Goal: Task Accomplishment & Management: Complete application form

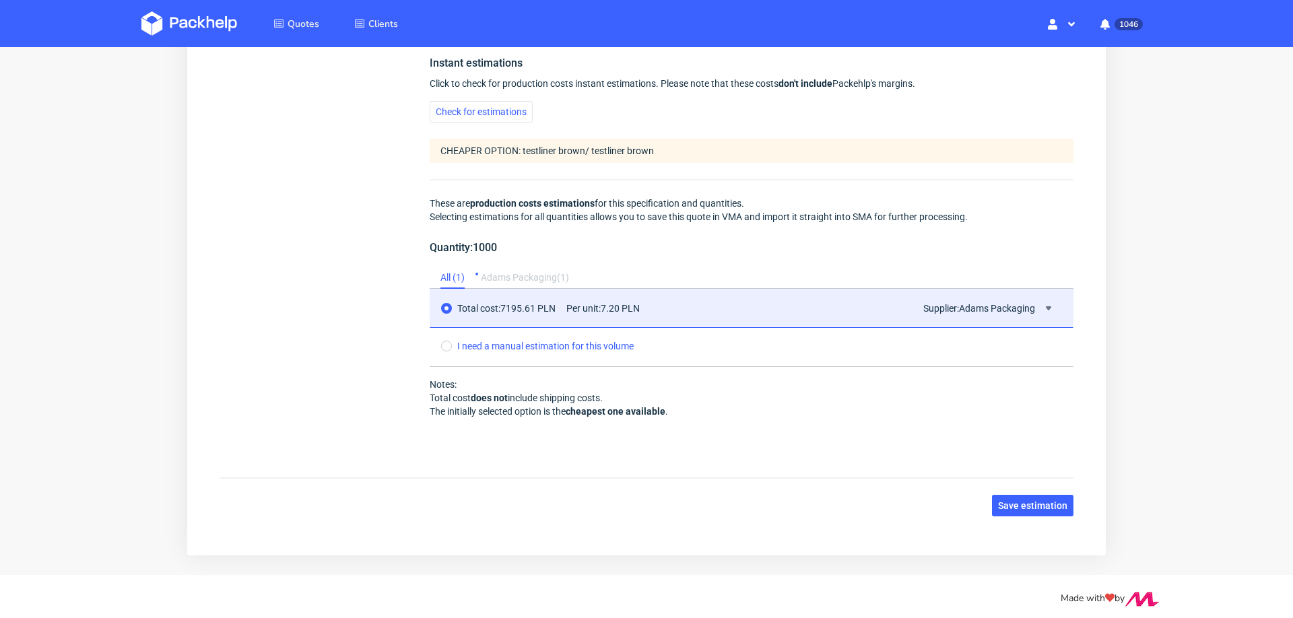
scroll to position [1147, 0]
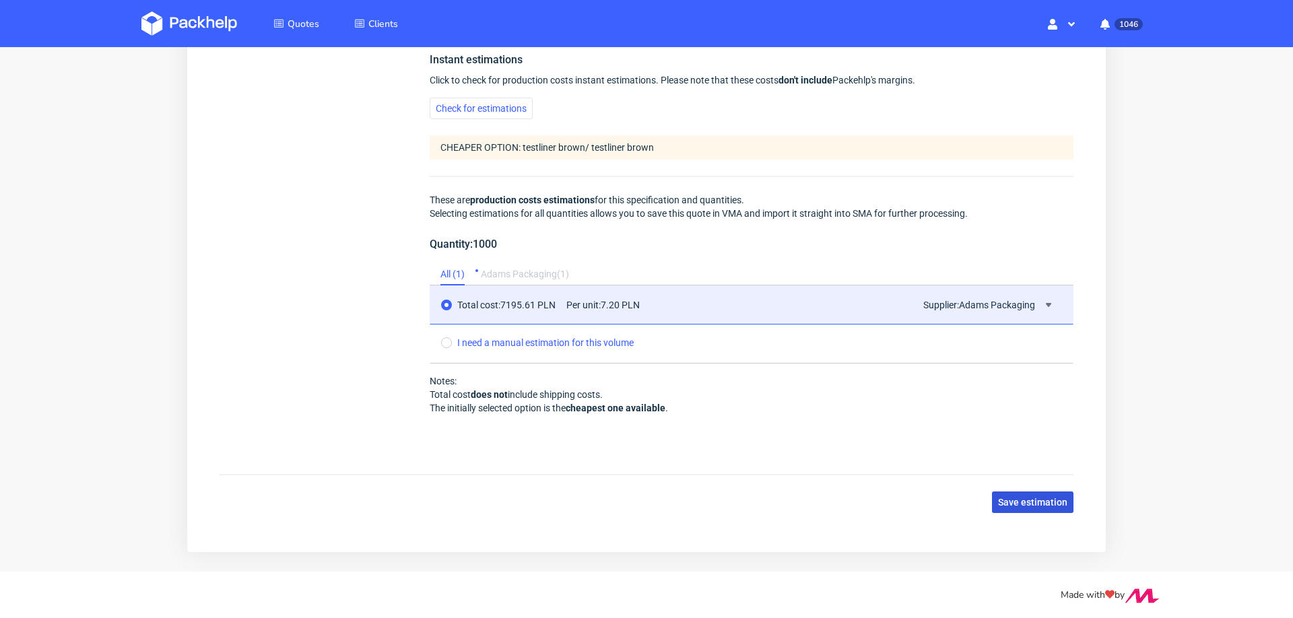
click at [1005, 492] on button "Save estimation" at bounding box center [1032, 503] width 81 height 22
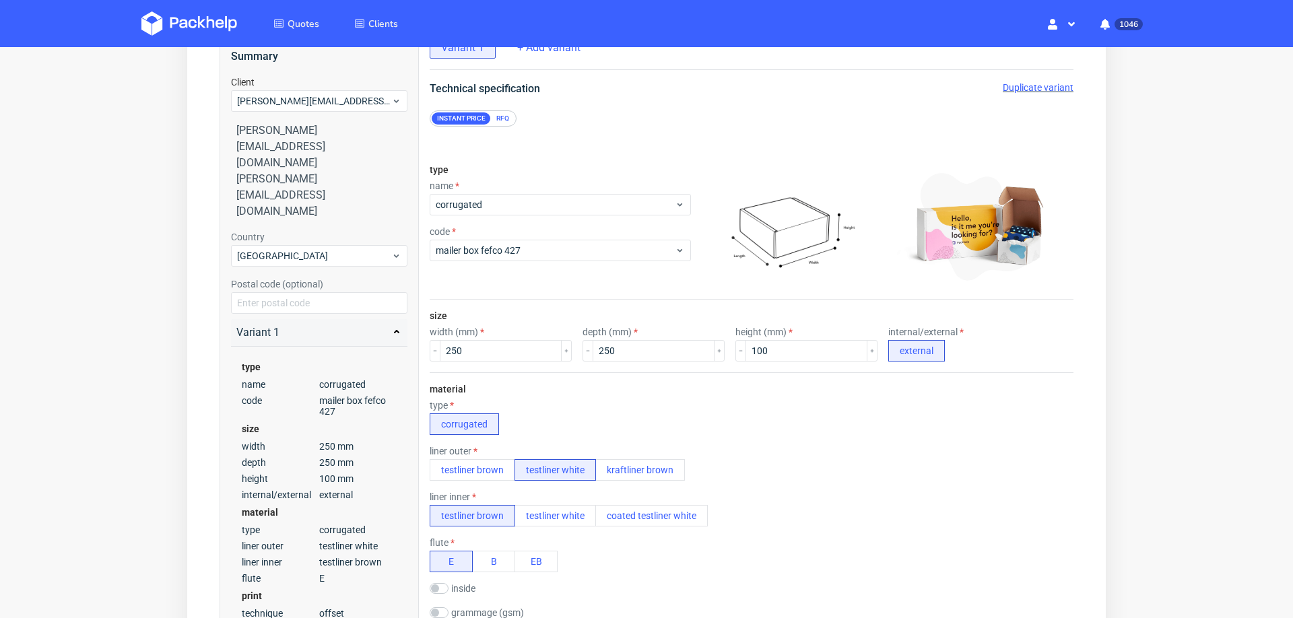
scroll to position [0, 0]
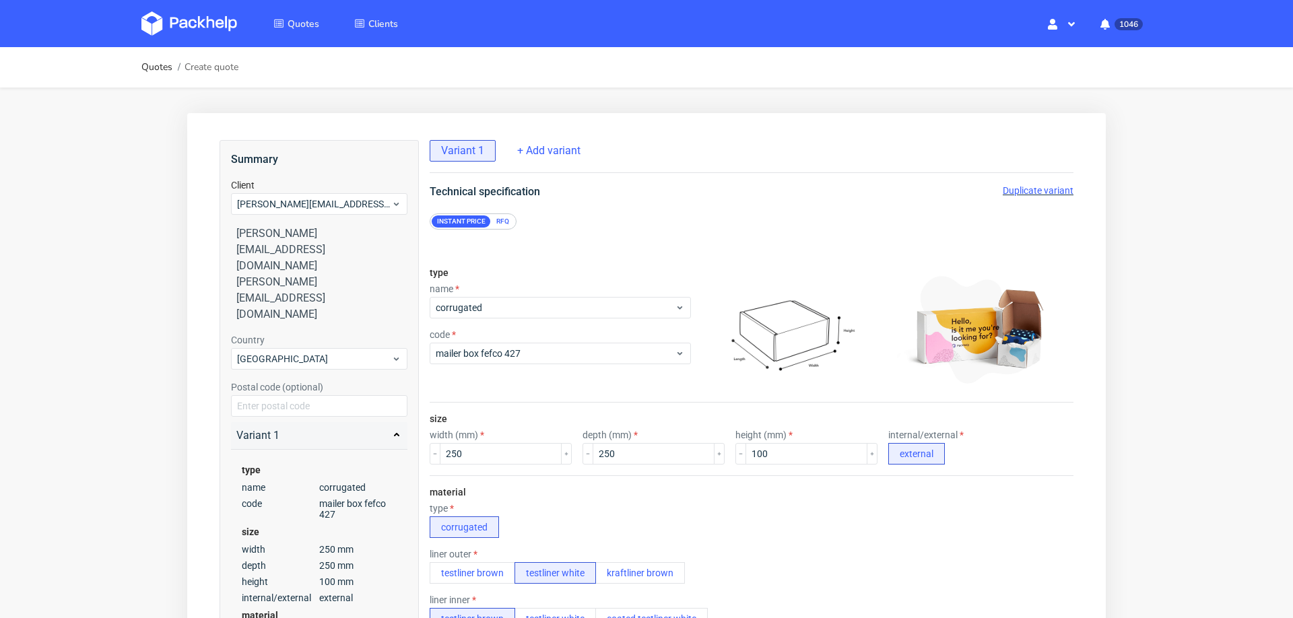
click at [290, 234] on div "[PERSON_NAME][EMAIL_ADDRESS][DOMAIN_NAME]" at bounding box center [319, 250] width 166 height 48
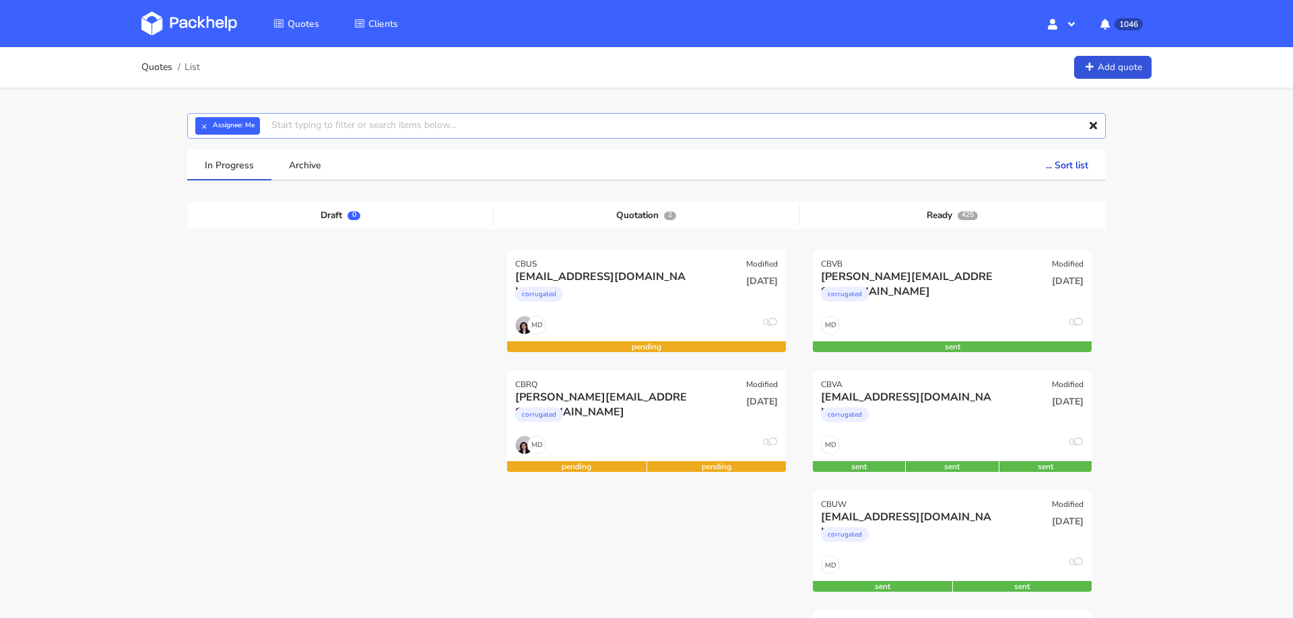
click at [641, 123] on input "text" at bounding box center [646, 126] width 918 height 26
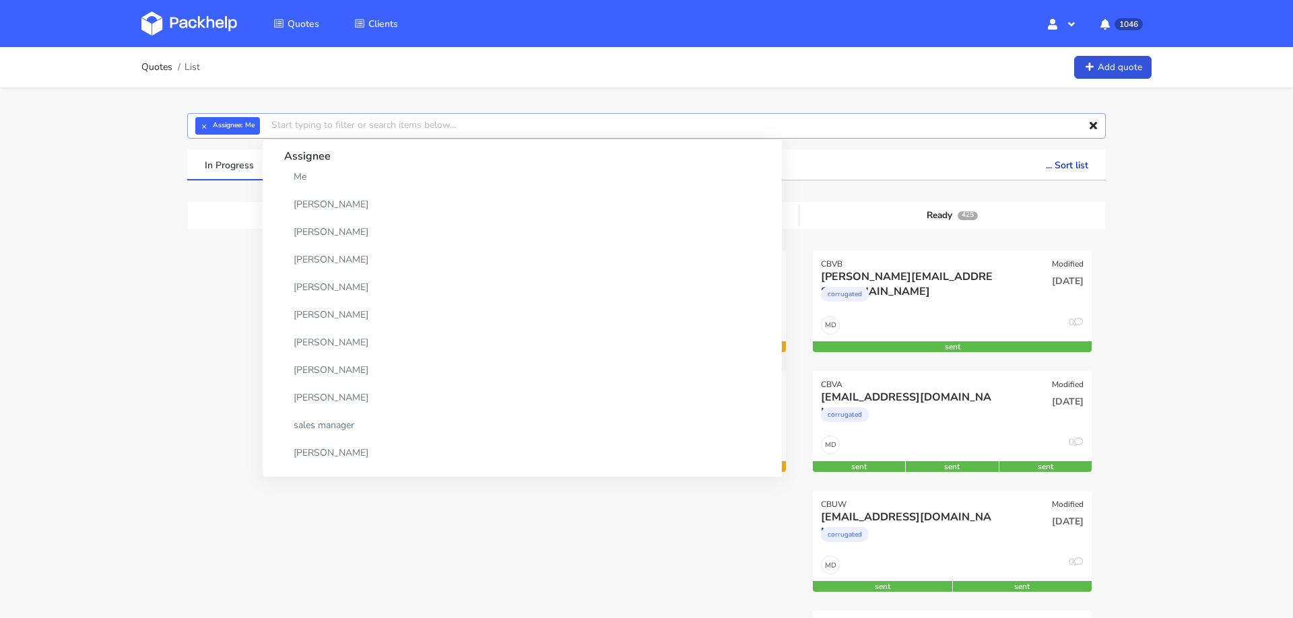
paste input "christiane@leomathild.com"
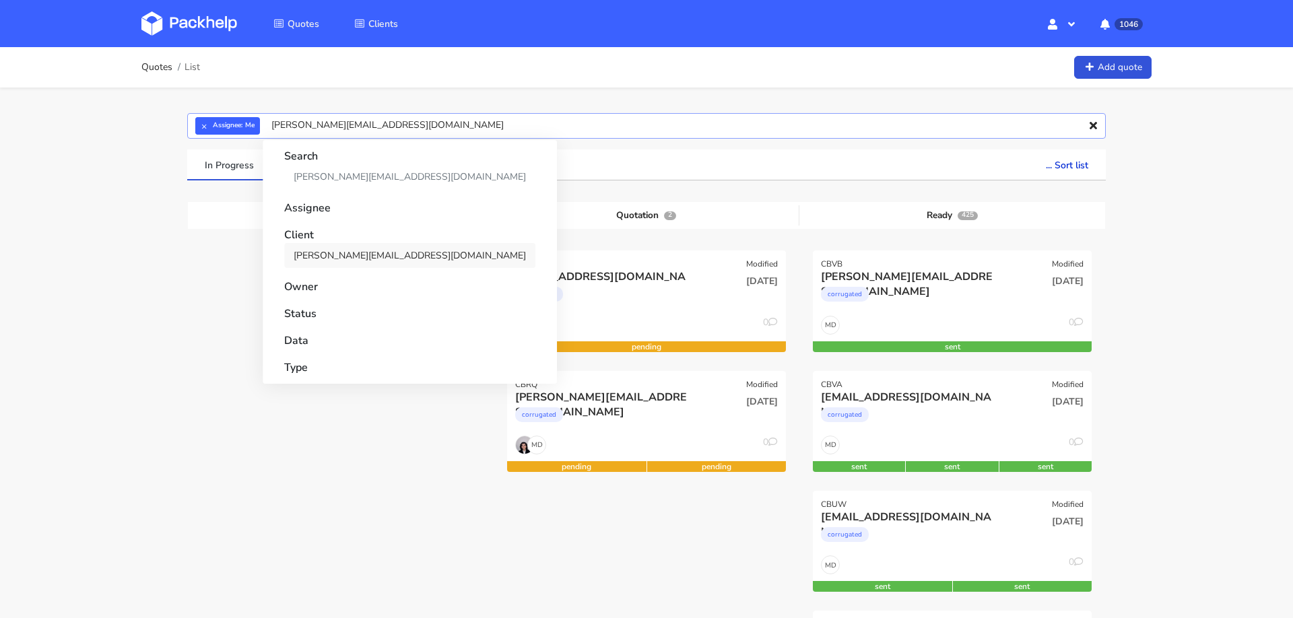
type input "[PERSON_NAME][EMAIL_ADDRESS][DOMAIN_NAME]"
click at [349, 247] on link "[PERSON_NAME][EMAIL_ADDRESS][DOMAIN_NAME]" at bounding box center [409, 255] width 251 height 25
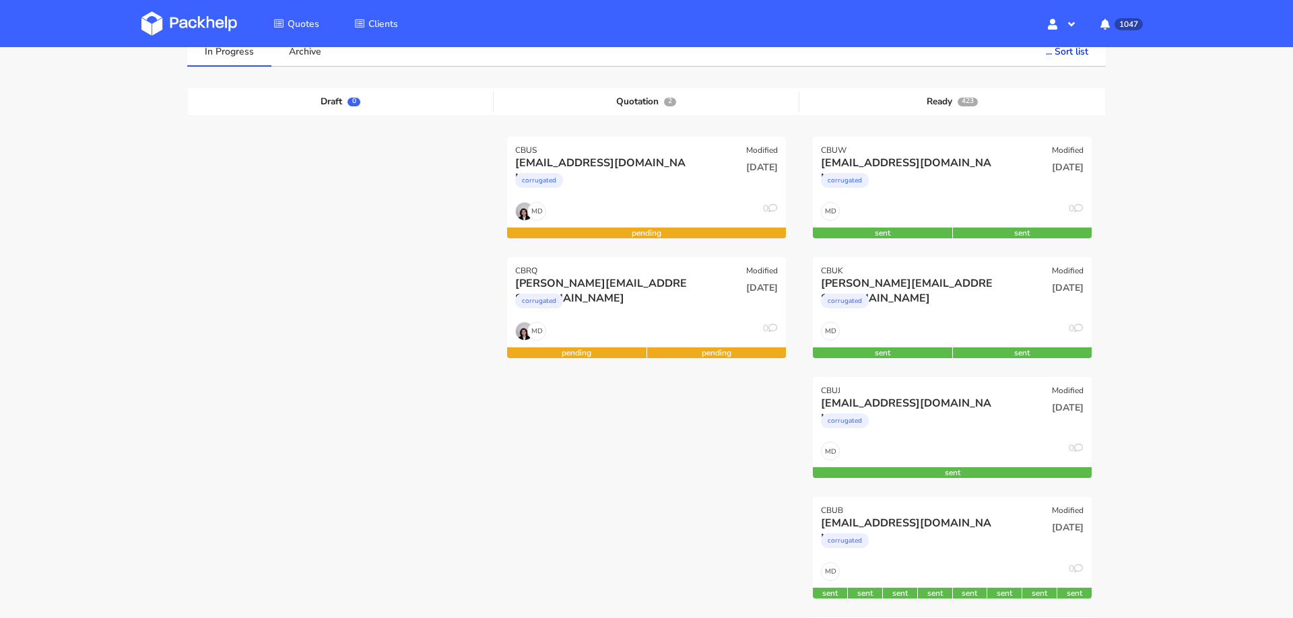
scroll to position [116, 0]
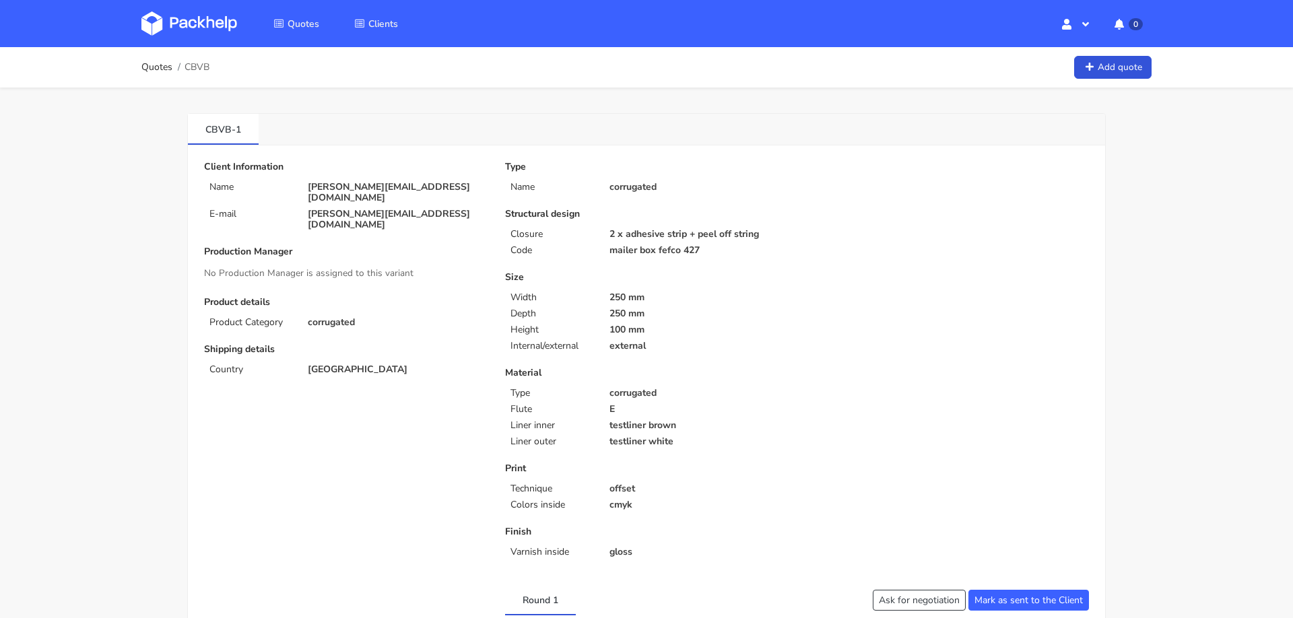
click at [197, 68] on span "CBVB" at bounding box center [196, 67] width 25 height 11
copy span "CBVB"
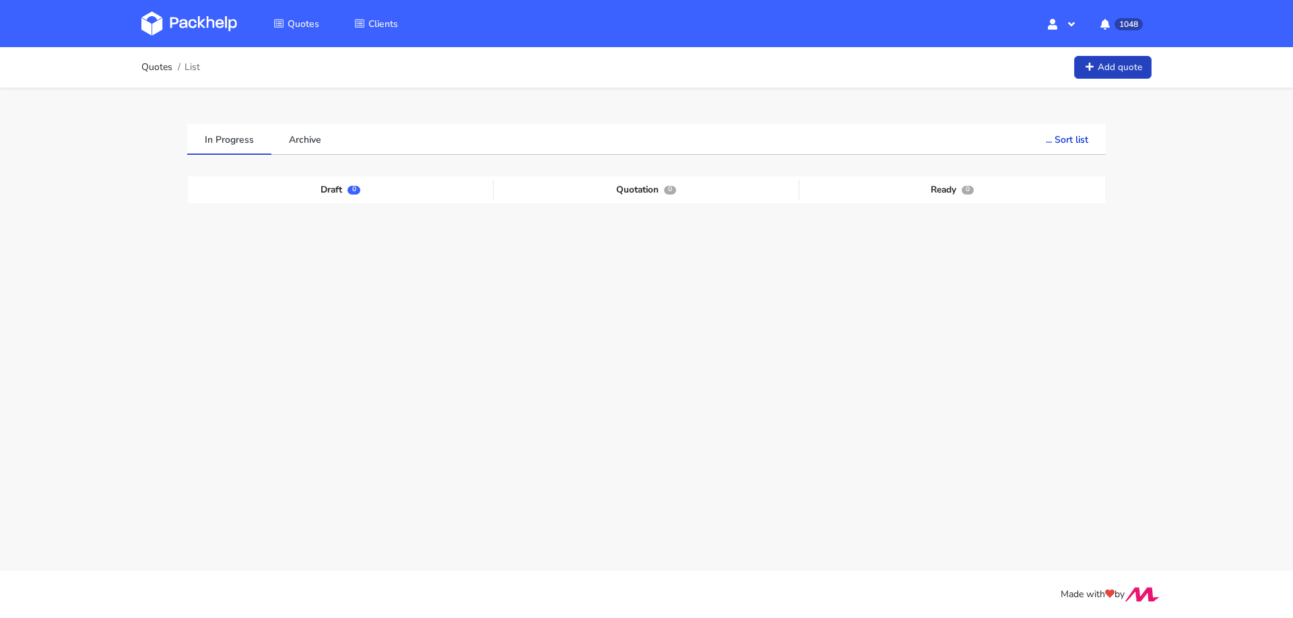
click at [1120, 67] on link "Add quote" at bounding box center [1112, 68] width 77 height 24
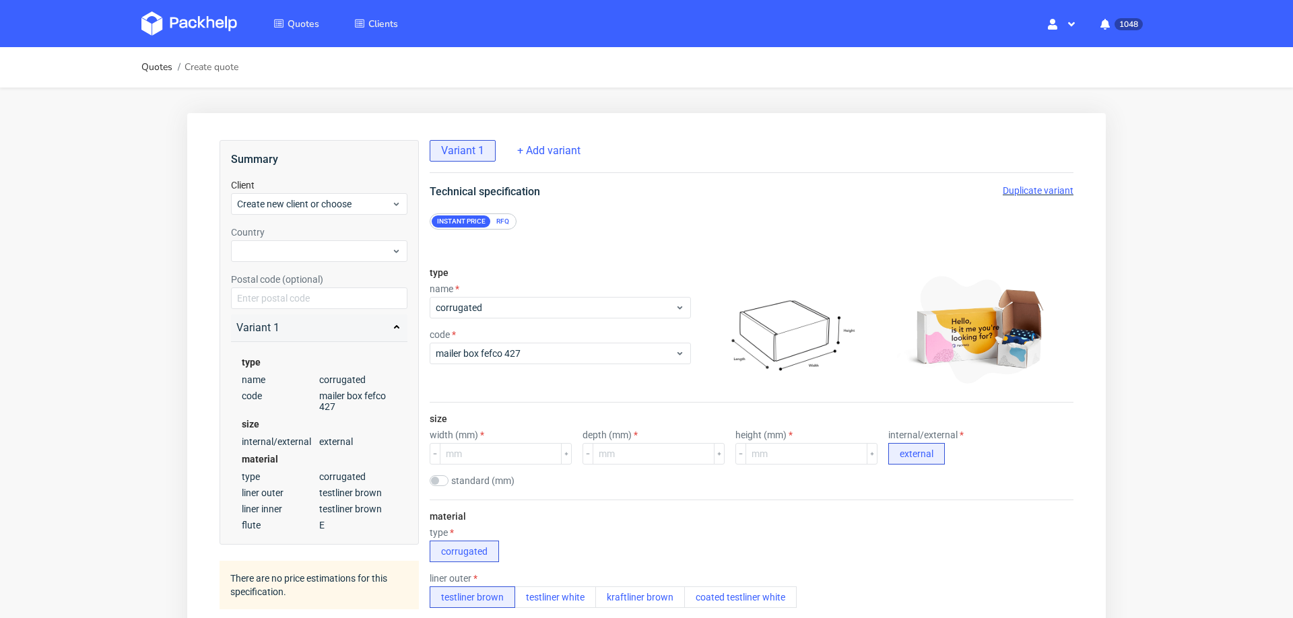
click at [488, 213] on div "Instant price RFQ" at bounding box center [473, 221] width 87 height 16
click at [499, 220] on div "RFQ" at bounding box center [503, 221] width 24 height 12
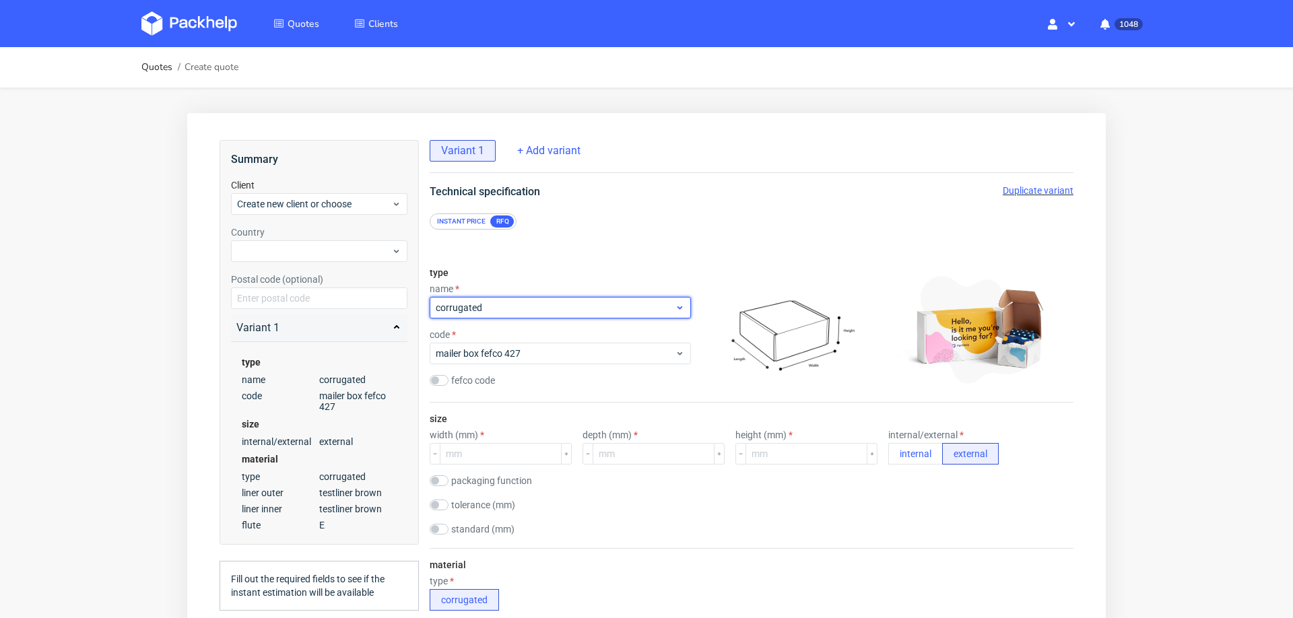
click at [487, 302] on span "corrugated" at bounding box center [555, 307] width 239 height 13
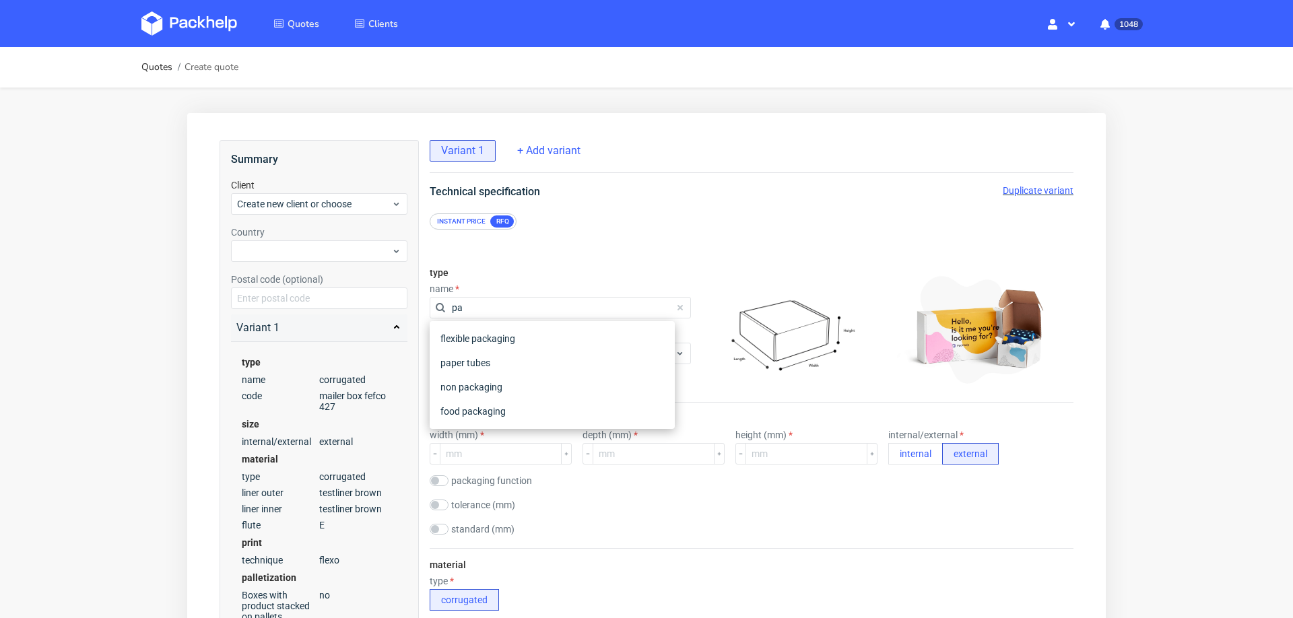
type input "p"
type input "tub"
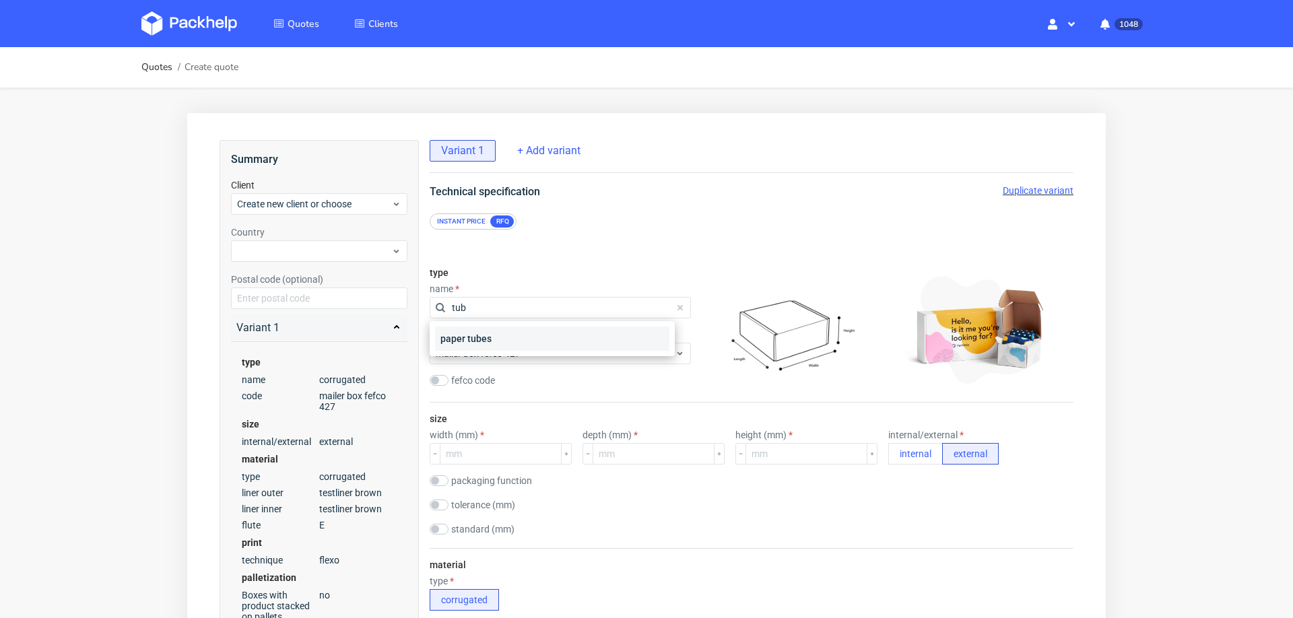
click at [450, 340] on div "paper tubes" at bounding box center [552, 339] width 234 height 24
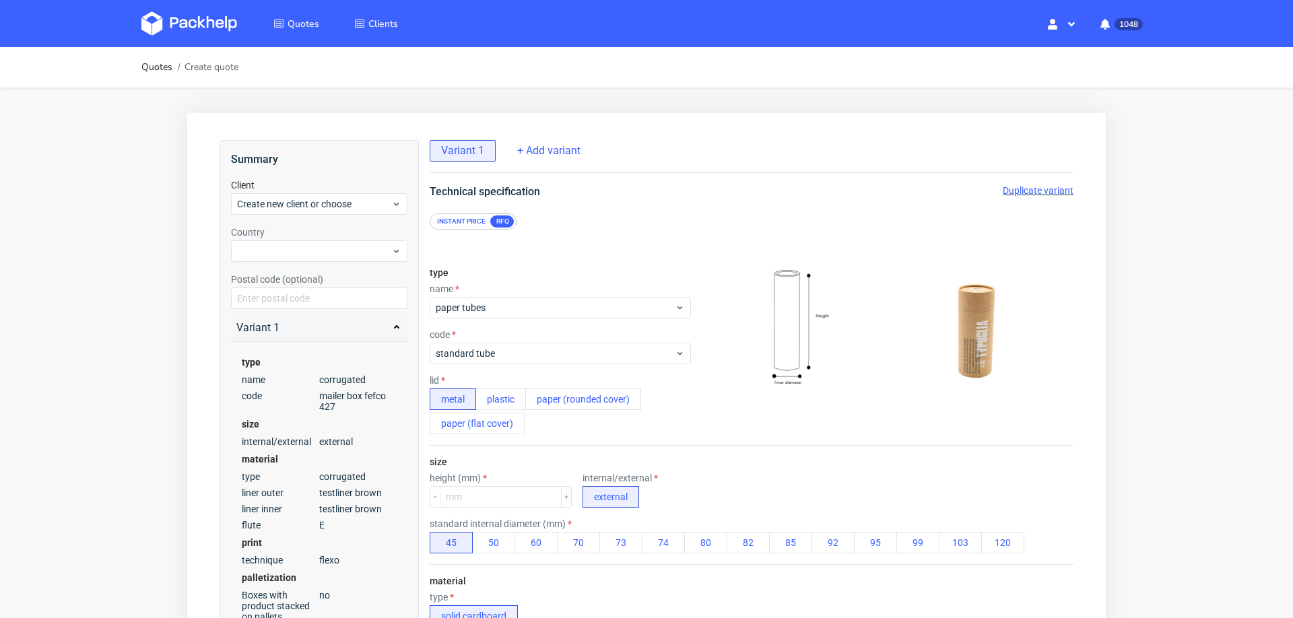
scroll to position [5, 0]
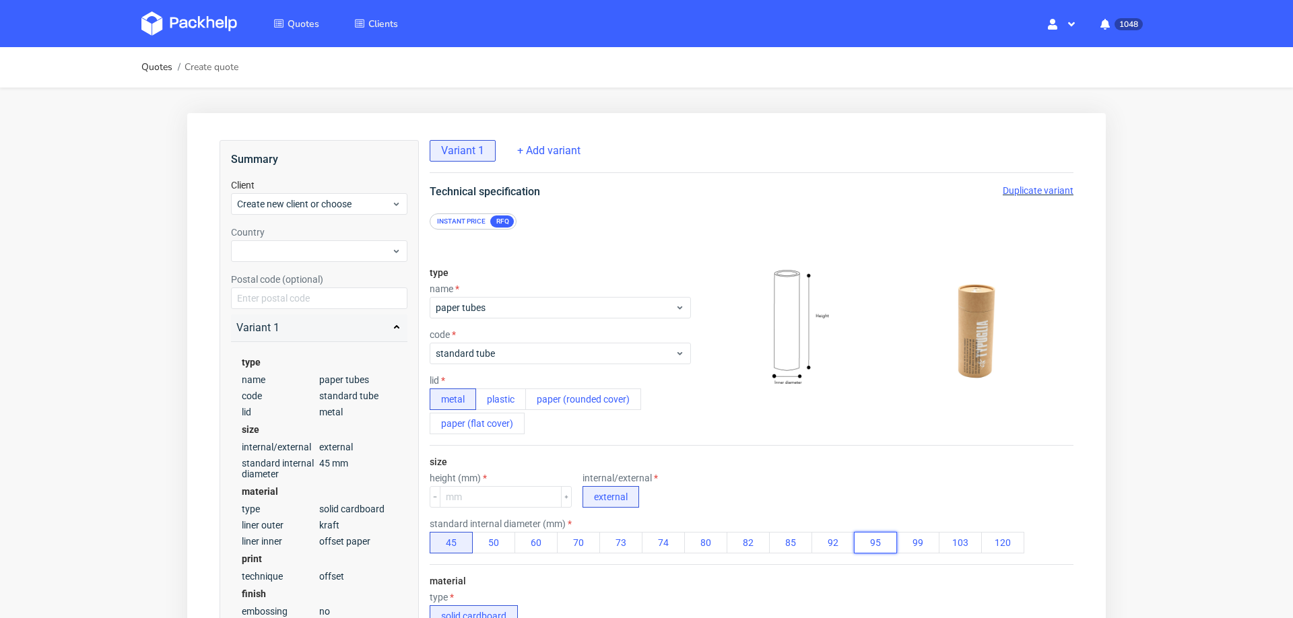
click at [865, 539] on button "95" at bounding box center [875, 543] width 43 height 22
click at [459, 499] on input "number" at bounding box center [501, 497] width 122 height 22
click at [696, 473] on div "height (mm) 45 internal/external external" at bounding box center [752, 490] width 644 height 35
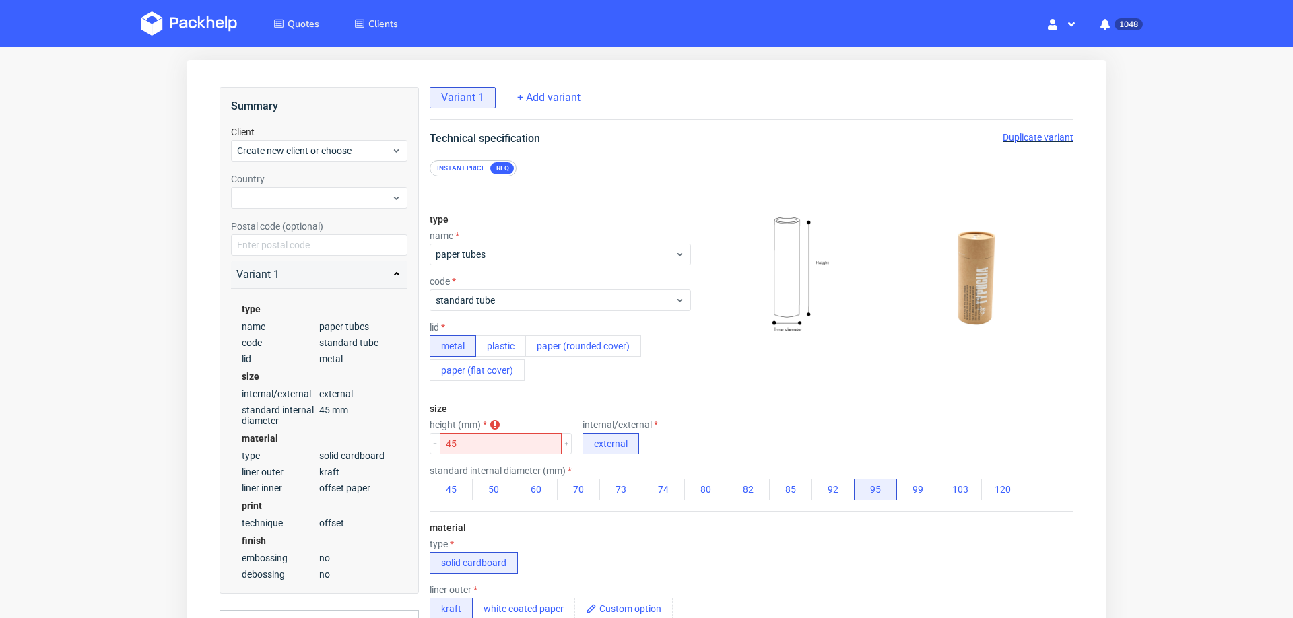
scroll to position [69, 0]
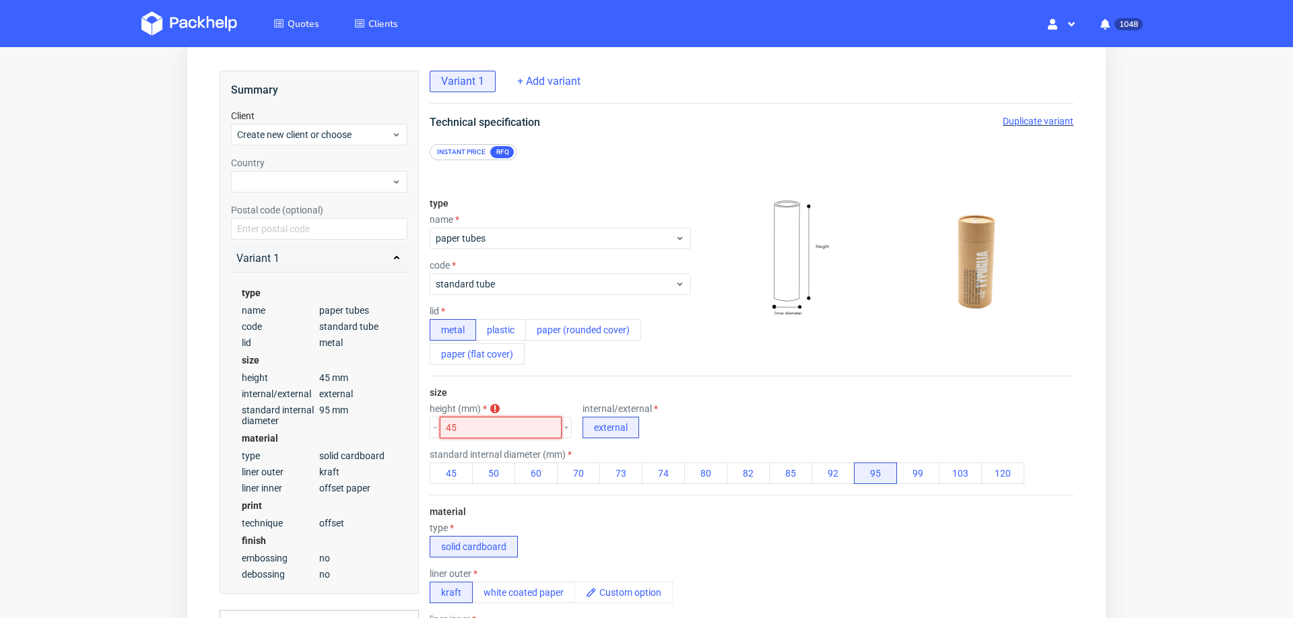
click at [498, 417] on input "45" at bounding box center [501, 428] width 122 height 22
type input "50"
click at [736, 403] on div "height (mm) 50 internal/external external" at bounding box center [752, 420] width 644 height 35
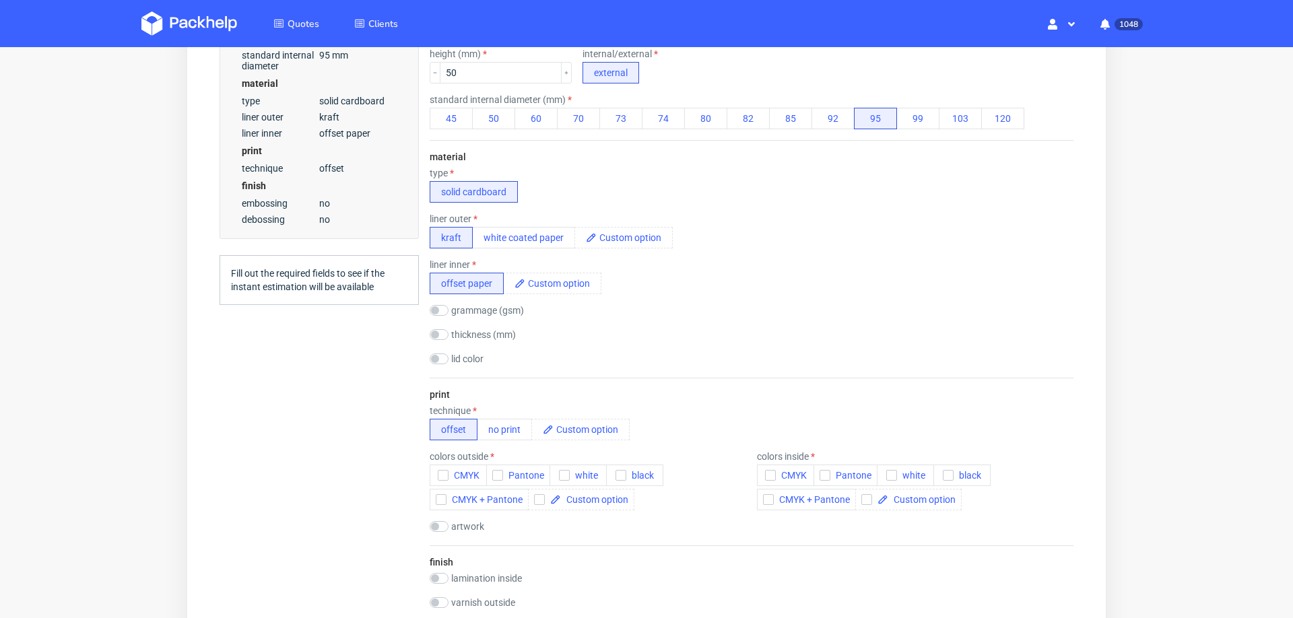
scroll to position [427, 0]
click at [444, 473] on button "CMYK" at bounding box center [458, 473] width 57 height 22
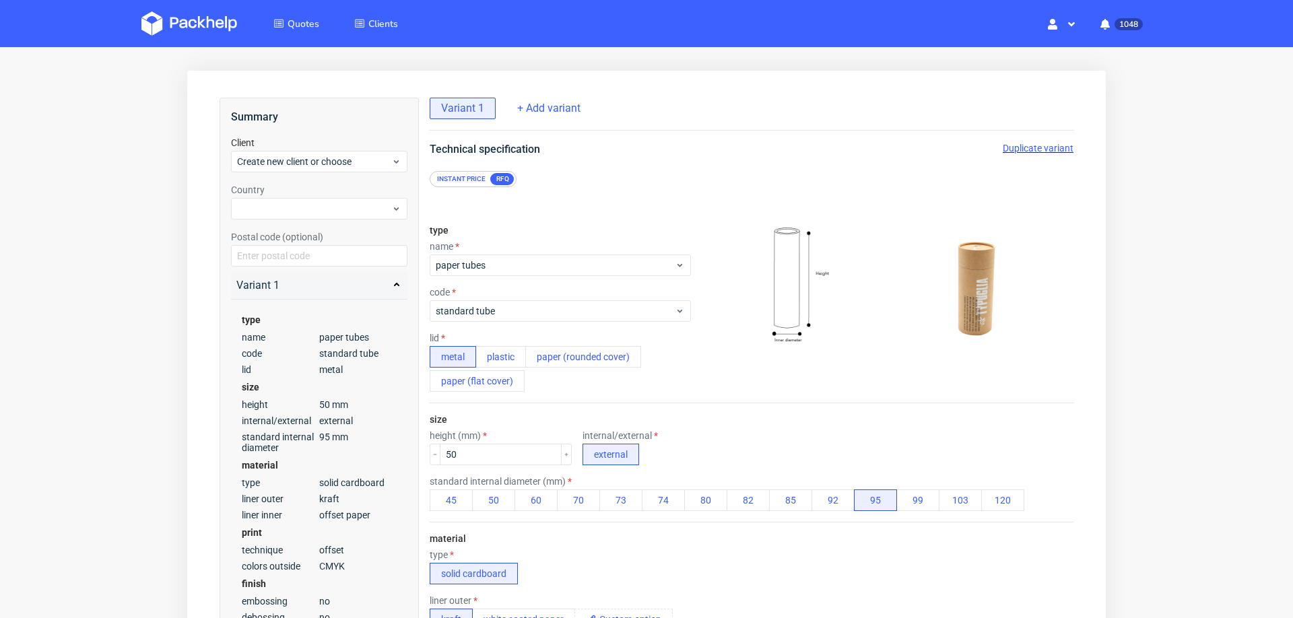
scroll to position [5, 0]
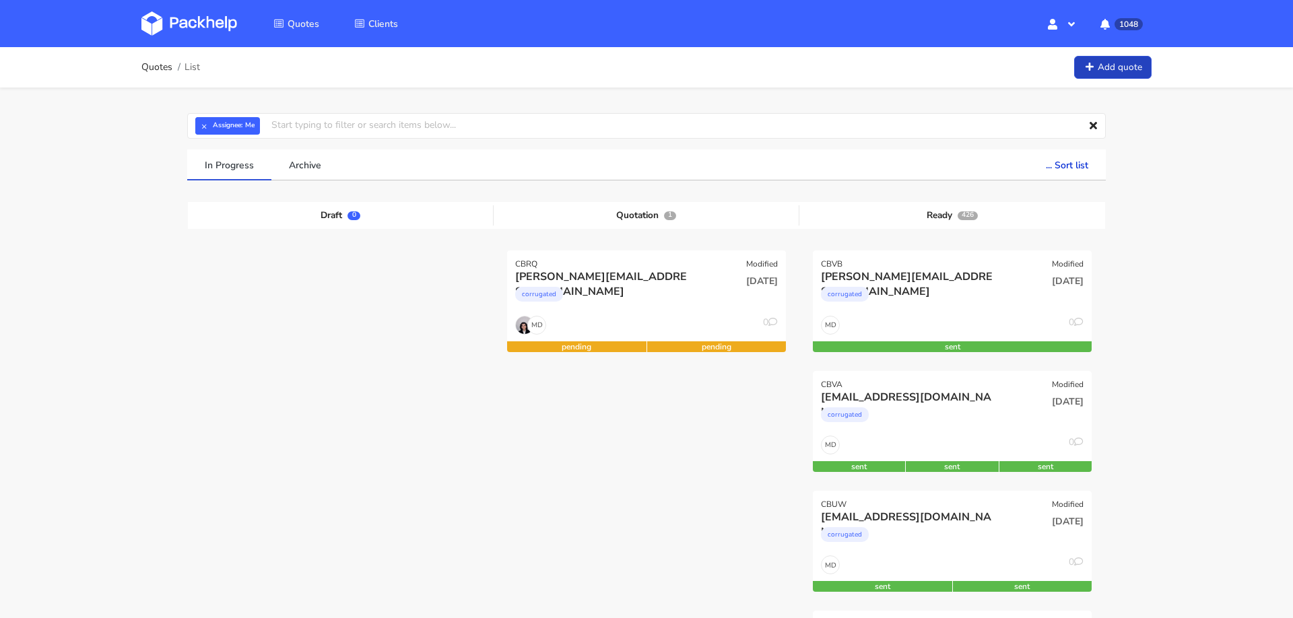
click at [1116, 67] on link "Add quote" at bounding box center [1112, 68] width 77 height 24
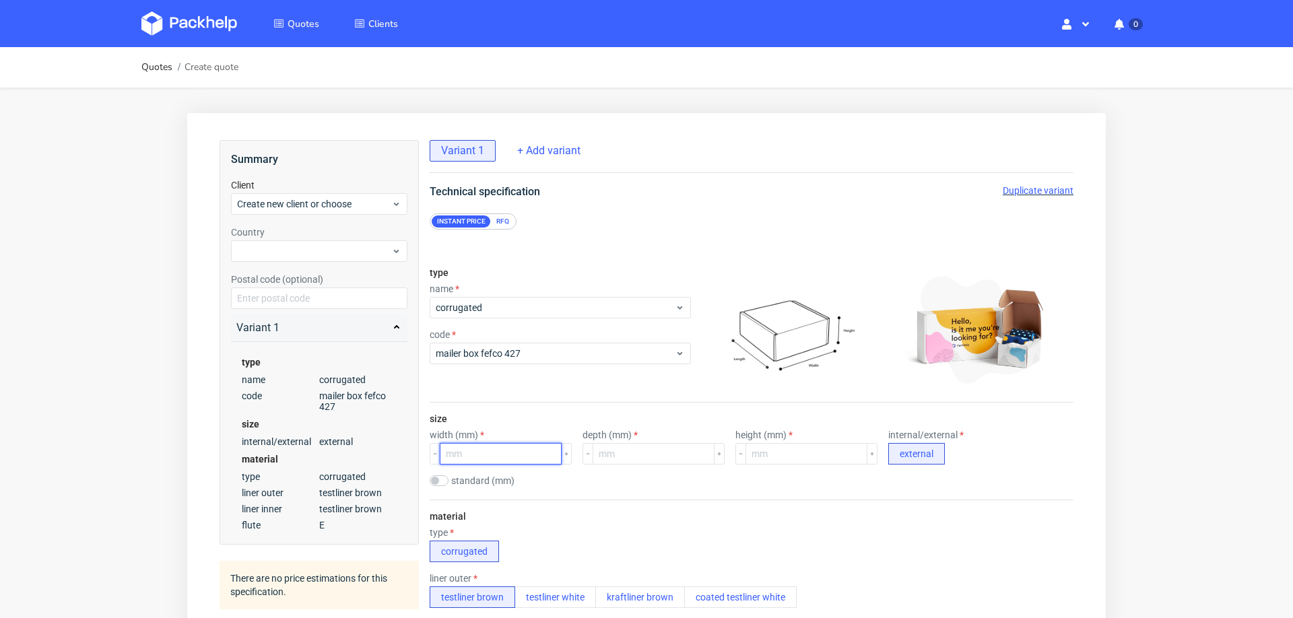
click at [502, 454] on input "number" at bounding box center [501, 454] width 122 height 22
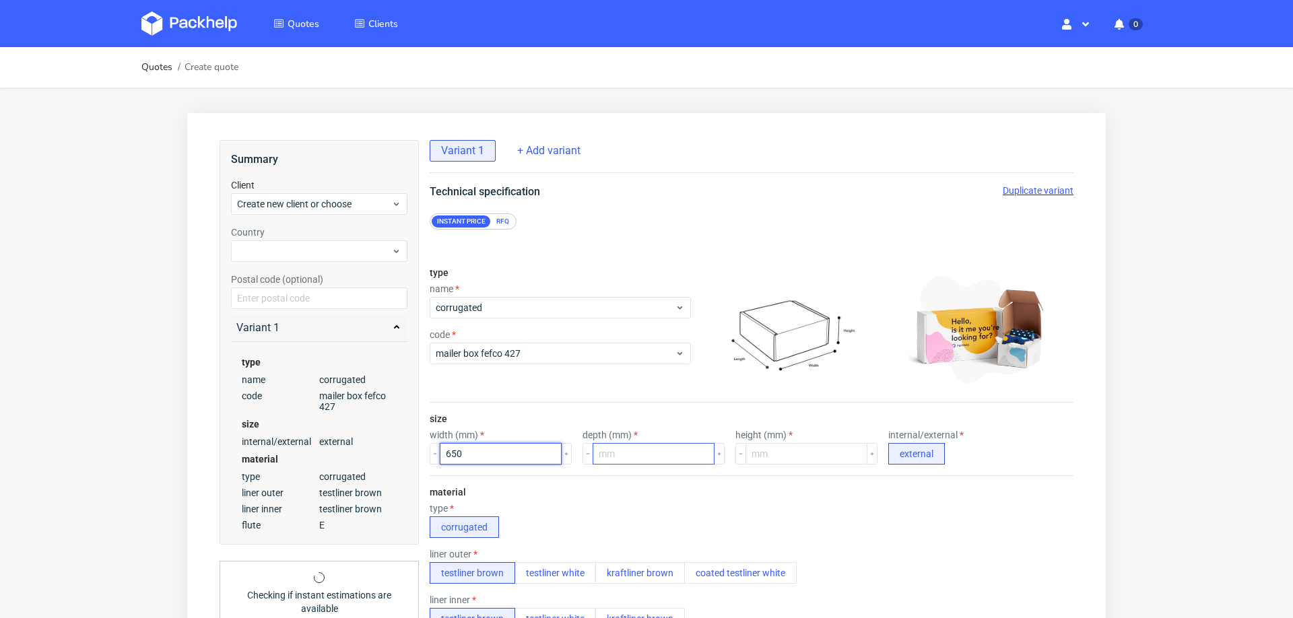
type input "650"
click at [630, 456] on input "number" at bounding box center [654, 454] width 122 height 22
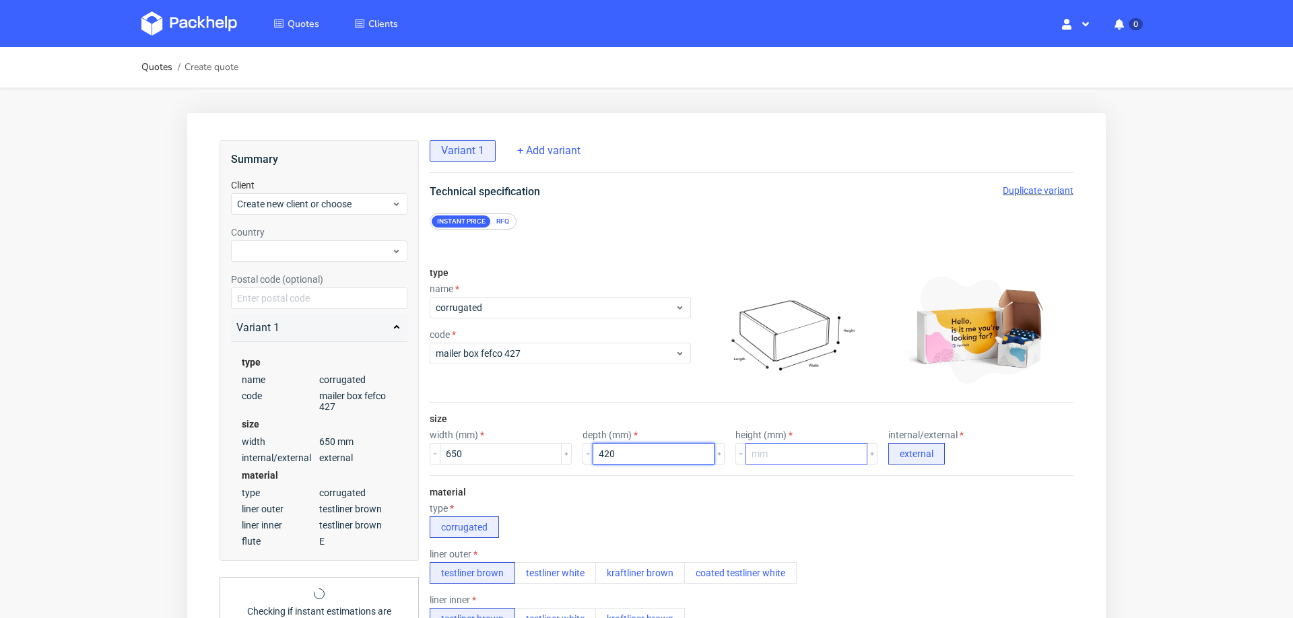
type input "420"
click at [788, 457] on input "number" at bounding box center [806, 454] width 122 height 22
type input "400"
click at [772, 509] on div "type corrugated" at bounding box center [752, 520] width 644 height 35
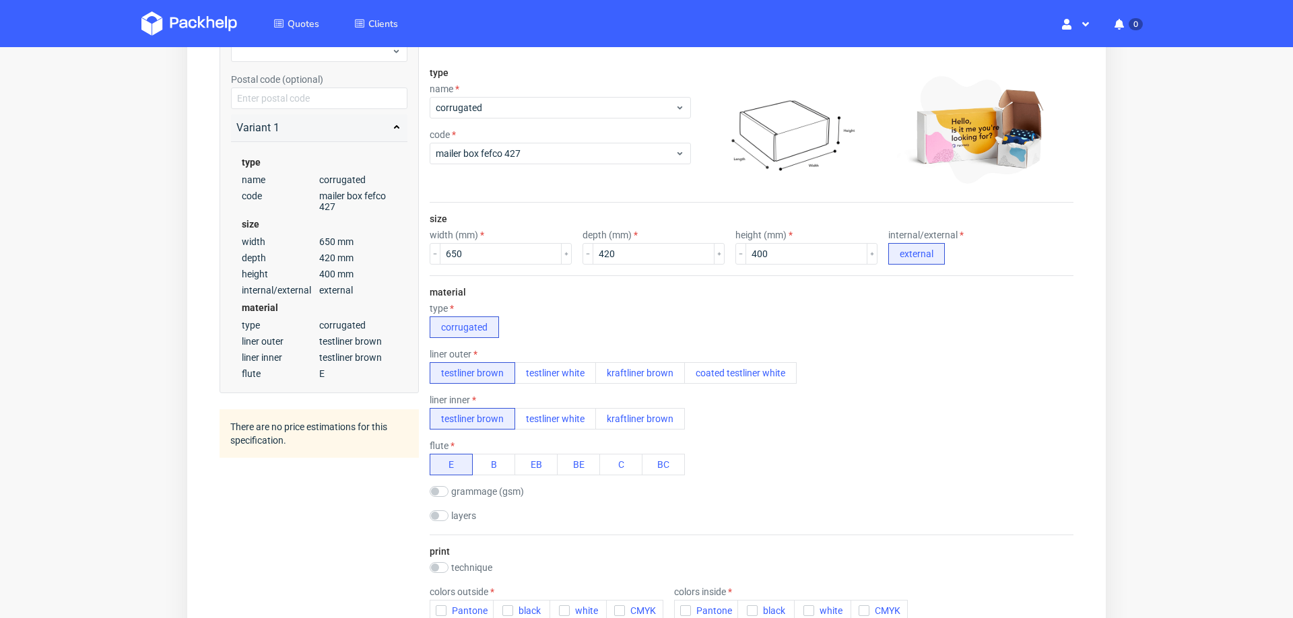
scroll to position [199, 0]
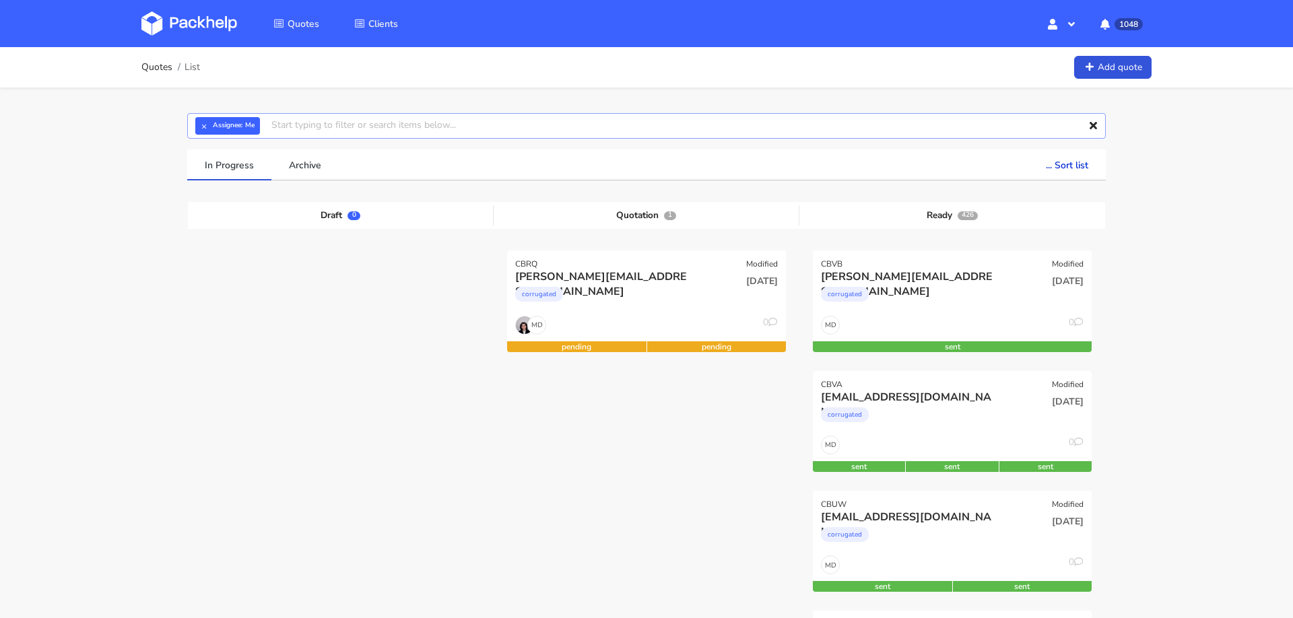
click at [926, 125] on input "text" at bounding box center [646, 126] width 918 height 26
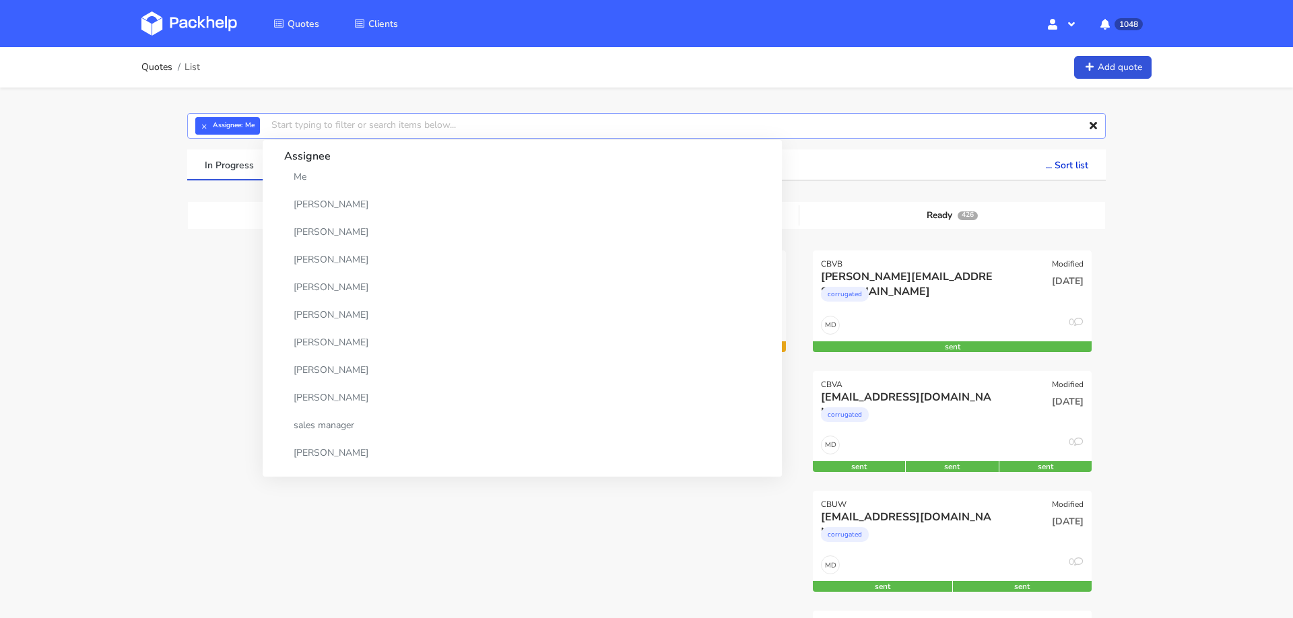
paste input "[PERSON_NAME][EMAIL_ADDRESS][PERSON_NAME][DOMAIN_NAME]"
type input "[PERSON_NAME][EMAIL_ADDRESS][PERSON_NAME][DOMAIN_NAME]"
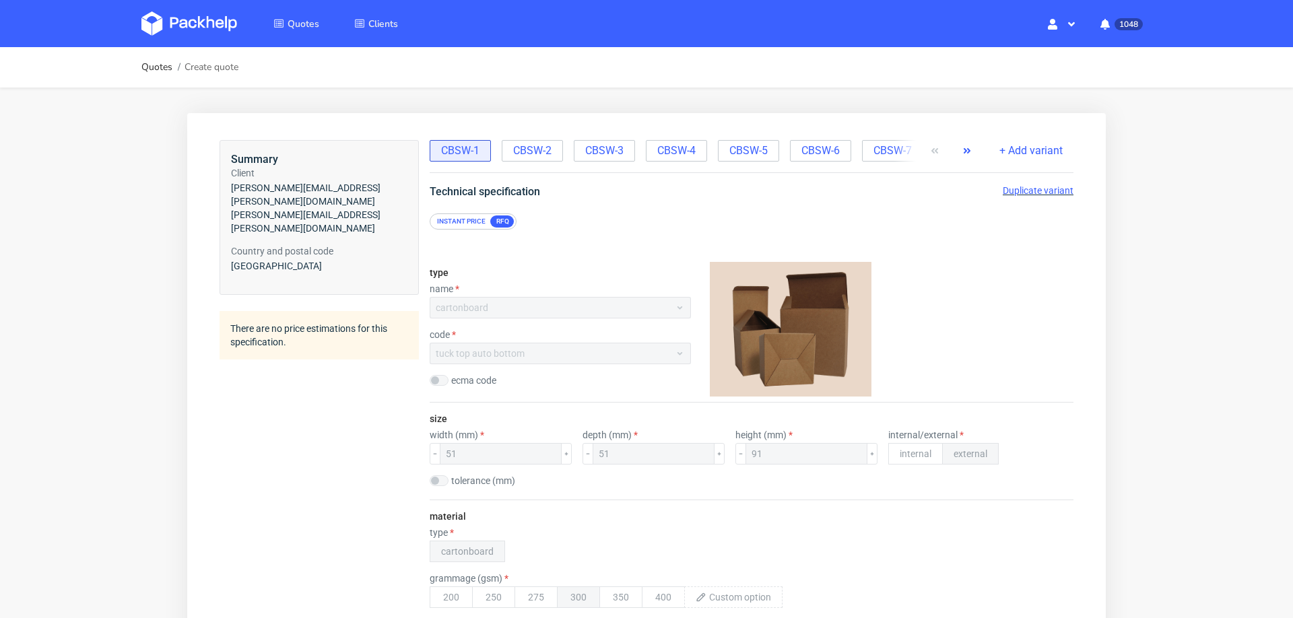
click at [962, 148] on icon "button" at bounding box center [967, 150] width 11 height 11
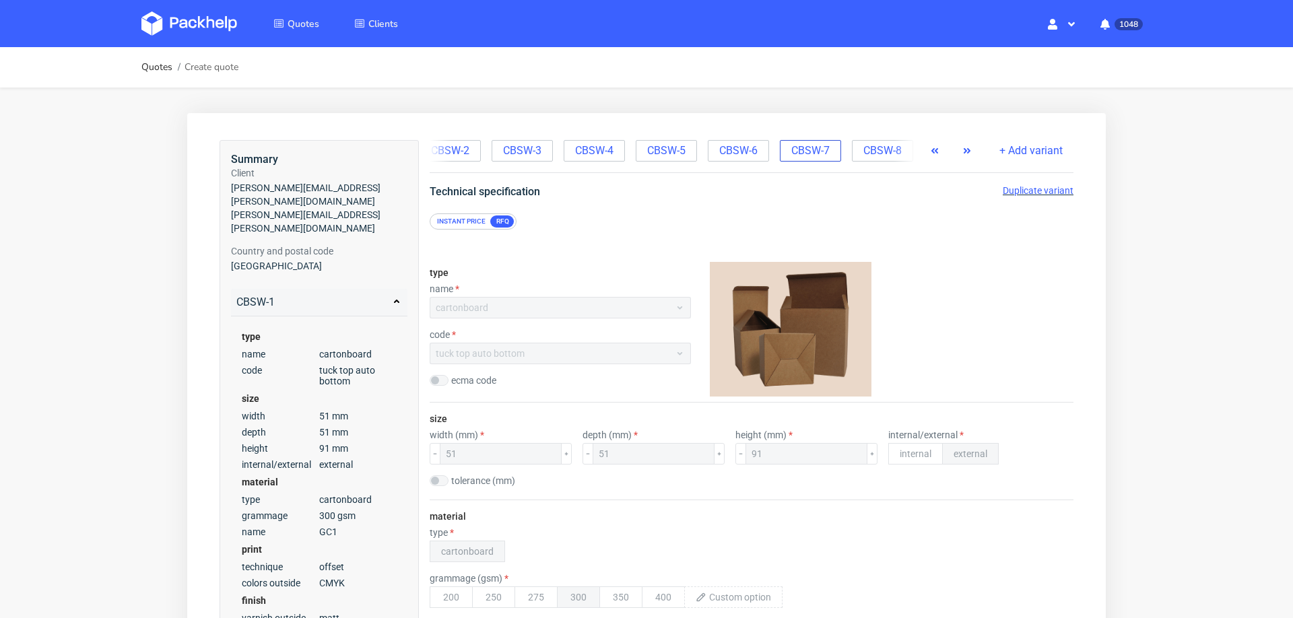
click at [791, 156] on span "CBSW-7" at bounding box center [810, 150] width 38 height 15
click at [669, 143] on span "CBSW-5" at bounding box center [669, 150] width 38 height 15
click at [1015, 191] on span "Duplicate variant" at bounding box center [1038, 190] width 71 height 11
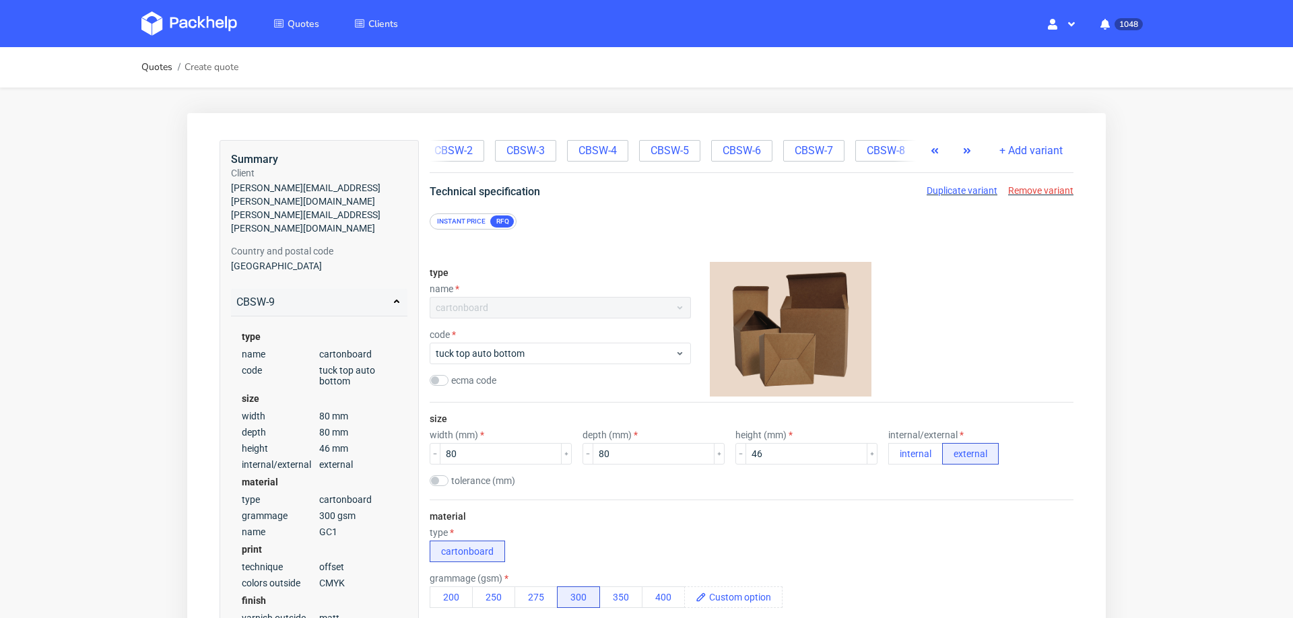
click at [962, 154] on icon "button" at bounding box center [967, 150] width 11 height 11
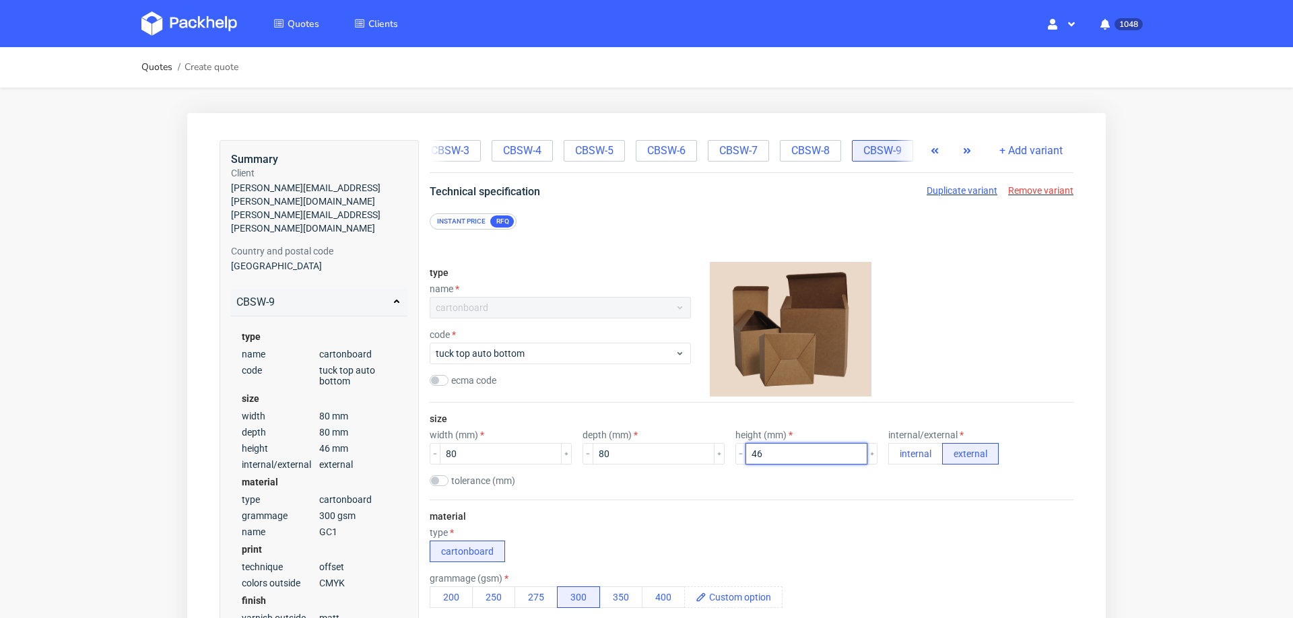
click at [745, 444] on input "46" at bounding box center [806, 454] width 122 height 22
type input "64"
click at [779, 510] on div "material type cartonboard grammage (gsm) 200 250 275 300 350 400 name GC1 Kraft…" at bounding box center [752, 582] width 644 height 165
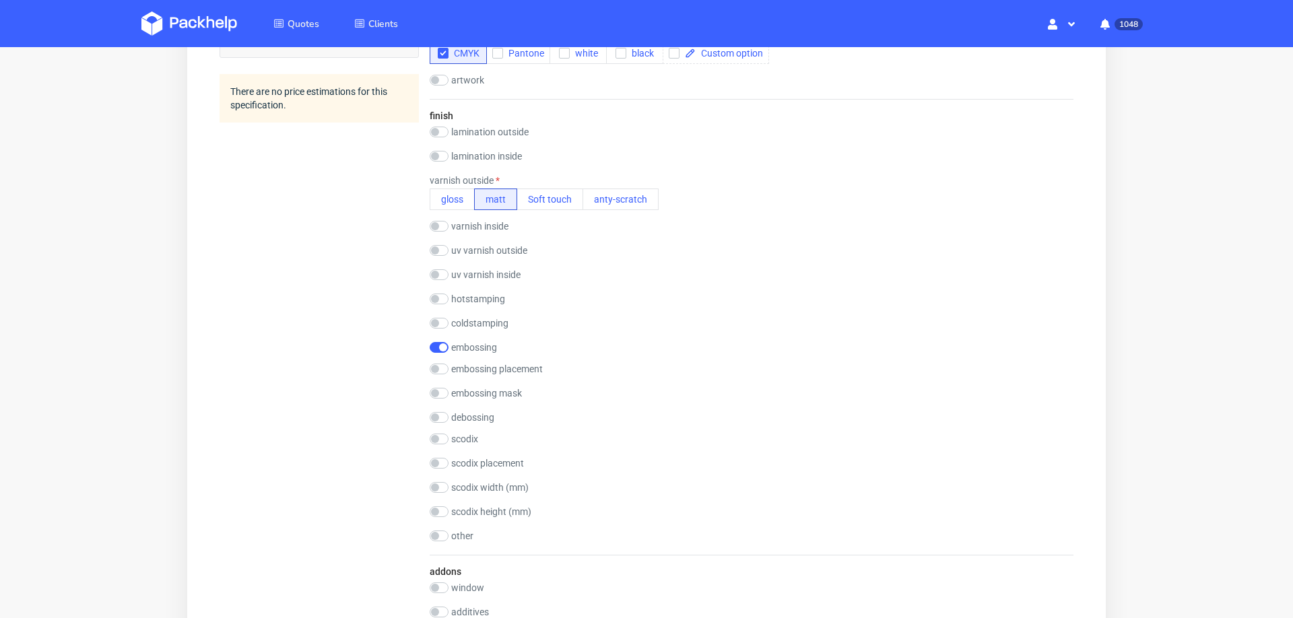
scroll to position [724, 0]
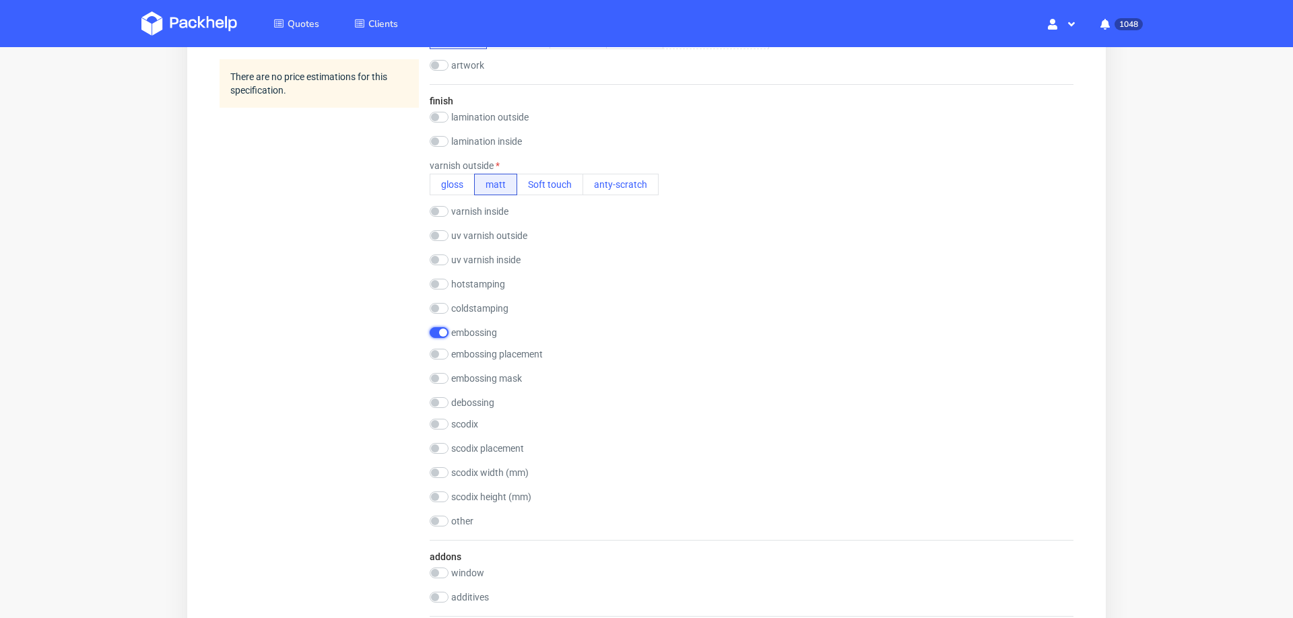
click at [434, 329] on input "checkbox" at bounding box center [439, 332] width 19 height 11
checkbox input "false"
click at [444, 234] on input "checkbox" at bounding box center [439, 235] width 19 height 11
checkbox input "true"
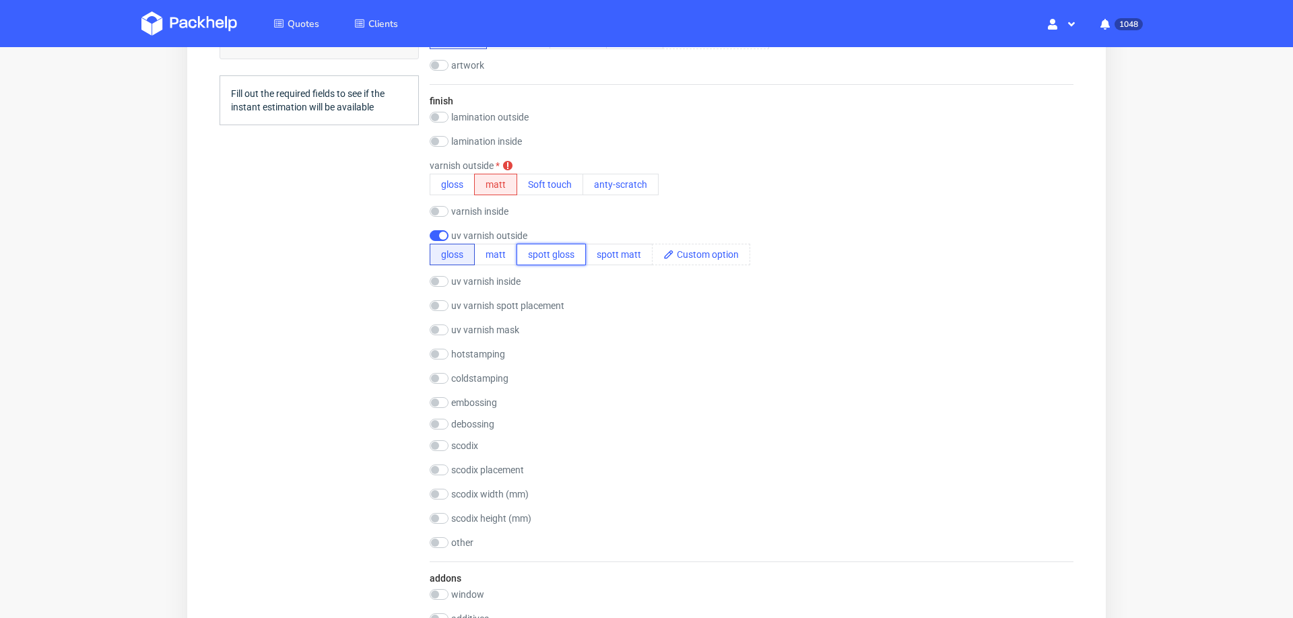
click at [527, 259] on button "spott gloss" at bounding box center [550, 255] width 69 height 22
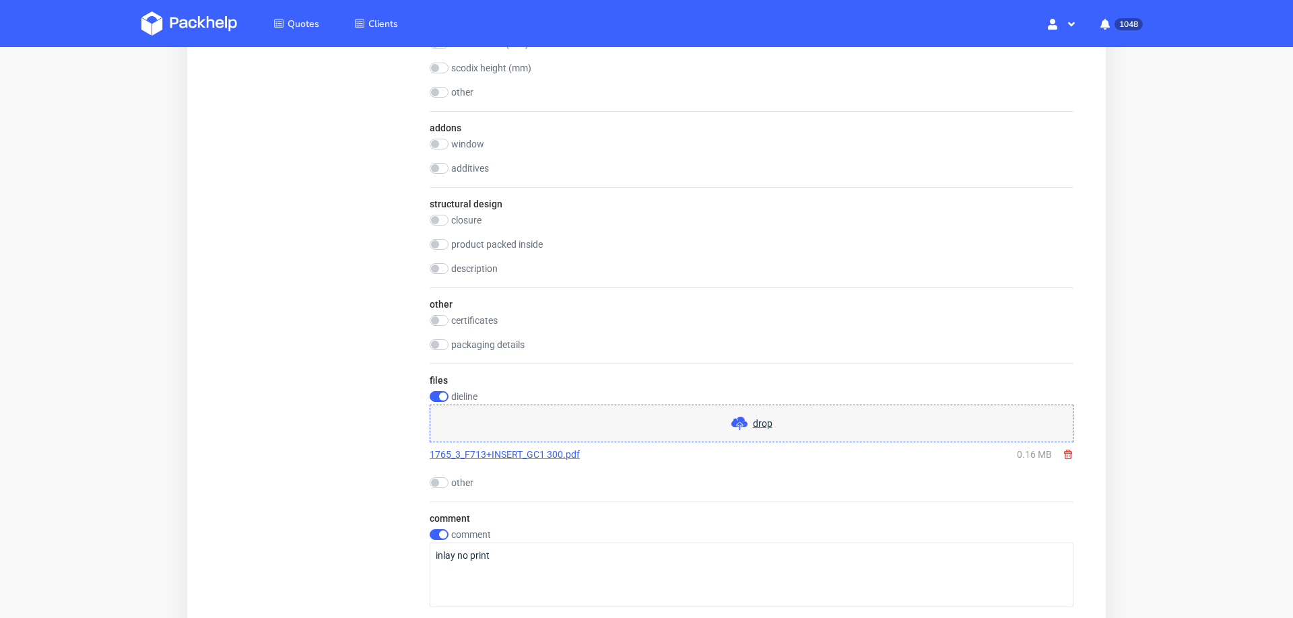
scroll to position [1176, 0]
click at [1064, 450] on use at bounding box center [1068, 452] width 8 height 9
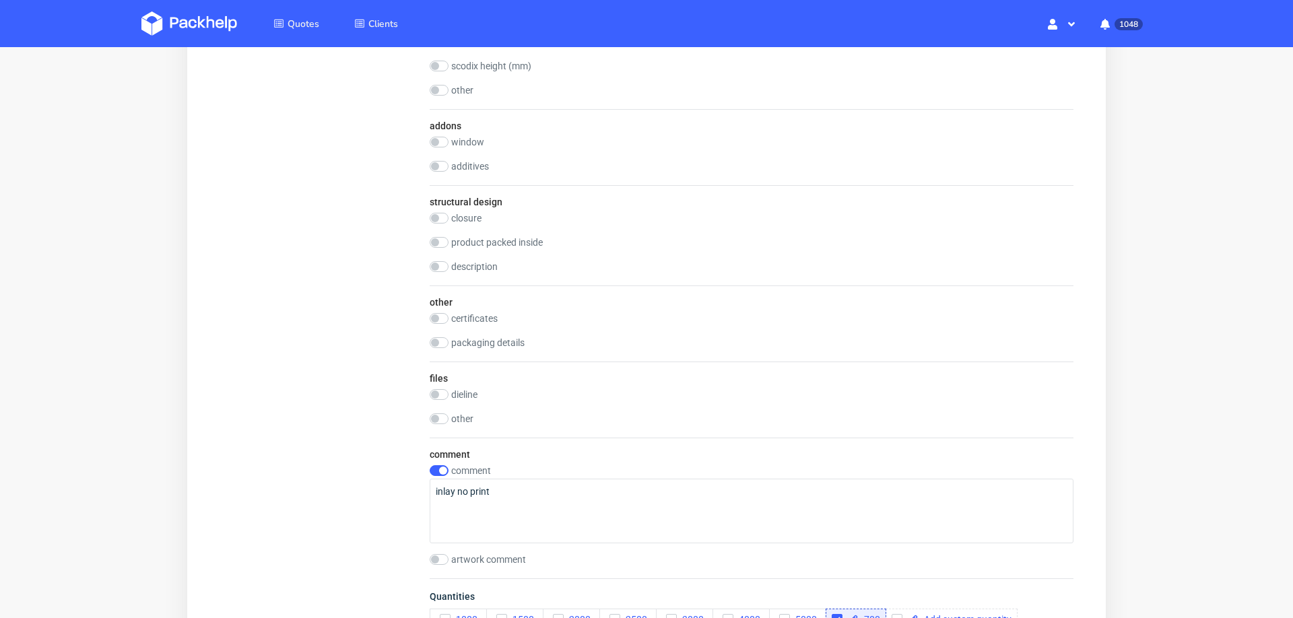
scroll to position [0, 0]
click at [439, 394] on input "checkbox" at bounding box center [439, 394] width 19 height 11
checkbox input "true"
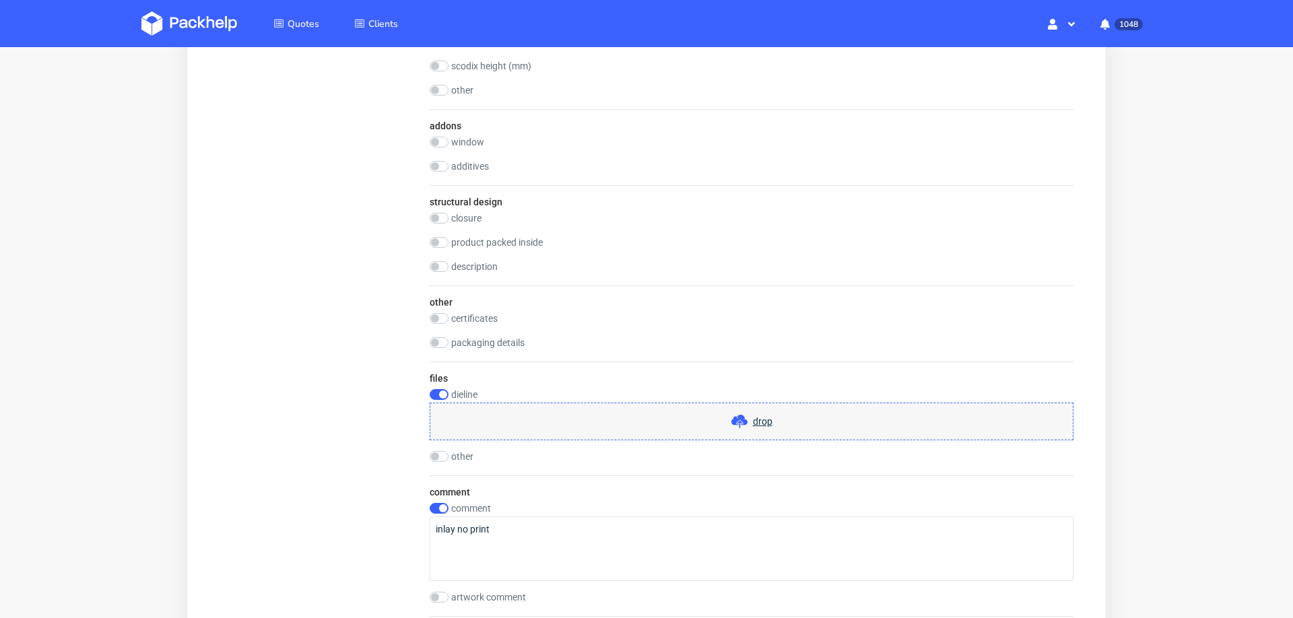
click at [760, 422] on span "drop" at bounding box center [763, 421] width 20 height 13
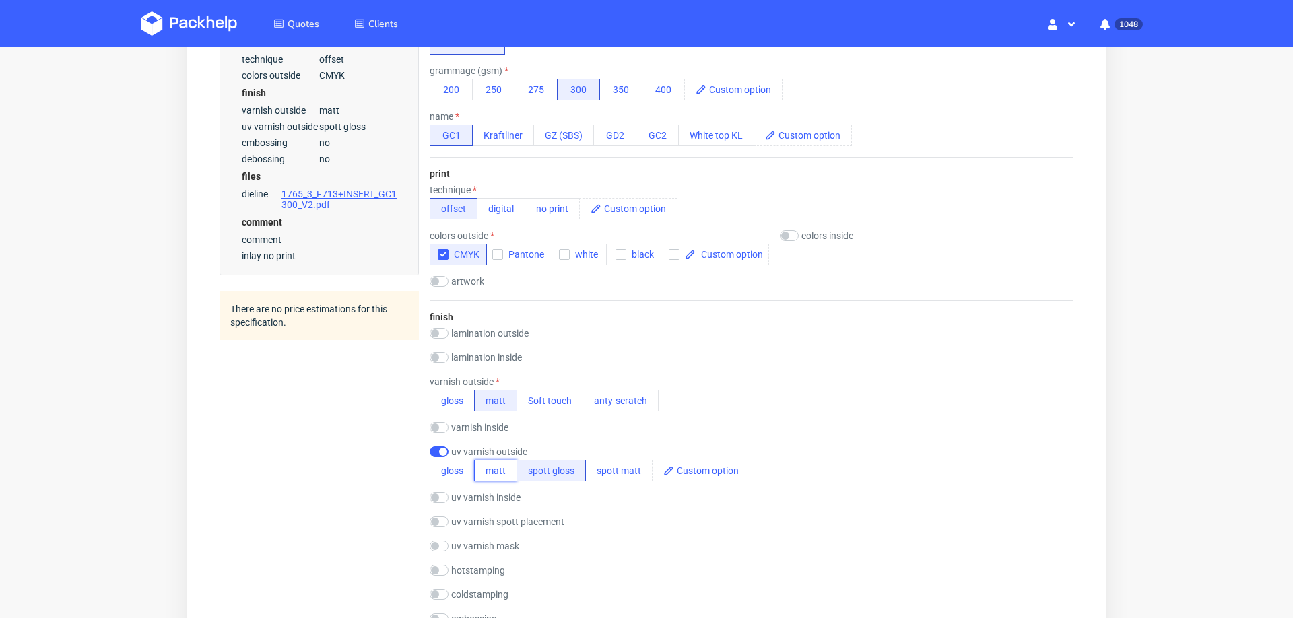
click at [490, 469] on button "matt" at bounding box center [495, 471] width 43 height 22
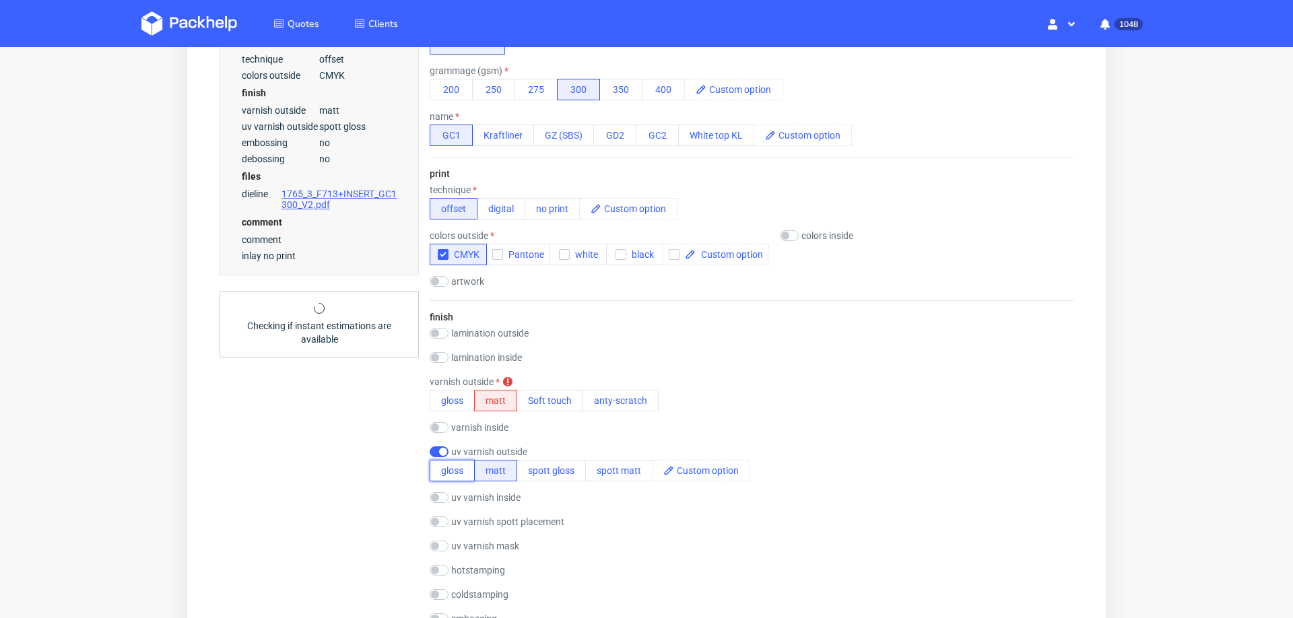
click at [446, 472] on button "gloss" at bounding box center [452, 471] width 45 height 22
click at [531, 468] on button "spott gloss" at bounding box center [550, 471] width 69 height 22
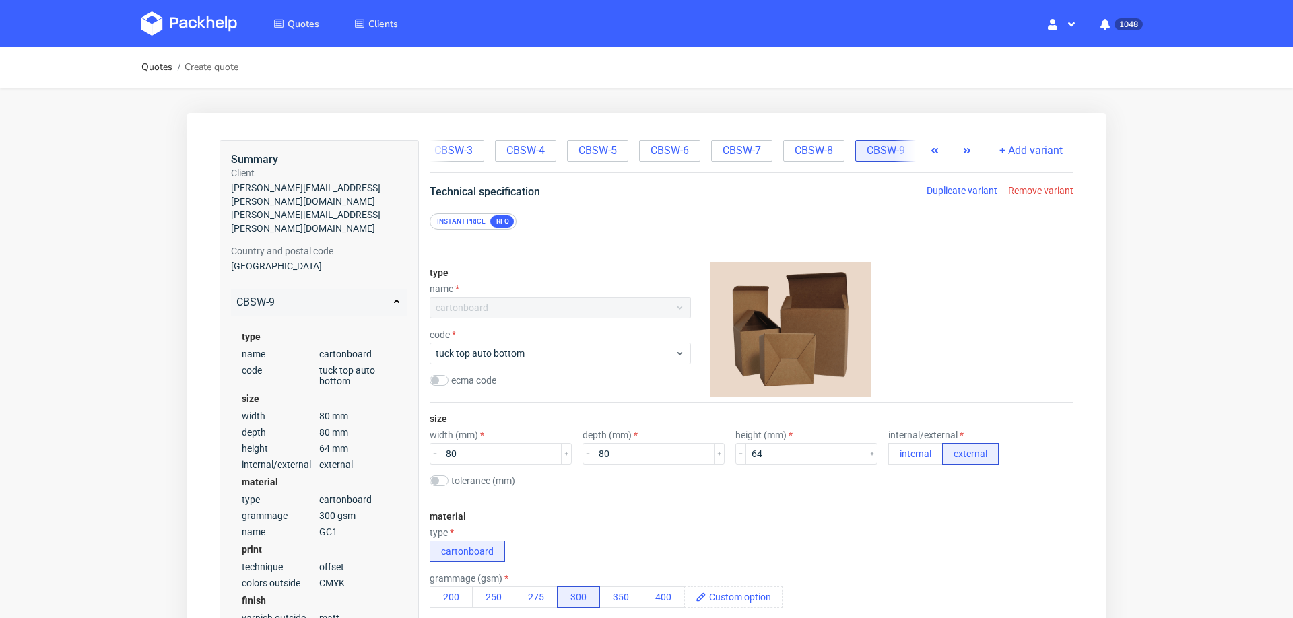
click at [964, 150] on use "button" at bounding box center [967, 150] width 7 height 5
click at [793, 154] on span "CBSW-8" at bounding box center [810, 150] width 38 height 15
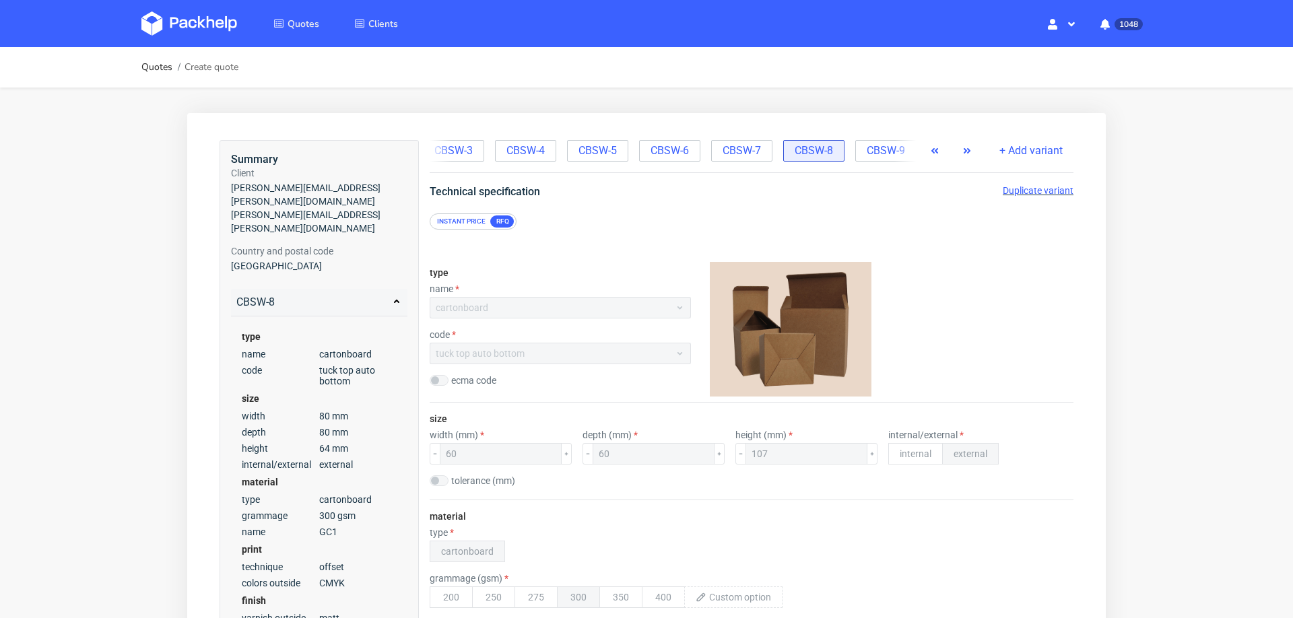
click at [1003, 191] on span "Duplicate variant" at bounding box center [1038, 190] width 71 height 11
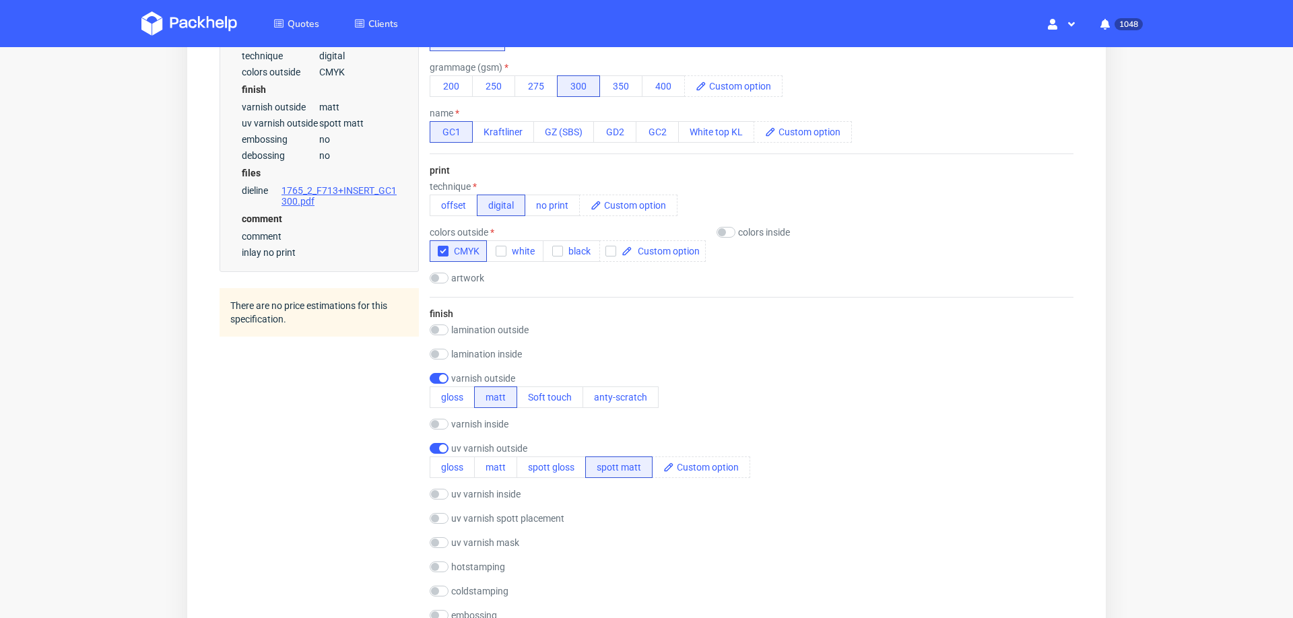
scroll to position [512, 0]
click at [449, 198] on button "offset" at bounding box center [454, 205] width 48 height 22
click at [555, 467] on button "spott gloss" at bounding box center [550, 467] width 69 height 22
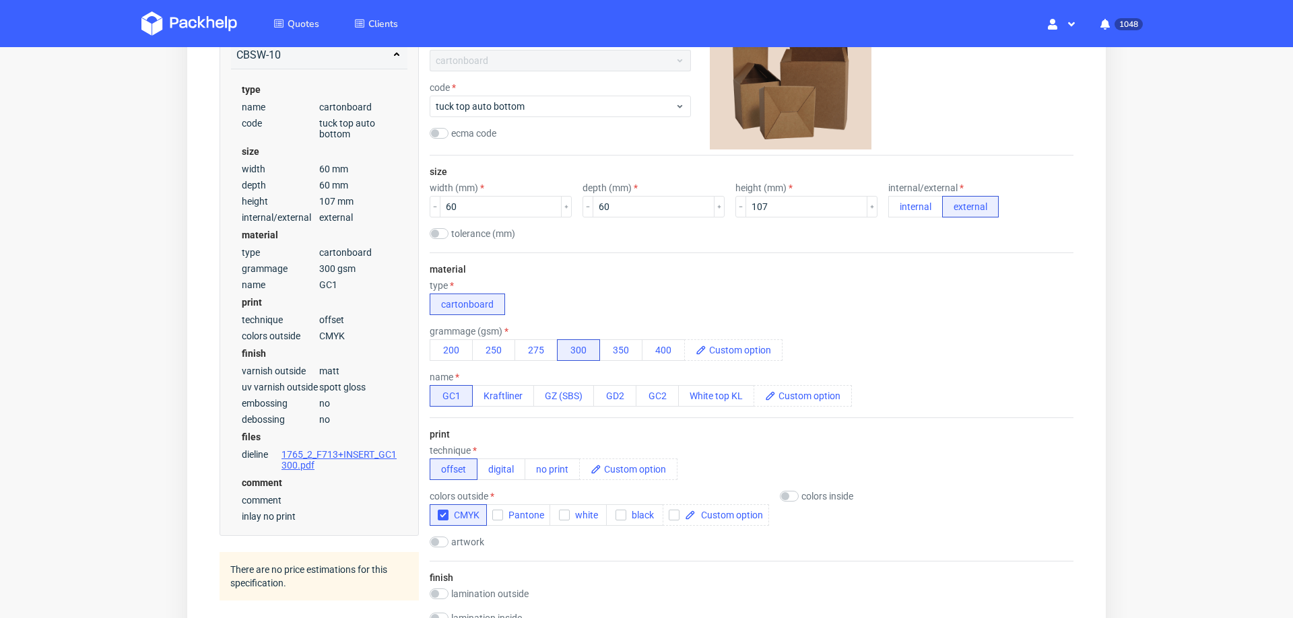
scroll to position [0, 0]
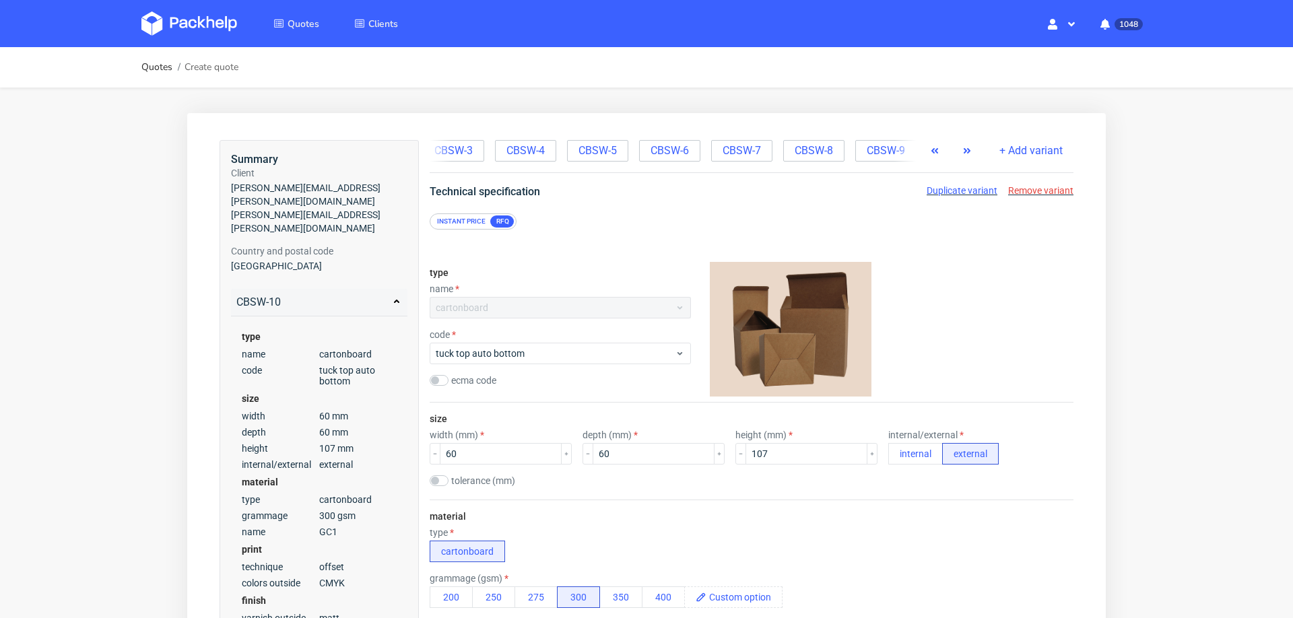
click at [956, 156] on button "button" at bounding box center [967, 151] width 22 height 22
click at [785, 145] on span "CBSW-9" at bounding box center [804, 150] width 38 height 15
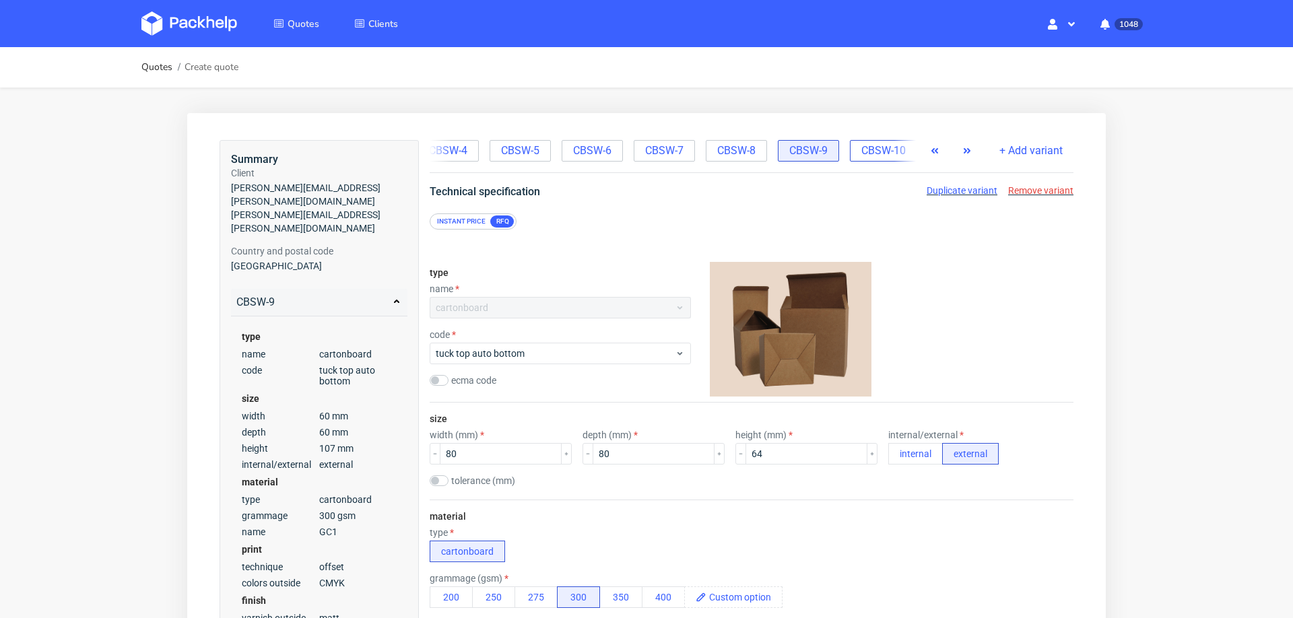
click at [863, 152] on span "CBSW-10" at bounding box center [883, 150] width 44 height 15
click at [659, 160] on div "CBSW-7" at bounding box center [664, 151] width 61 height 22
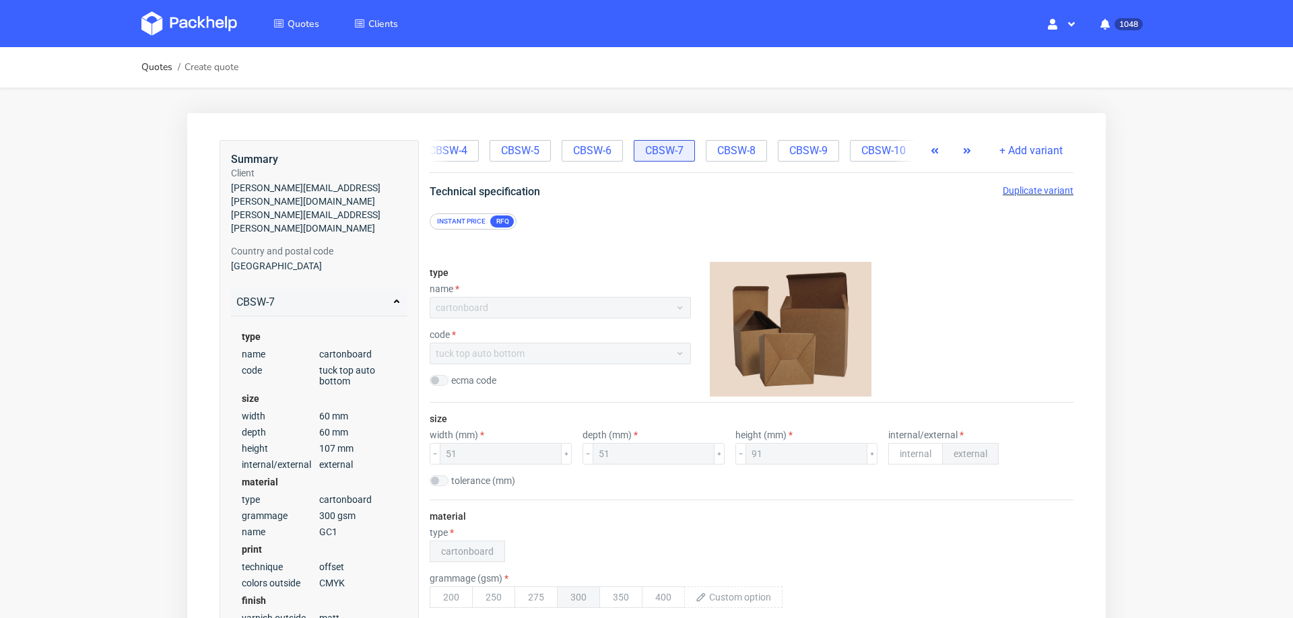
click at [1005, 190] on span "Duplicate variant" at bounding box center [1038, 190] width 71 height 11
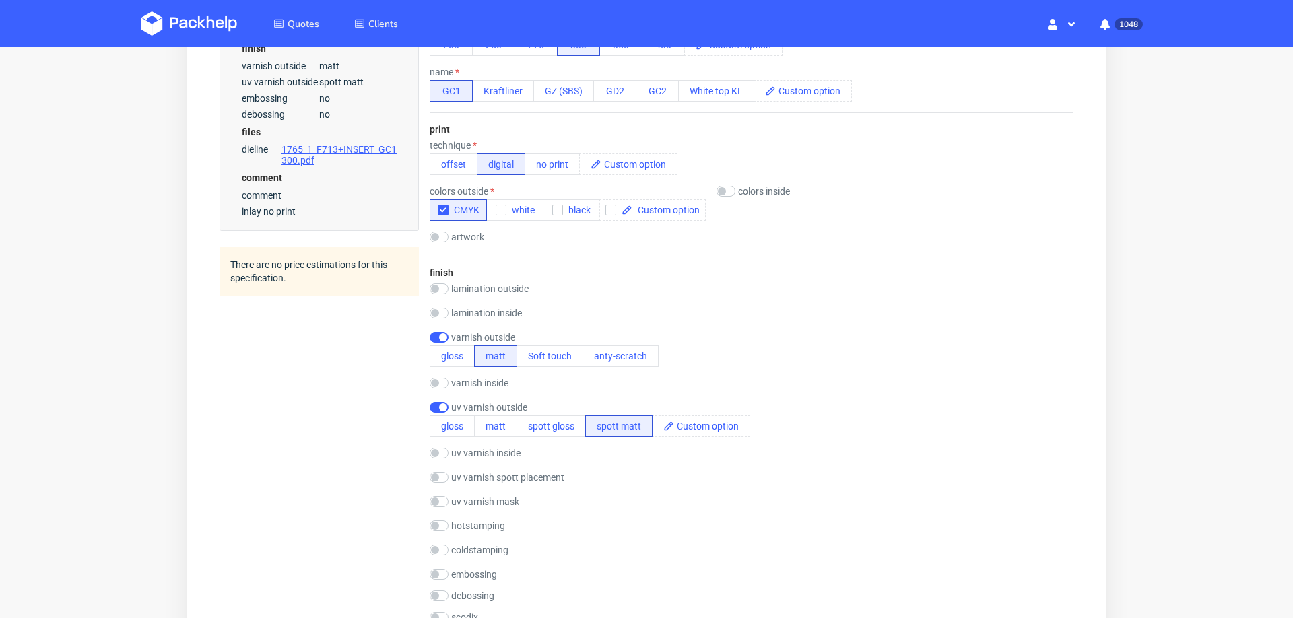
scroll to position [582, 0]
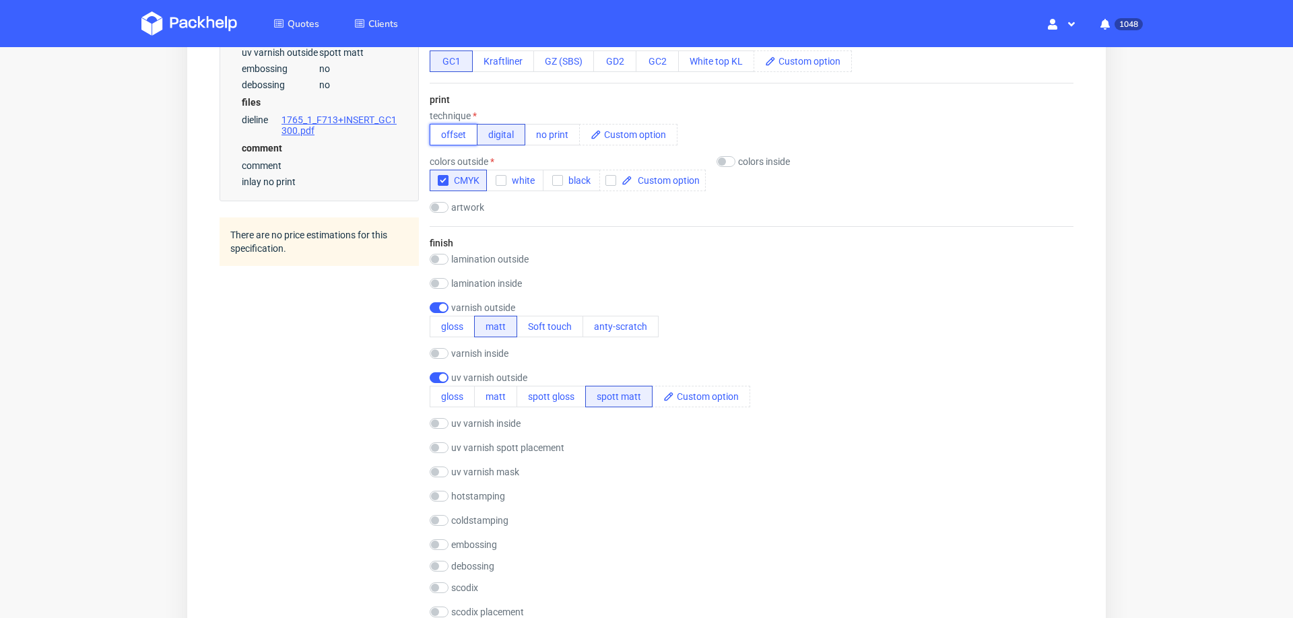
click at [450, 125] on button "offset" at bounding box center [454, 135] width 48 height 22
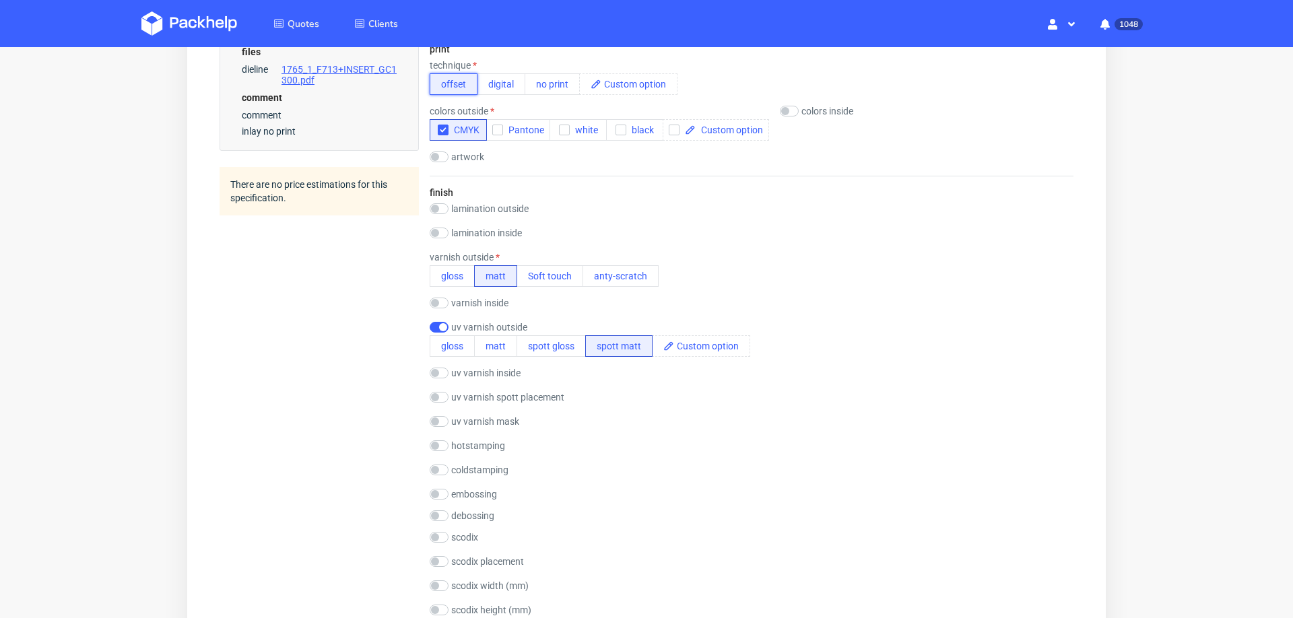
scroll to position [642, 0]
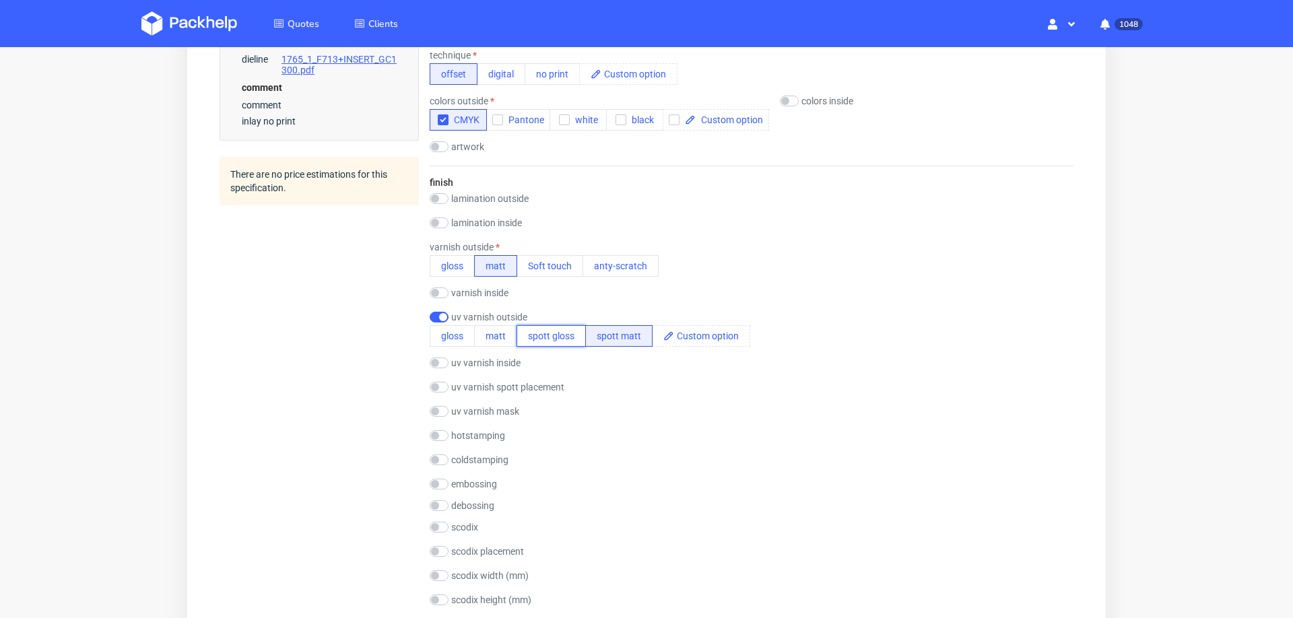
click at [556, 333] on button "spott gloss" at bounding box center [550, 336] width 69 height 22
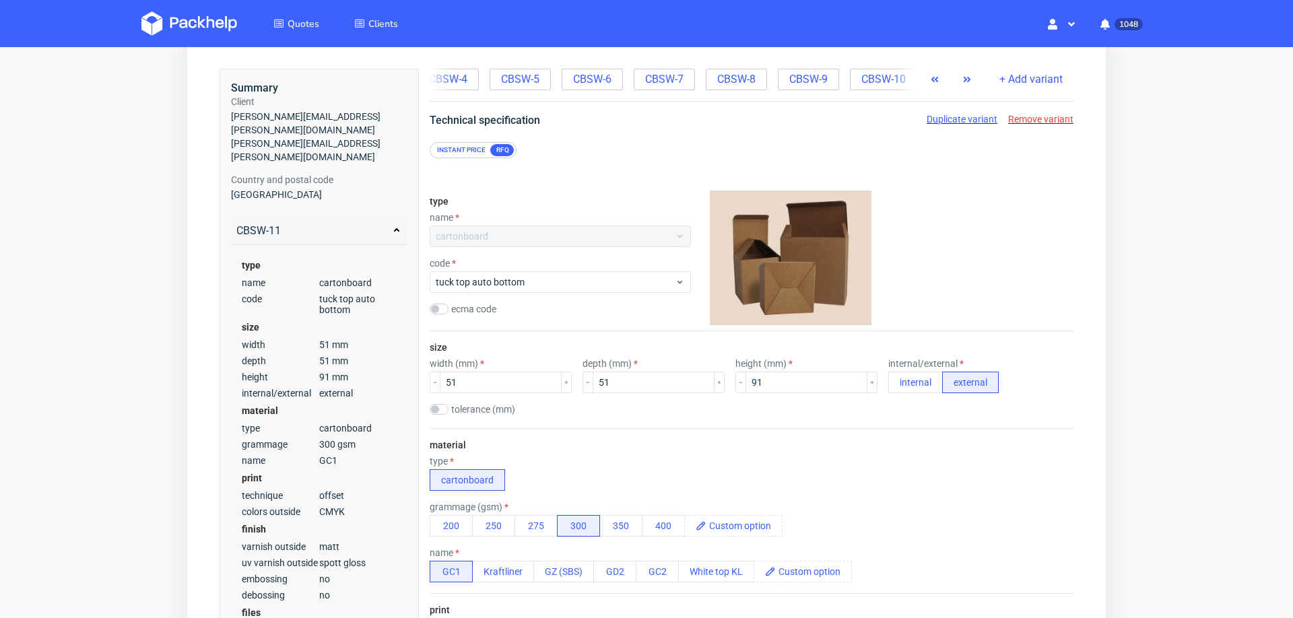
scroll to position [0, 0]
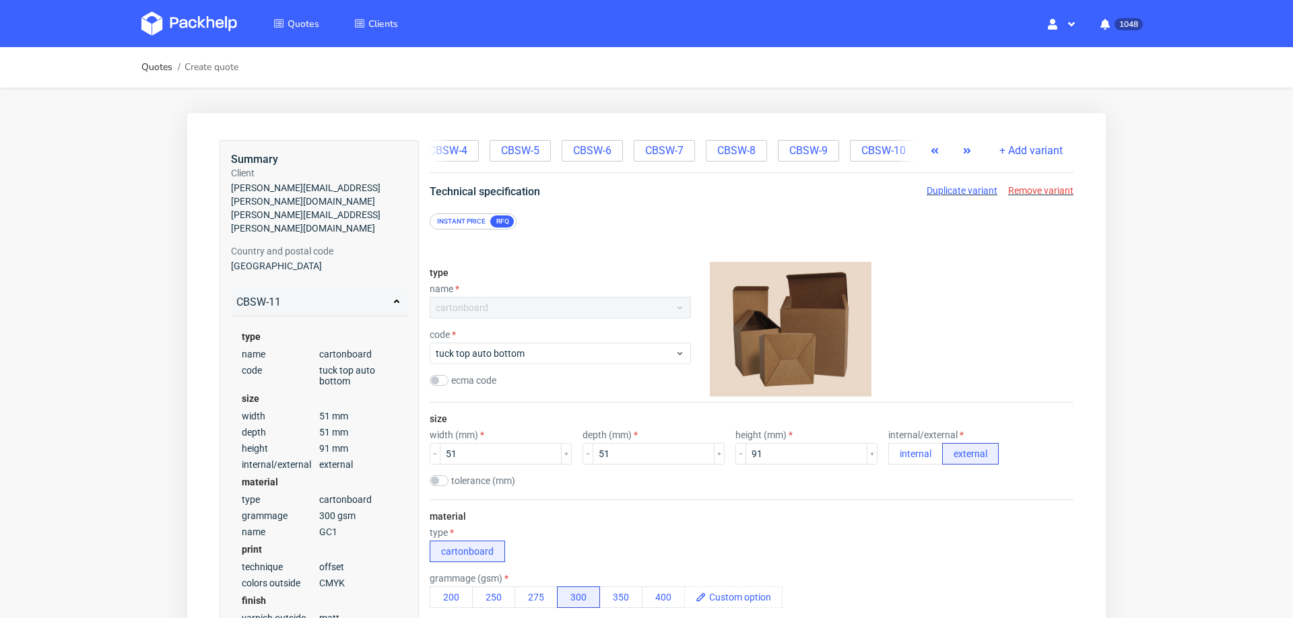
click at [962, 145] on icon "button" at bounding box center [967, 150] width 11 height 11
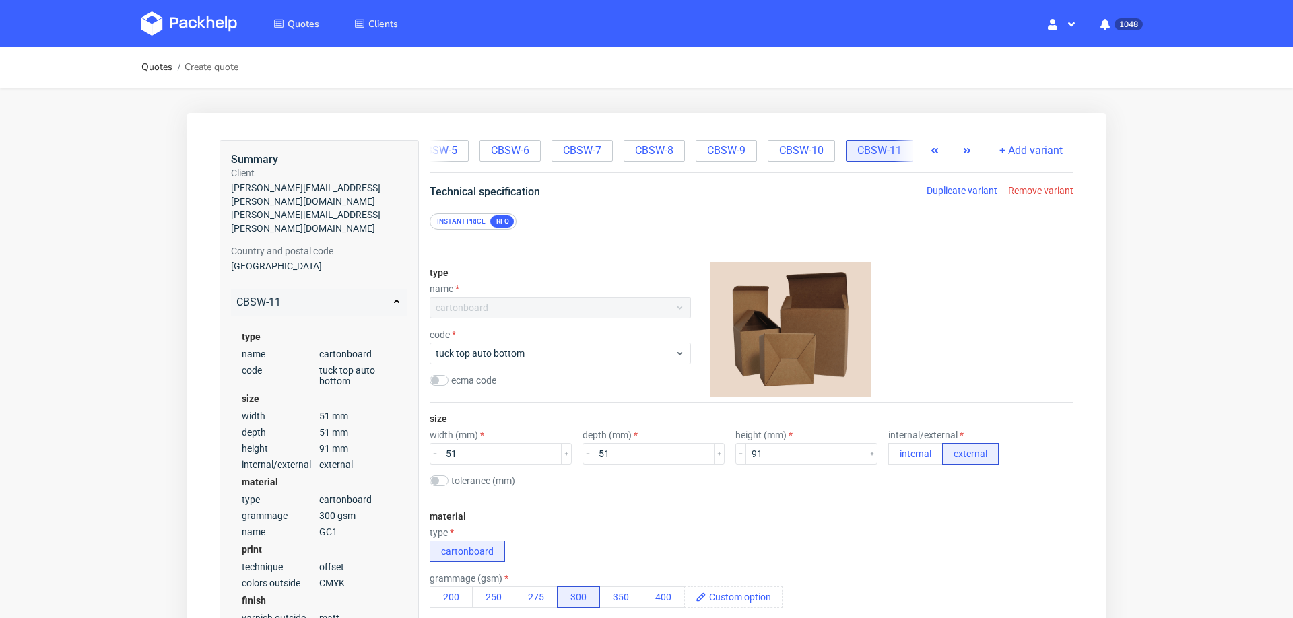
click at [929, 187] on span "Duplicate variant" at bounding box center [962, 190] width 71 height 11
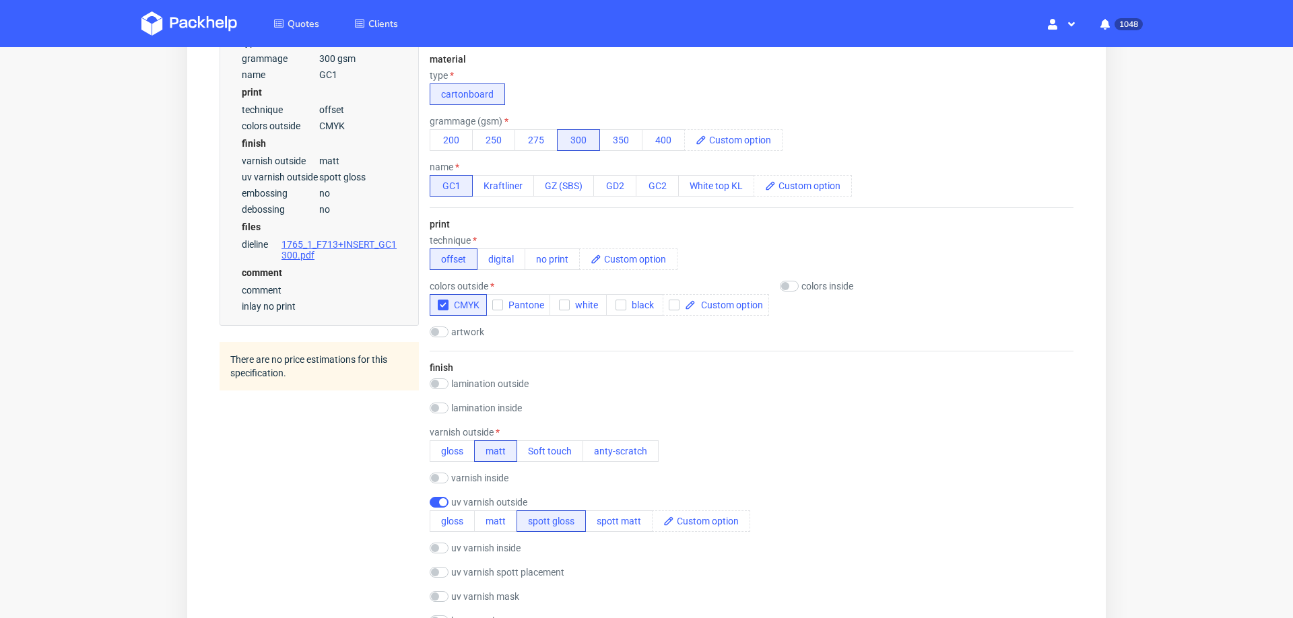
scroll to position [465, 0]
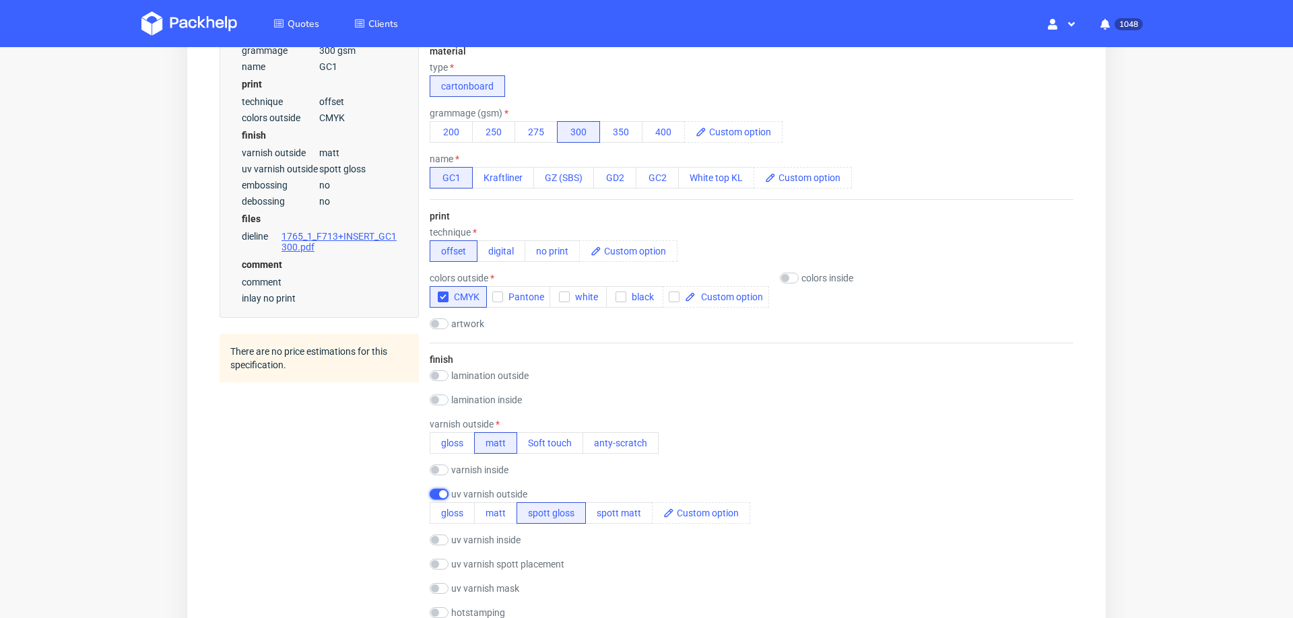
click at [436, 489] on input "checkbox" at bounding box center [439, 494] width 19 height 11
checkbox input "false"
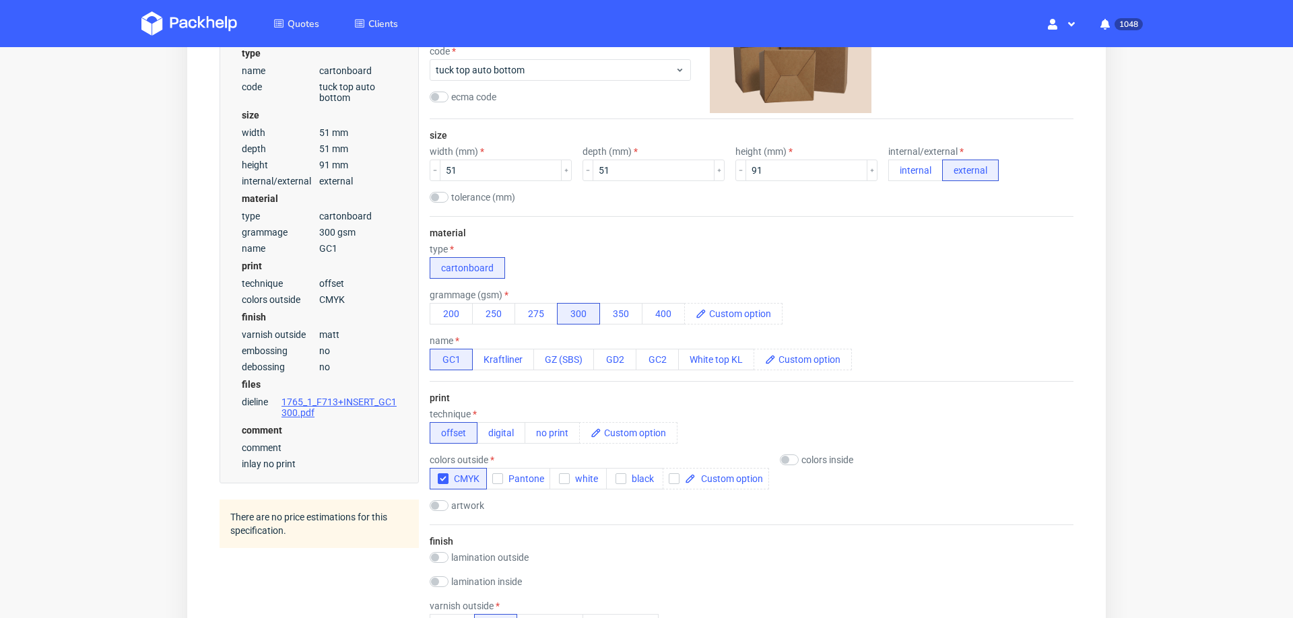
scroll to position [0, 0]
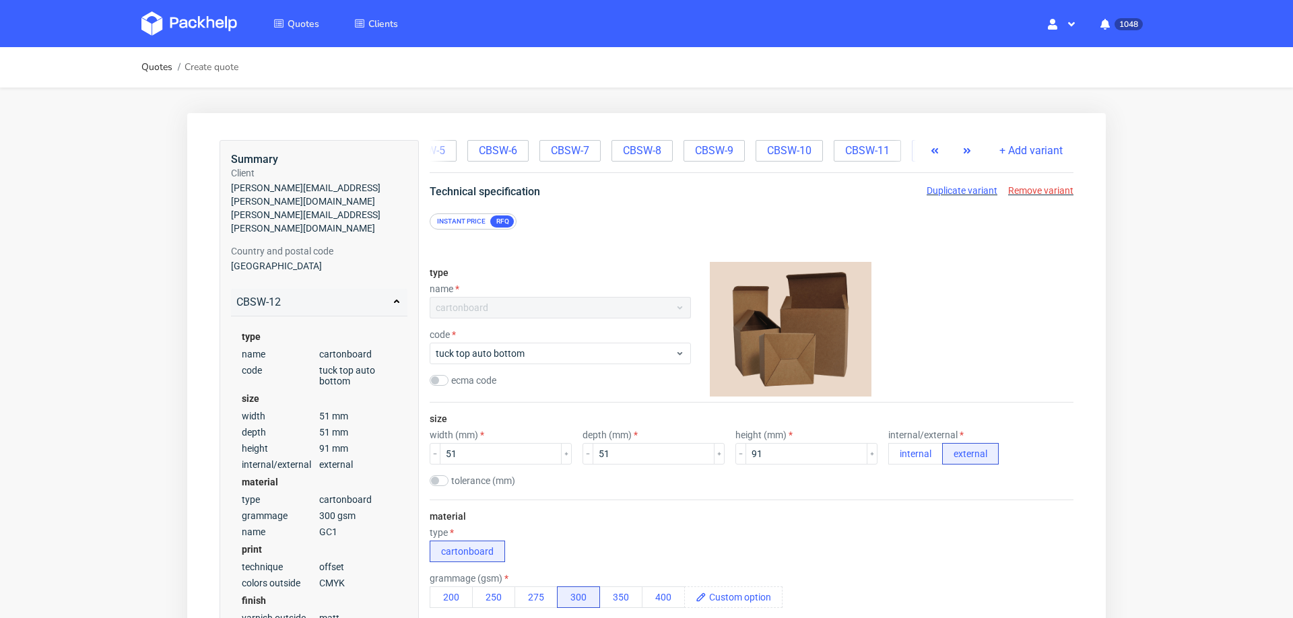
click at [368, 543] on div "print" at bounding box center [319, 549] width 155 height 13
click at [962, 147] on icon "button" at bounding box center [967, 150] width 11 height 11
click at [780, 153] on span "CBSW-11" at bounding box center [801, 150] width 44 height 15
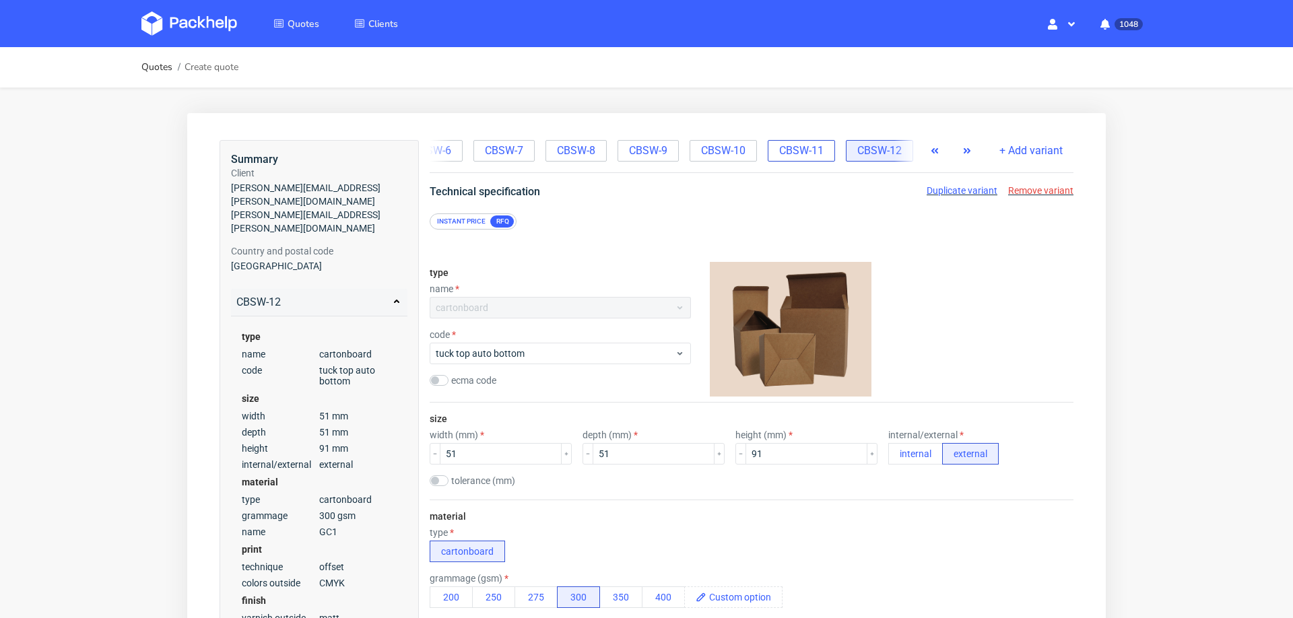
scroll to position [0, 395]
click at [959, 194] on span "Duplicate variant" at bounding box center [962, 190] width 71 height 11
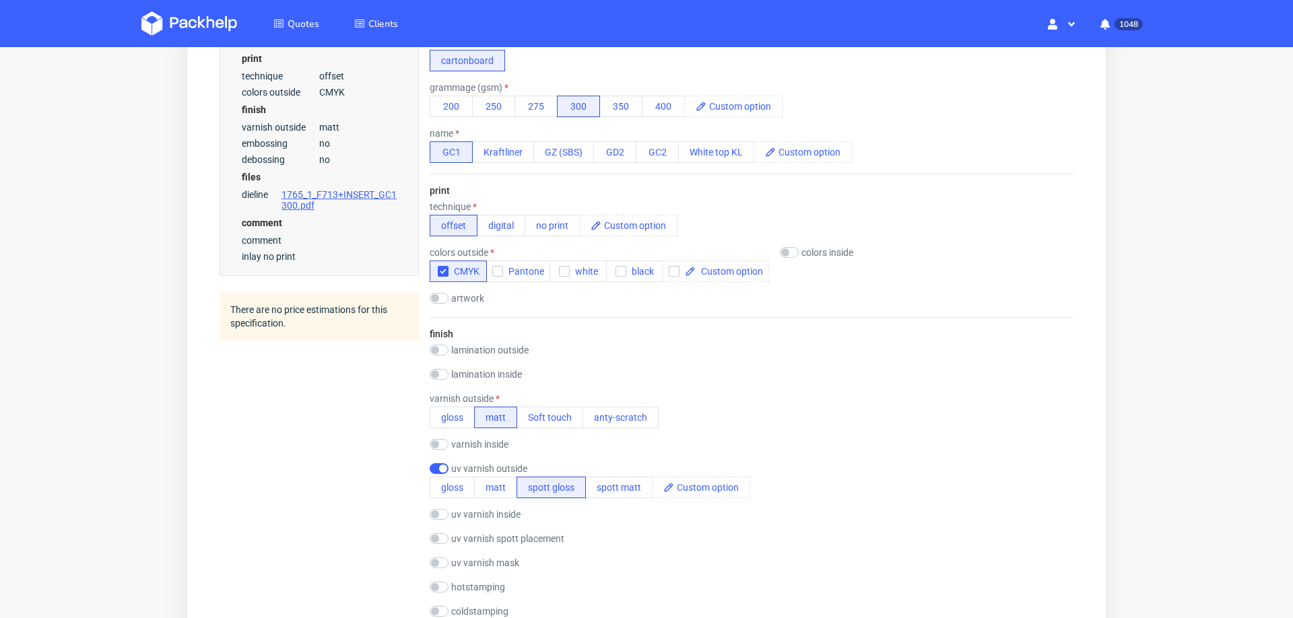
scroll to position [553, 0]
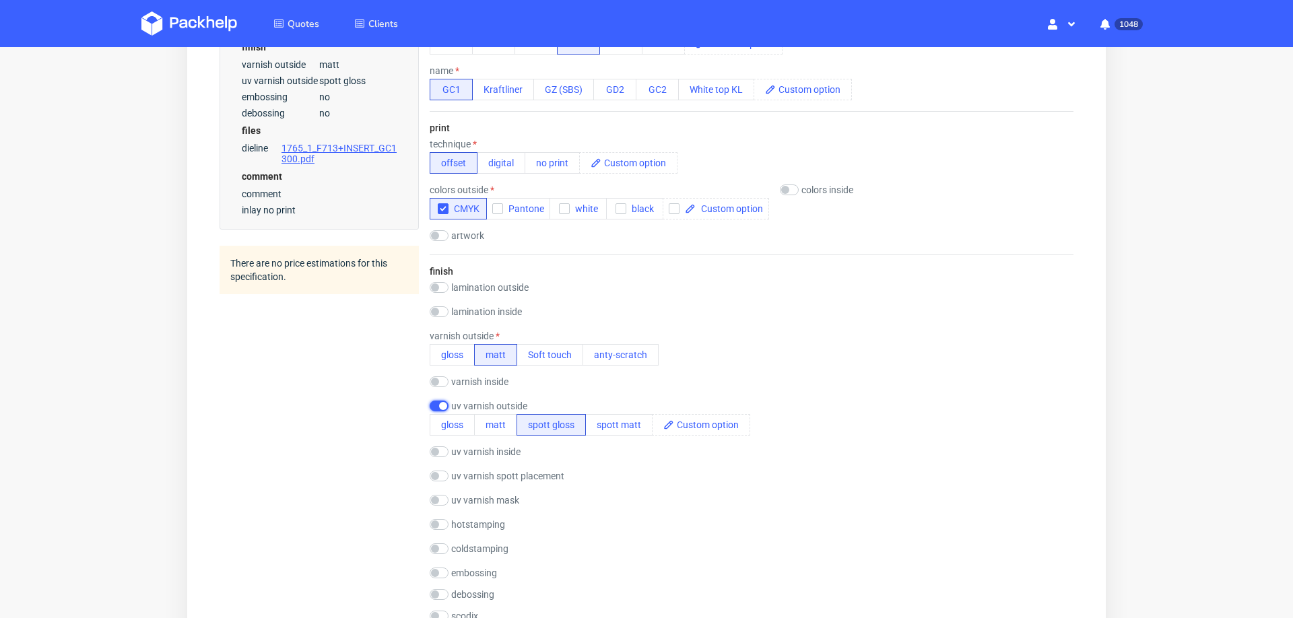
click at [434, 401] on input "checkbox" at bounding box center [439, 406] width 19 height 11
checkbox input "false"
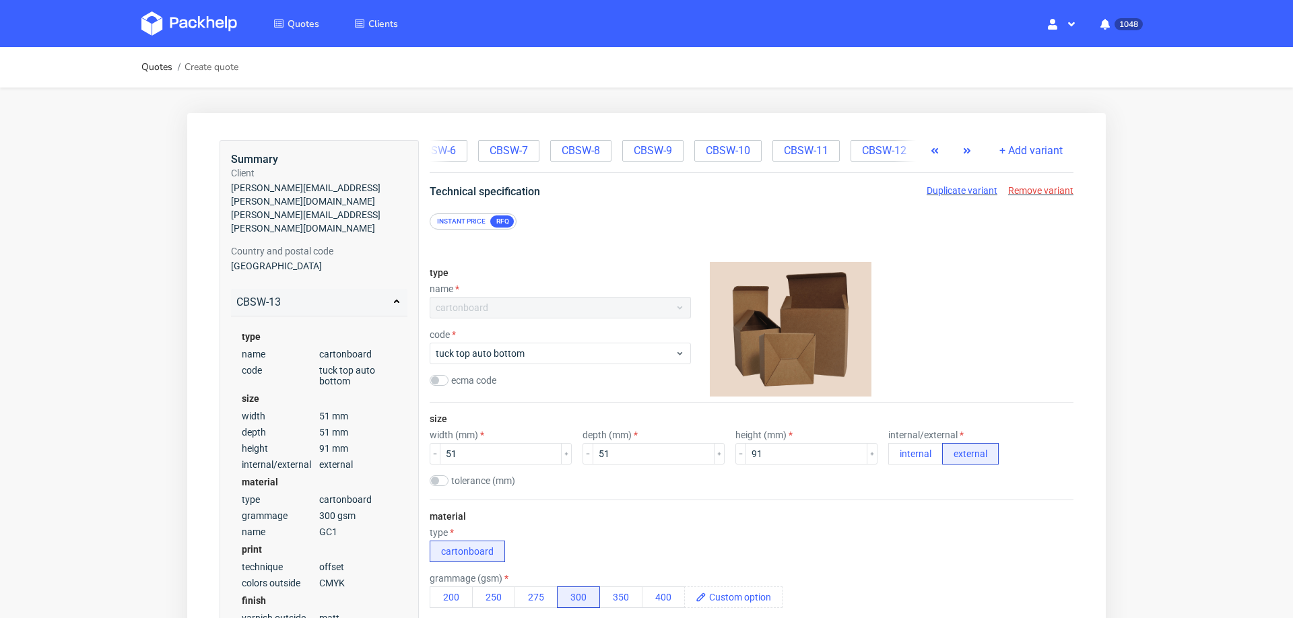
click at [962, 147] on icon "button" at bounding box center [967, 150] width 11 height 11
click at [779, 146] on span "CBSW-12" at bounding box center [801, 150] width 44 height 15
click at [869, 151] on span "CBSW-13" at bounding box center [884, 150] width 44 height 15
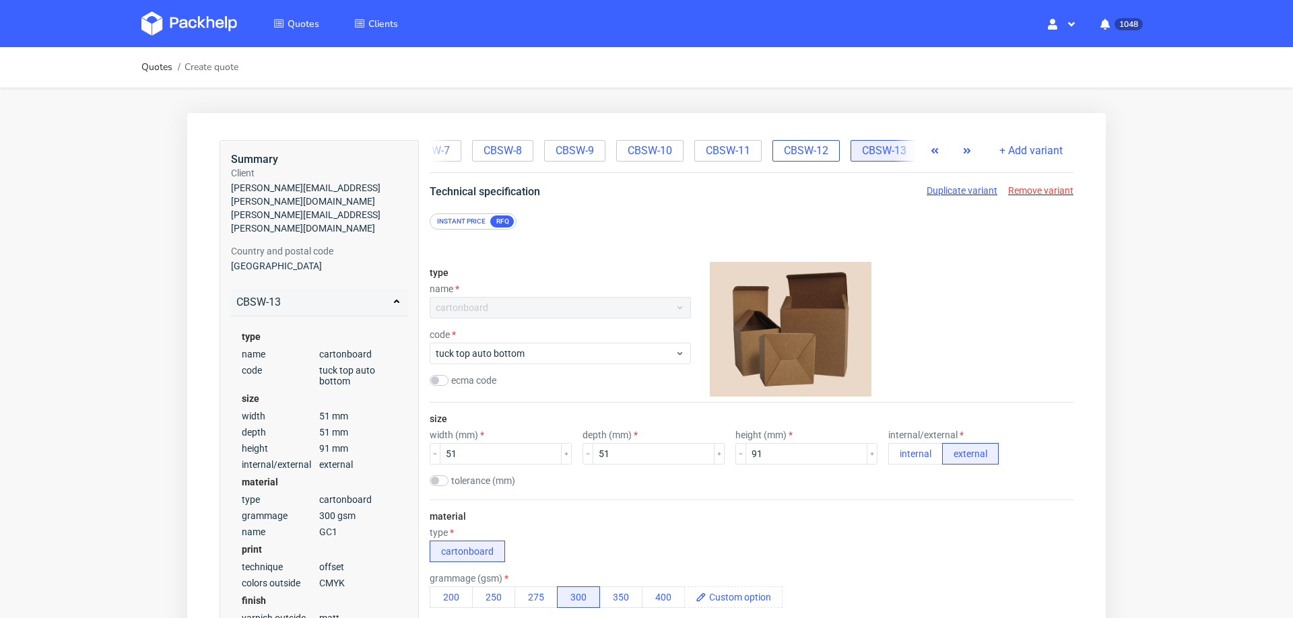
click at [784, 140] on div "CBSW-12" at bounding box center [805, 151] width 67 height 22
click at [962, 146] on icon "button" at bounding box center [967, 150] width 11 height 11
click at [860, 160] on div "CBSW-13" at bounding box center [879, 151] width 67 height 22
click at [1011, 185] on span "Remove variant" at bounding box center [1040, 190] width 65 height 11
click at [795, 146] on span "CBSW-11" at bounding box center [806, 150] width 44 height 15
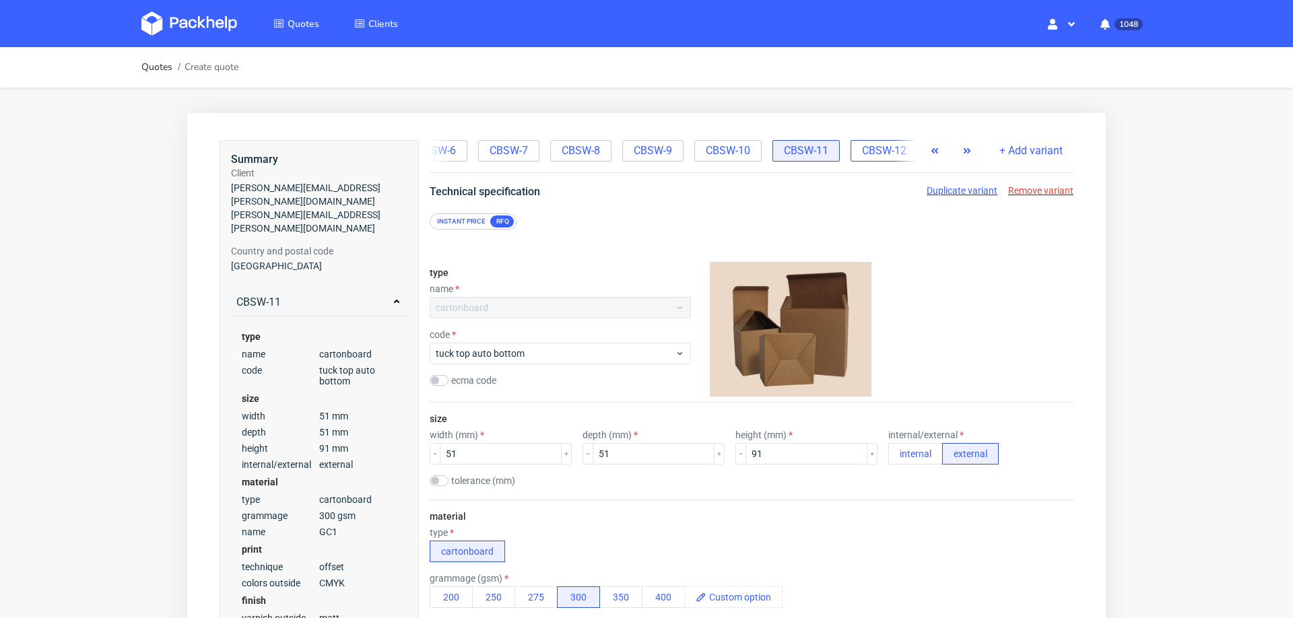
click at [871, 153] on span "CBSW-12" at bounding box center [884, 150] width 44 height 15
click at [957, 151] on button "button" at bounding box center [967, 151] width 22 height 22
click at [779, 151] on span "CBSW-11" at bounding box center [801, 150] width 44 height 15
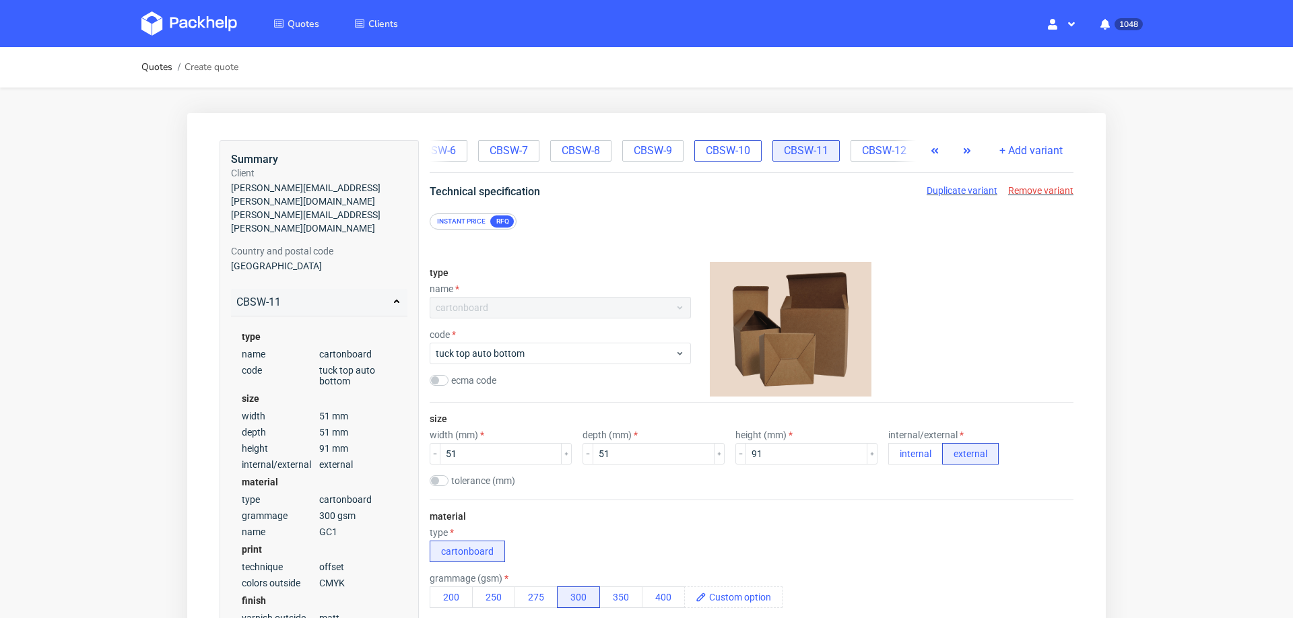
click at [725, 154] on span "CBSW-10" at bounding box center [728, 150] width 44 height 15
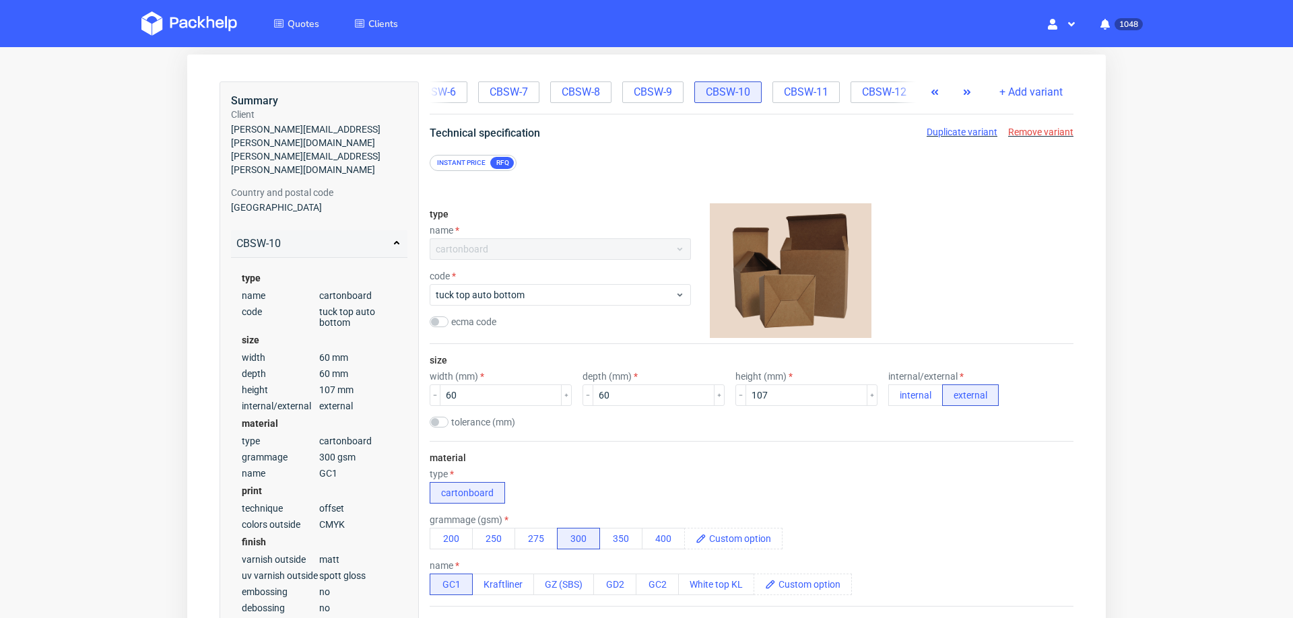
click at [936, 132] on span "Duplicate variant" at bounding box center [962, 132] width 71 height 11
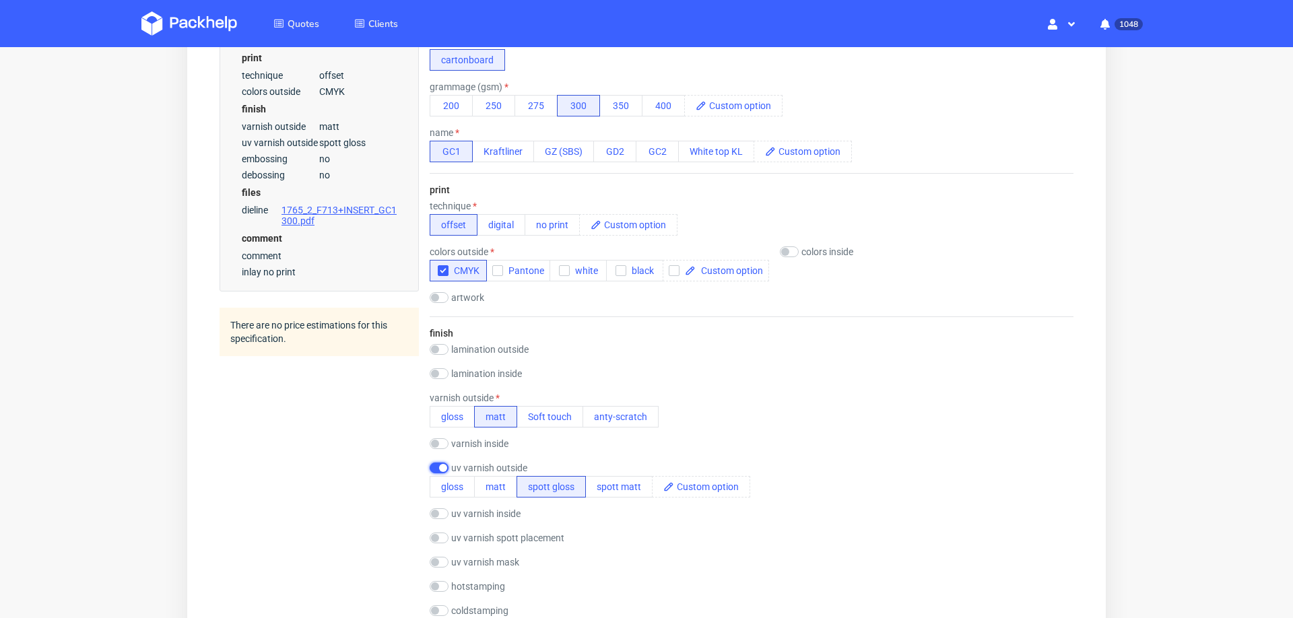
click at [434, 463] on input "checkbox" at bounding box center [439, 468] width 19 height 11
checkbox input "false"
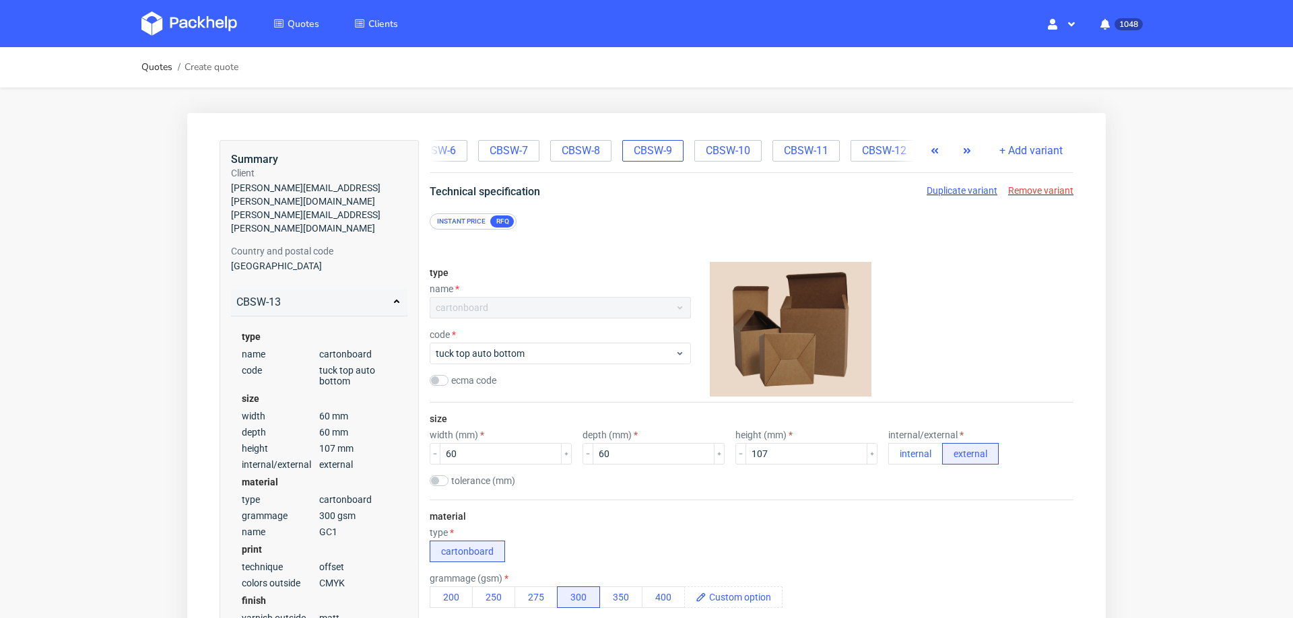
click at [644, 153] on span "CBSW-9" at bounding box center [653, 150] width 38 height 15
click at [942, 186] on span "Duplicate variant" at bounding box center [962, 190] width 71 height 11
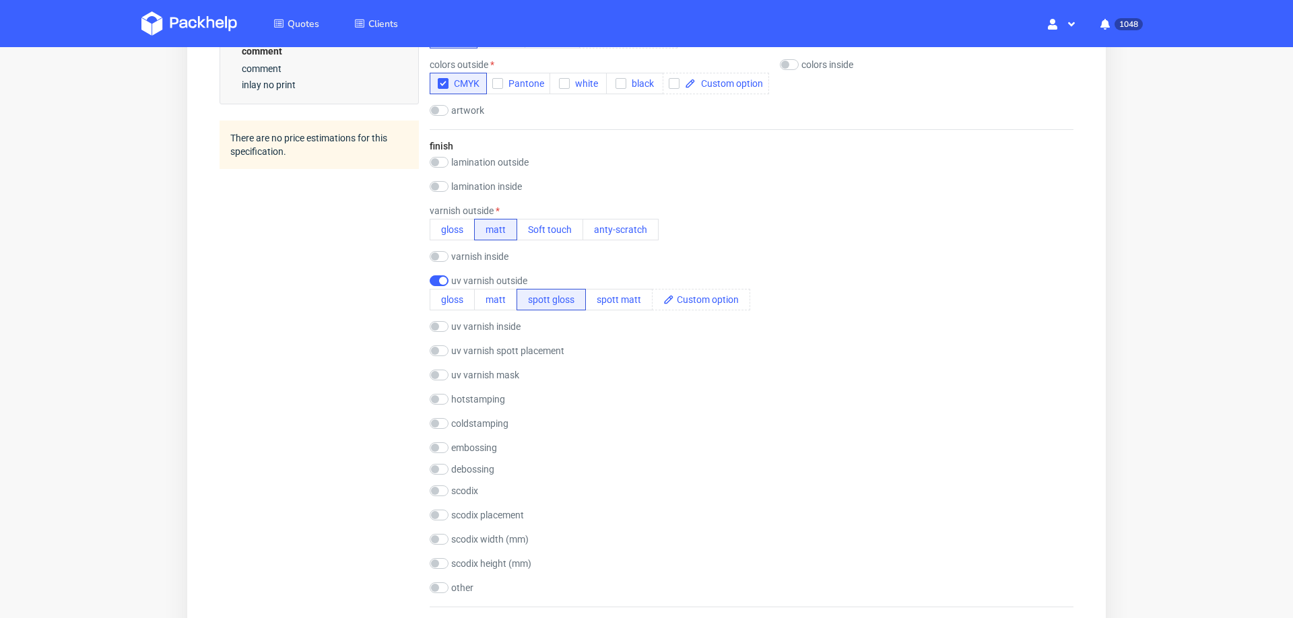
click at [427, 274] on form "type name cartonboard code tuck top auto bottom ecma code size width (mm) 80 de…" at bounding box center [752, 358] width 698 height 1614
click at [436, 277] on input "checkbox" at bounding box center [439, 280] width 19 height 11
checkbox input "false"
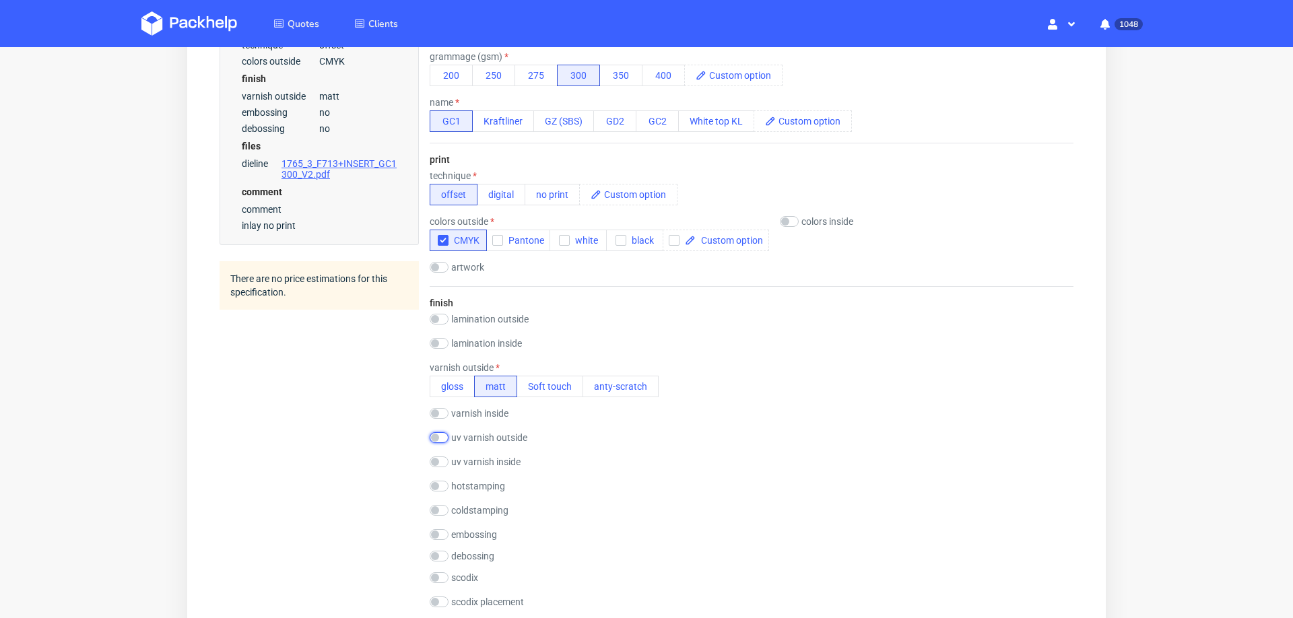
scroll to position [404, 0]
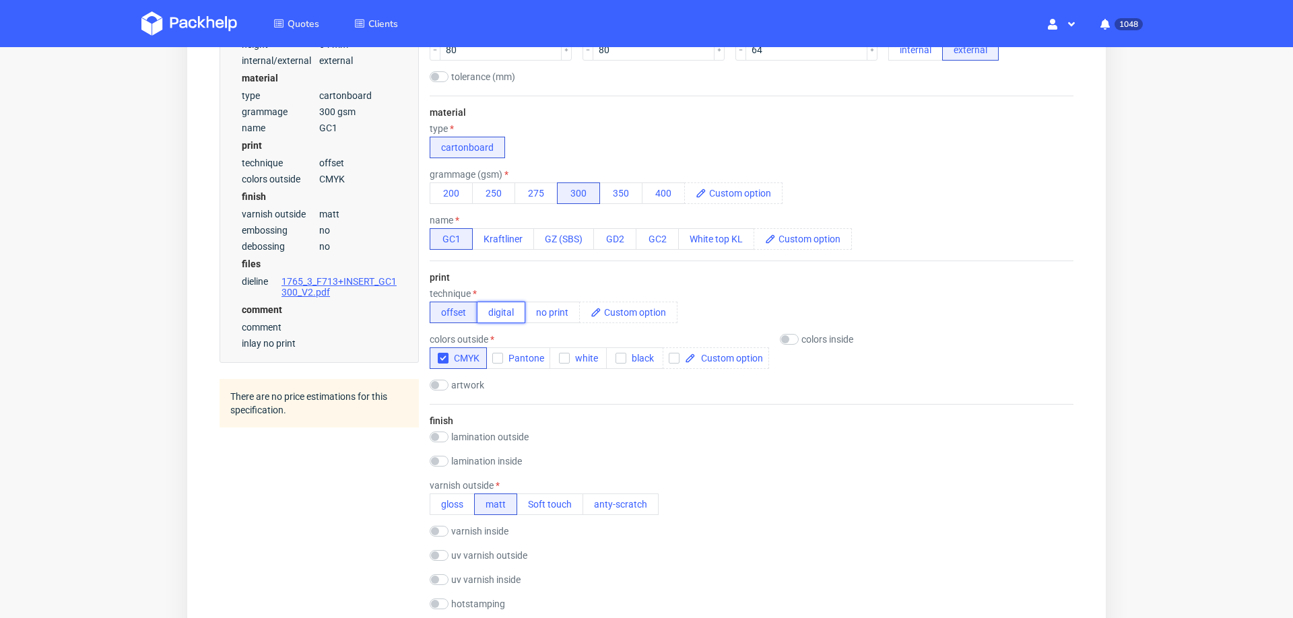
click at [503, 304] on button "digital" at bounding box center [501, 313] width 48 height 22
click at [441, 480] on input "checkbox" at bounding box center [439, 485] width 19 height 11
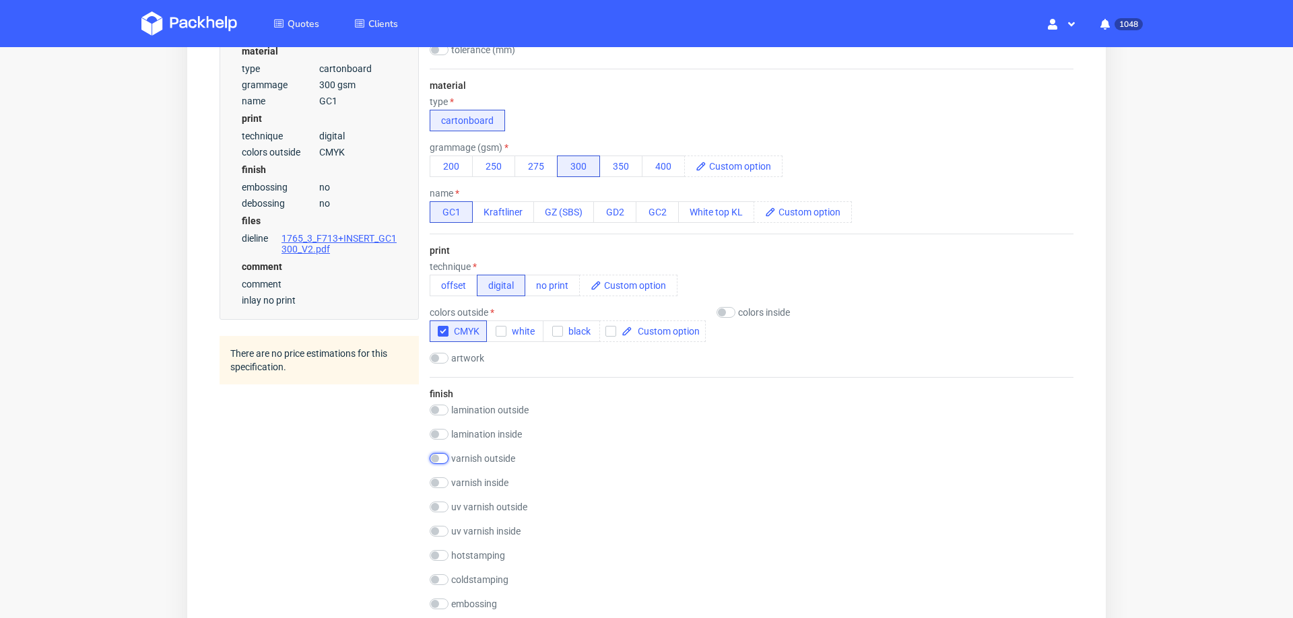
scroll to position [429, 0]
click at [439, 455] on input "checkbox" at bounding box center [439, 460] width 19 height 11
checkbox input "true"
click at [502, 469] on button "matt" at bounding box center [495, 480] width 43 height 22
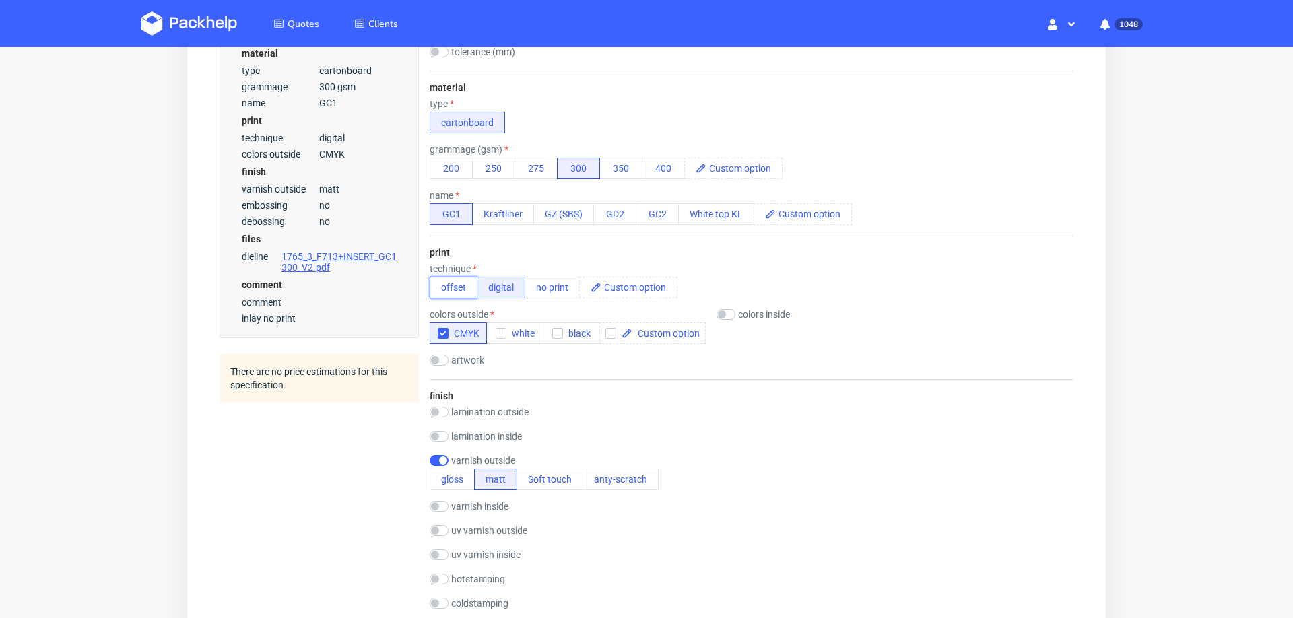
click at [453, 280] on button "offset" at bounding box center [454, 288] width 48 height 22
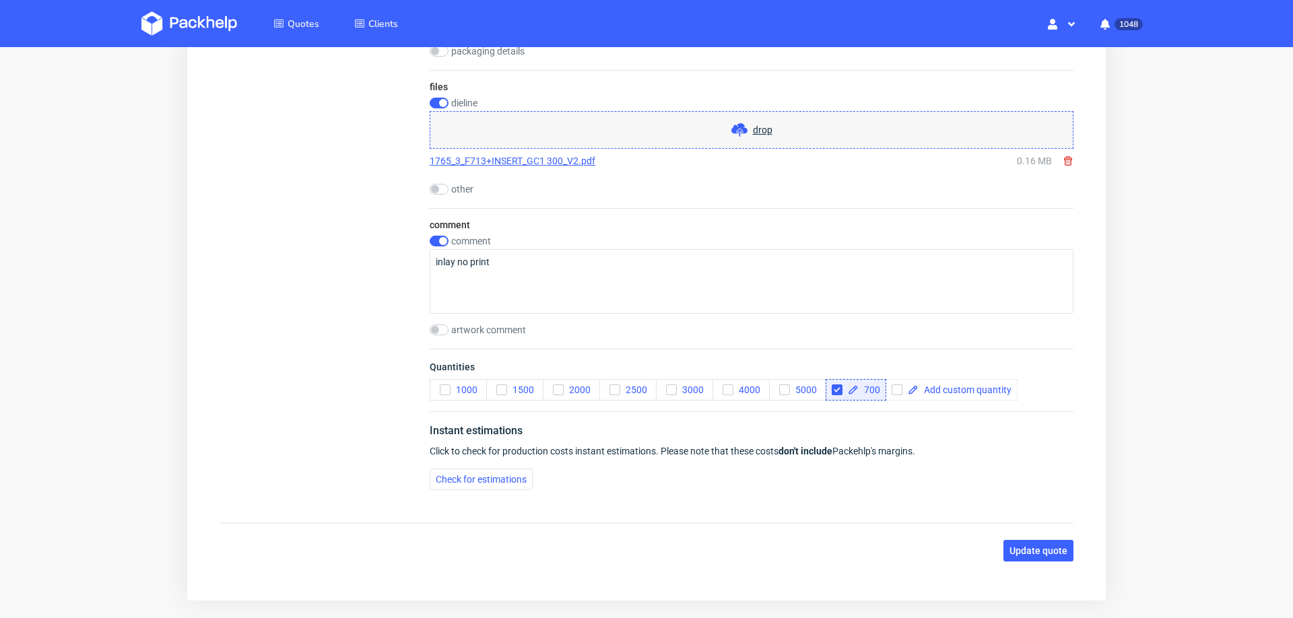
scroll to position [1446, 0]
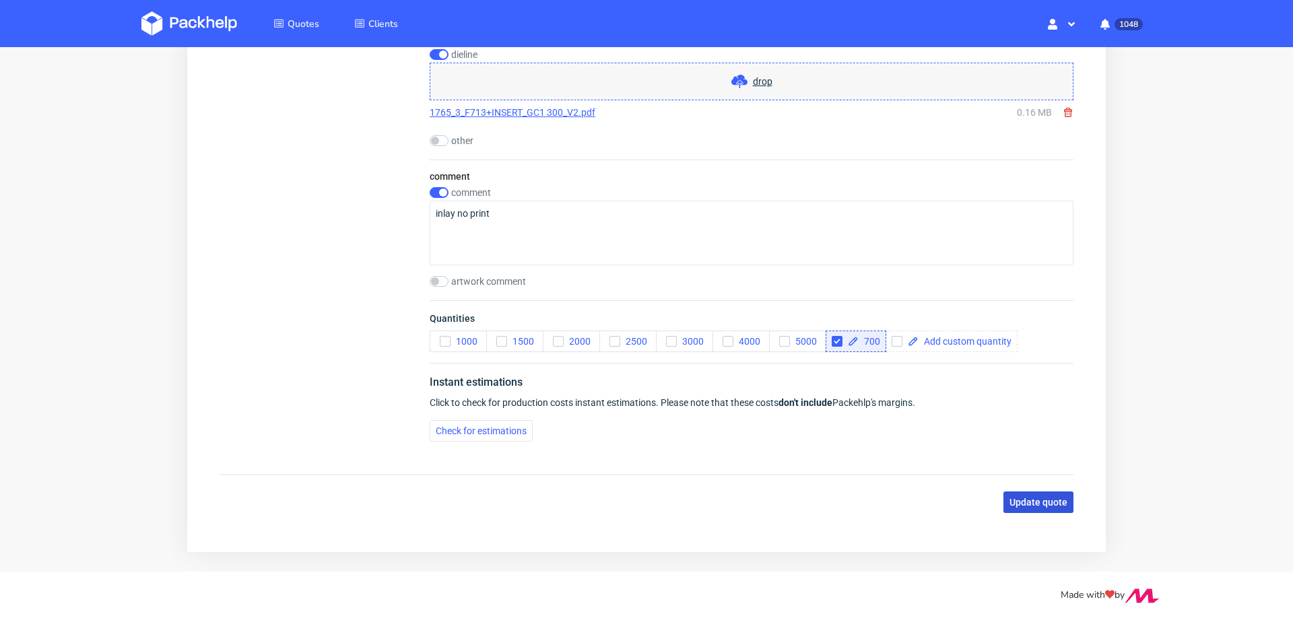
click at [1019, 498] on span "Update quote" at bounding box center [1038, 502] width 58 height 9
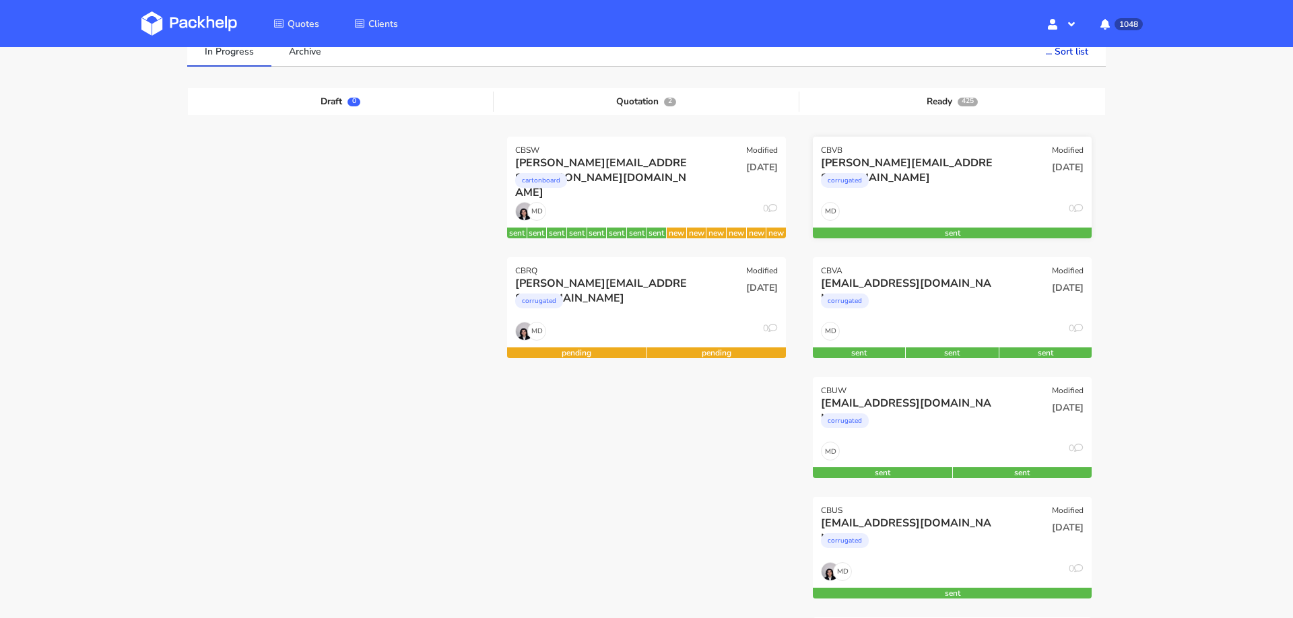
scroll to position [176, 0]
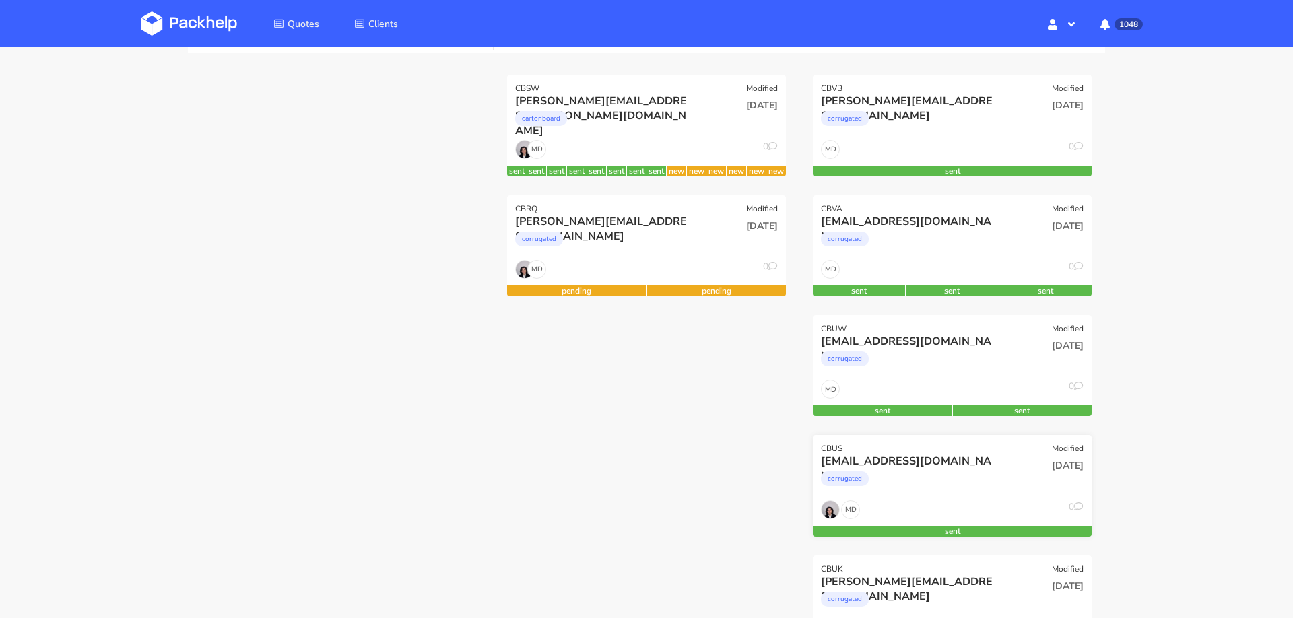
click at [957, 469] on div "corrugated" at bounding box center [910, 482] width 178 height 27
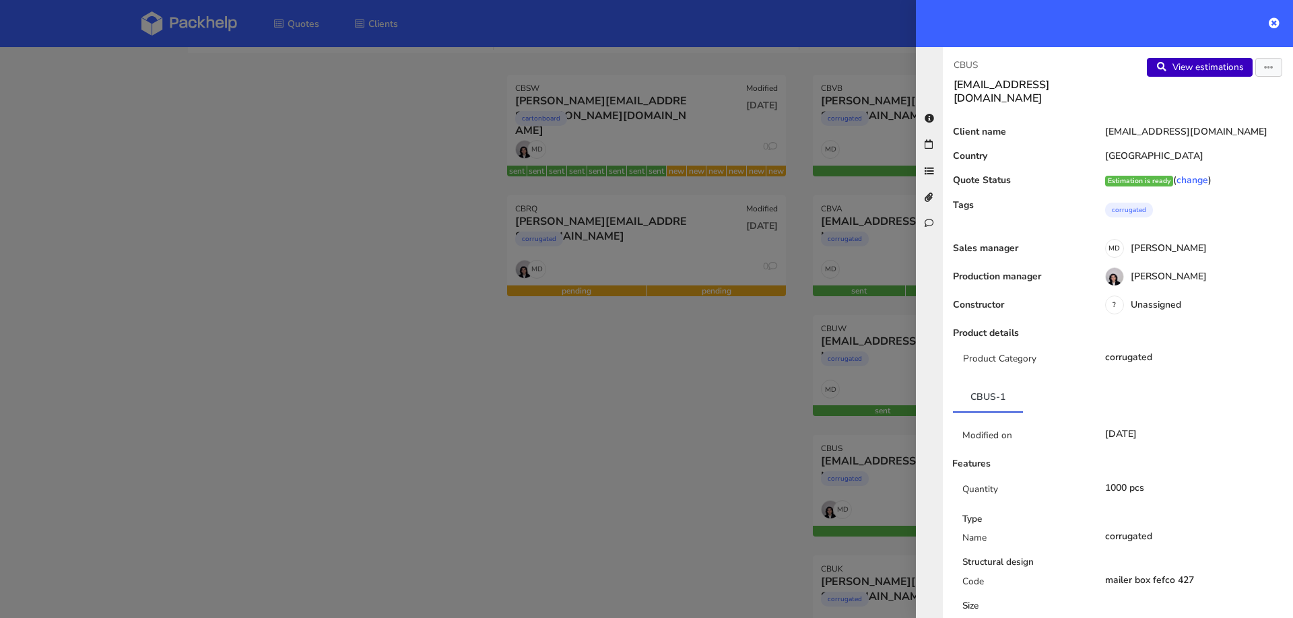
click at [1205, 71] on link "View estimations" at bounding box center [1200, 67] width 106 height 19
click at [263, 349] on div at bounding box center [646, 309] width 1293 height 618
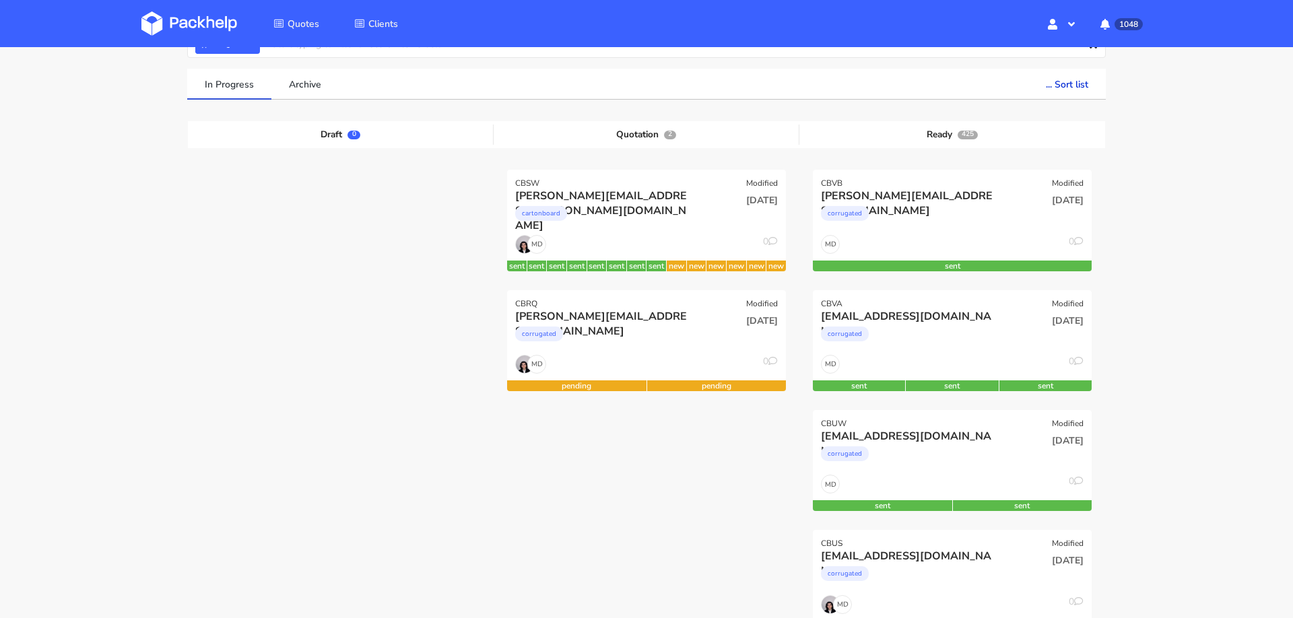
scroll to position [0, 0]
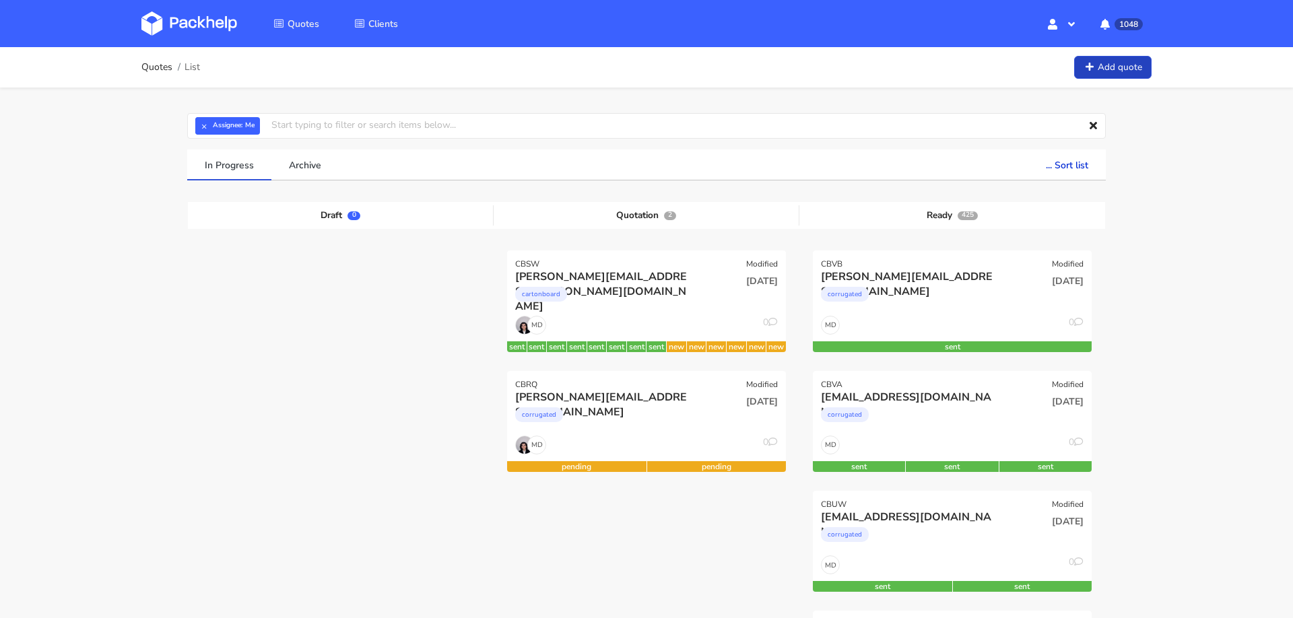
click at [1131, 71] on link "Add quote" at bounding box center [1112, 68] width 77 height 24
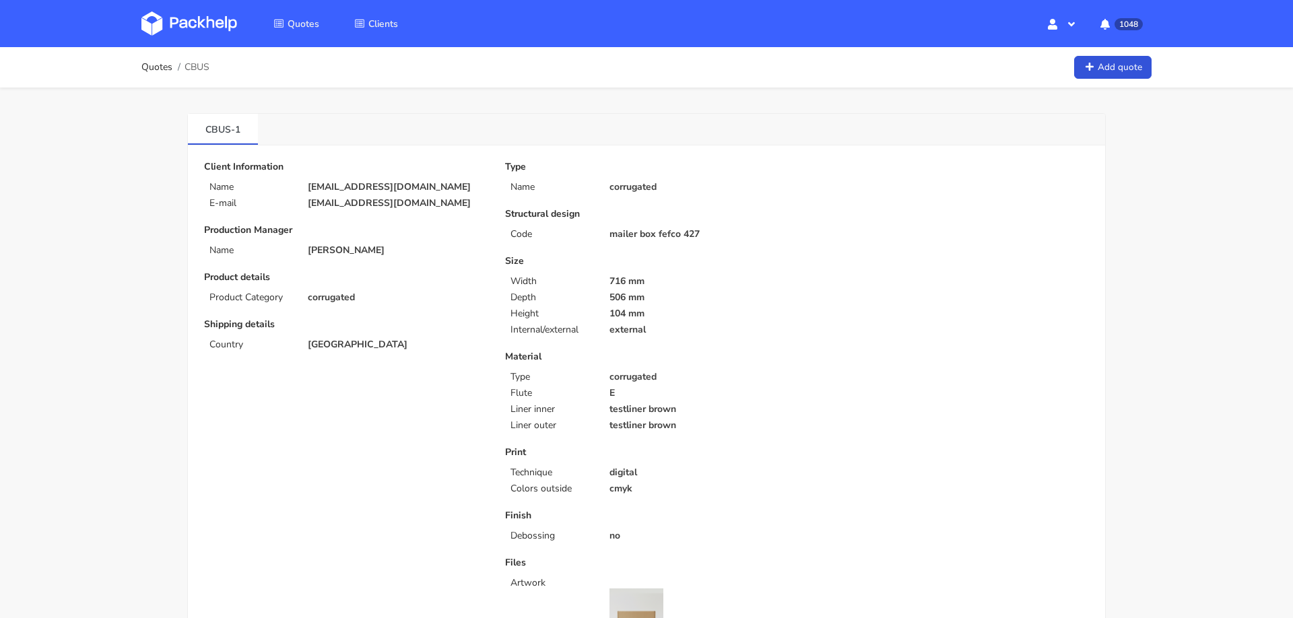
click at [190, 66] on span "CBUS" at bounding box center [196, 67] width 25 height 11
copy span "CBUS"
drag, startPoint x: 611, startPoint y: 277, endPoint x: 652, endPoint y: 311, distance: 53.1
click at [652, 311] on div "Size Width 716 mm Depth 506 mm Height 104 mm Internal/external external" at bounding box center [646, 295] width 282 height 79
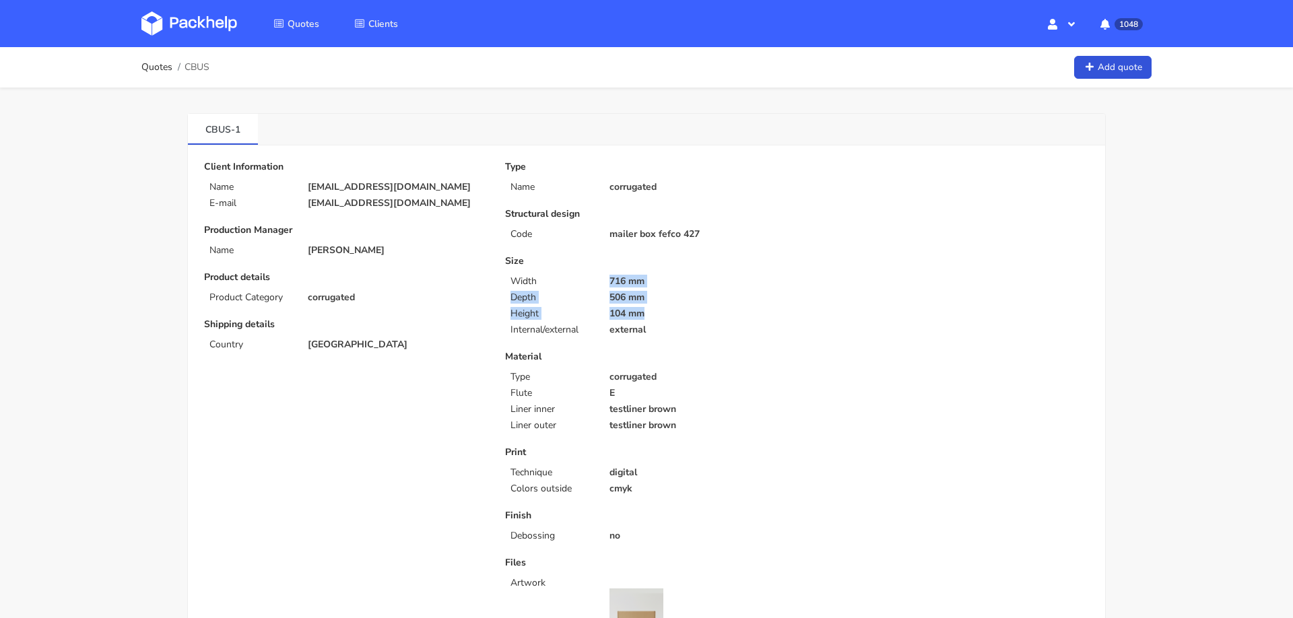
copy div "716 mm Depth 506 mm Height 104 mm"
click at [816, 332] on div "Type Name corrugated Structural design Code mailer box fefco 427 Size Width 716…" at bounding box center [797, 486] width 603 height 648
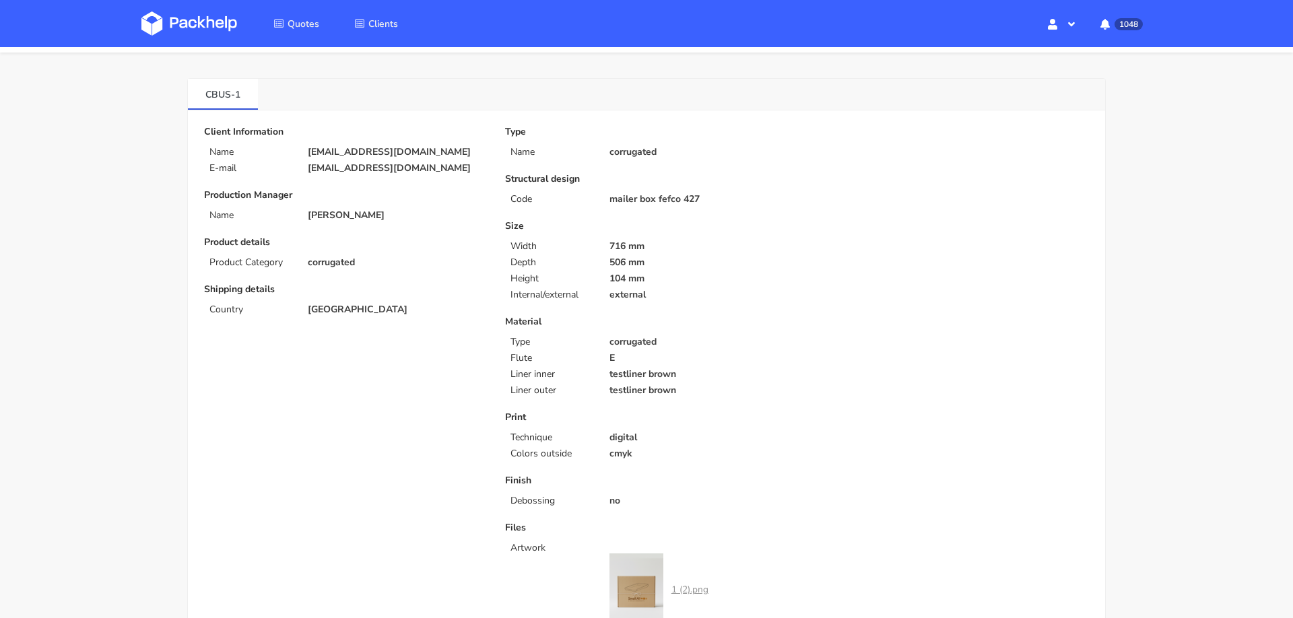
scroll to position [5, 0]
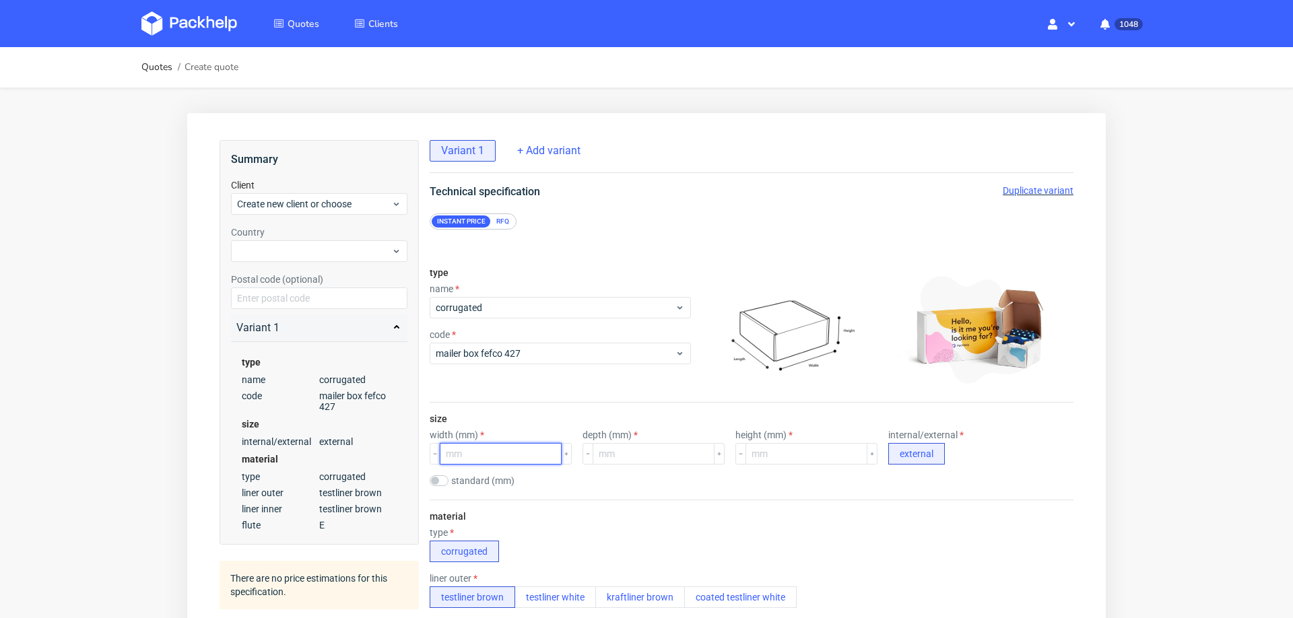
click at [492, 449] on input "number" at bounding box center [501, 454] width 122 height 22
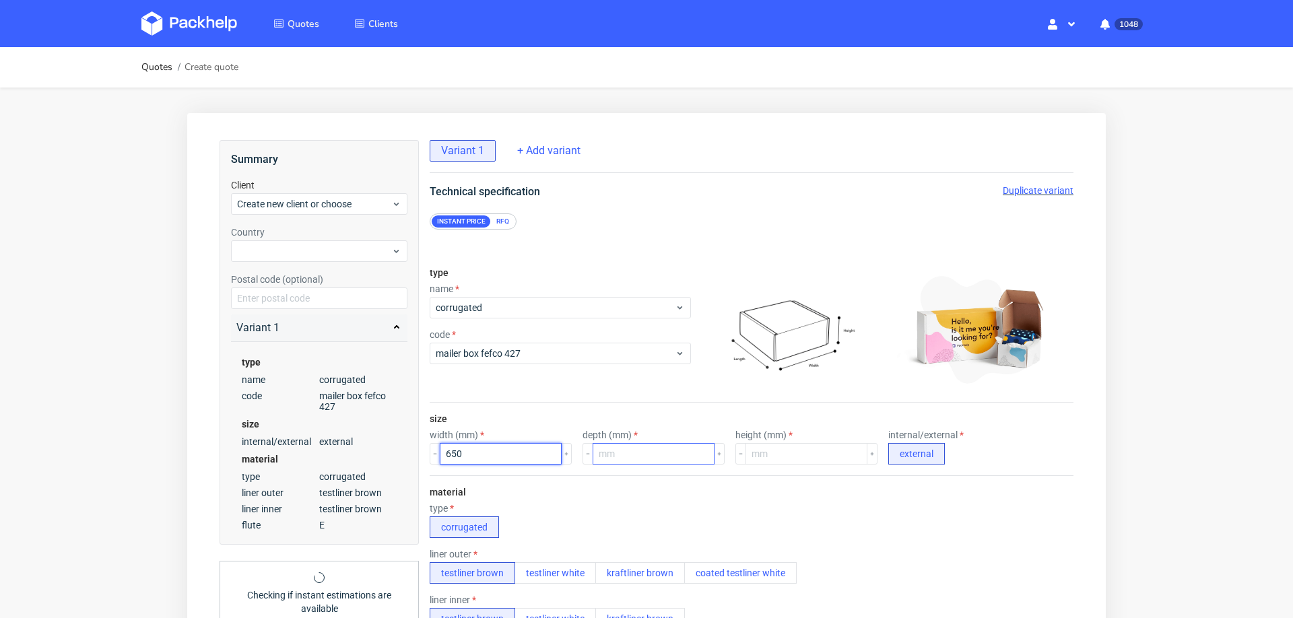
type input "650"
click at [614, 457] on input "number" at bounding box center [654, 454] width 122 height 22
type input "420"
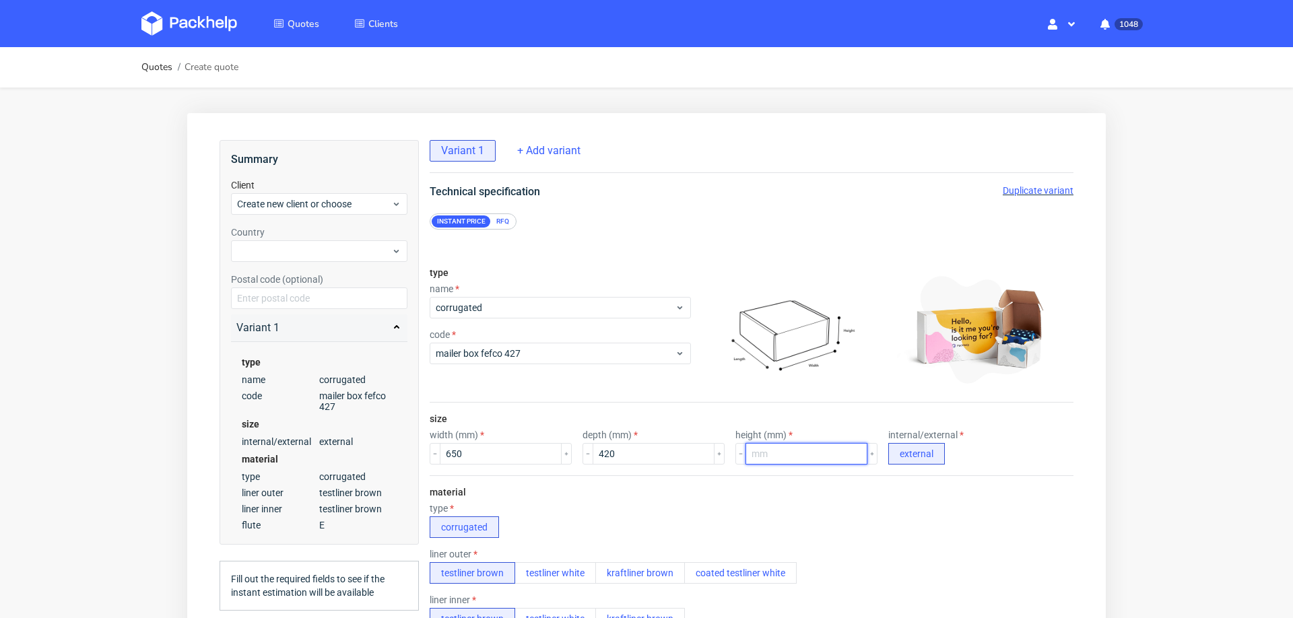
click at [770, 450] on input "number" at bounding box center [806, 454] width 122 height 22
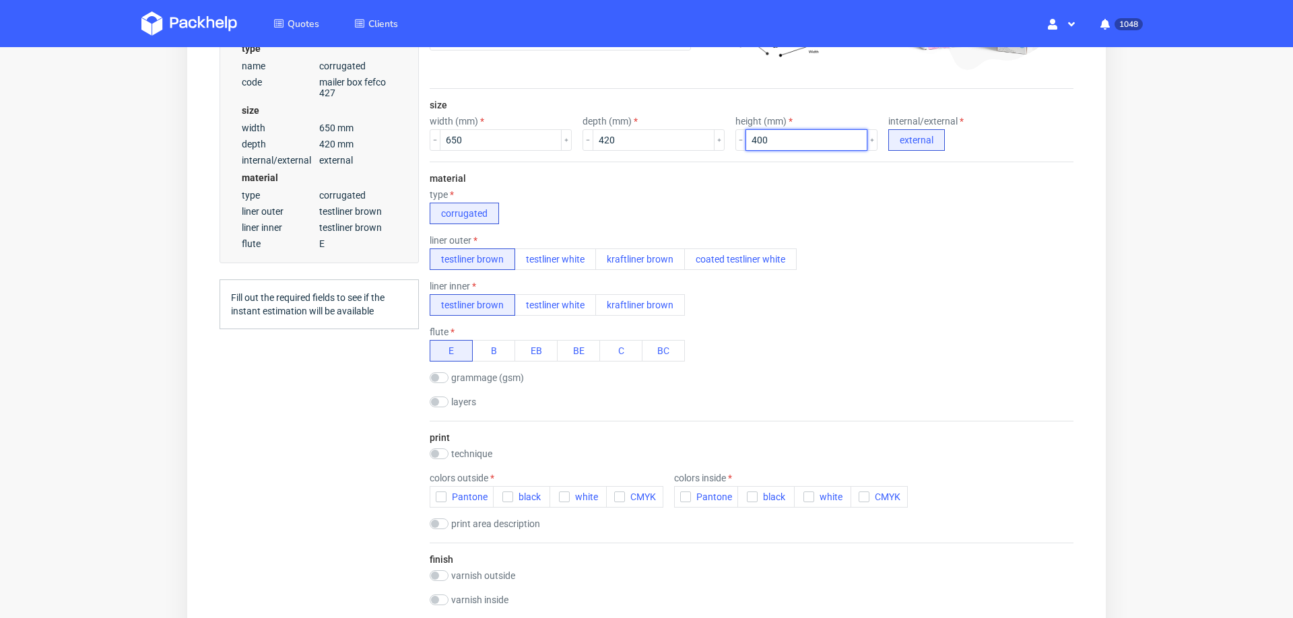
scroll to position [333, 0]
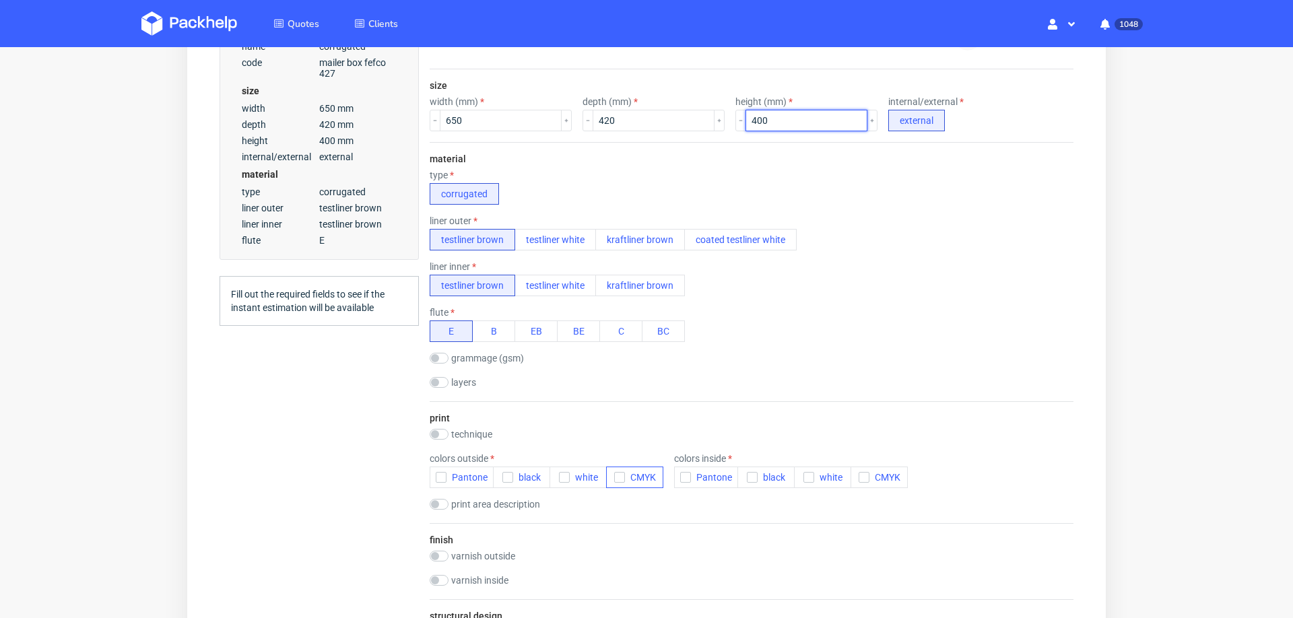
type input "400"
click at [625, 472] on span "CMYK" at bounding box center [640, 477] width 31 height 11
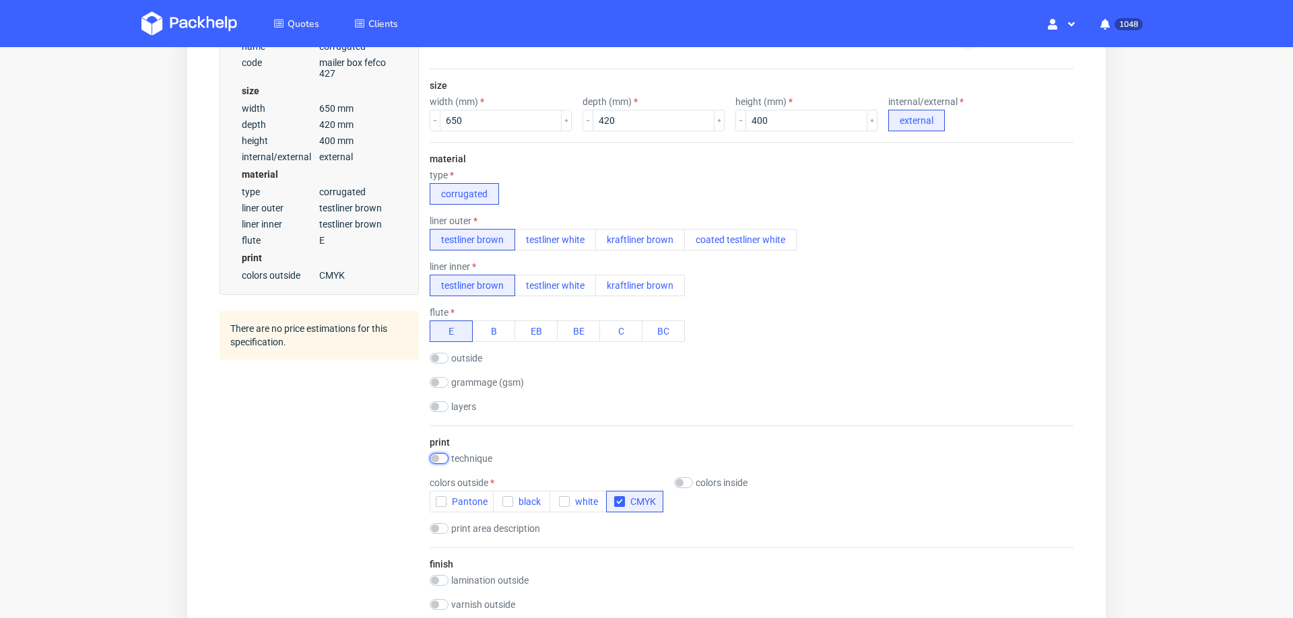
click at [446, 453] on input "checkbox" at bounding box center [439, 458] width 19 height 11
checkbox input "true"
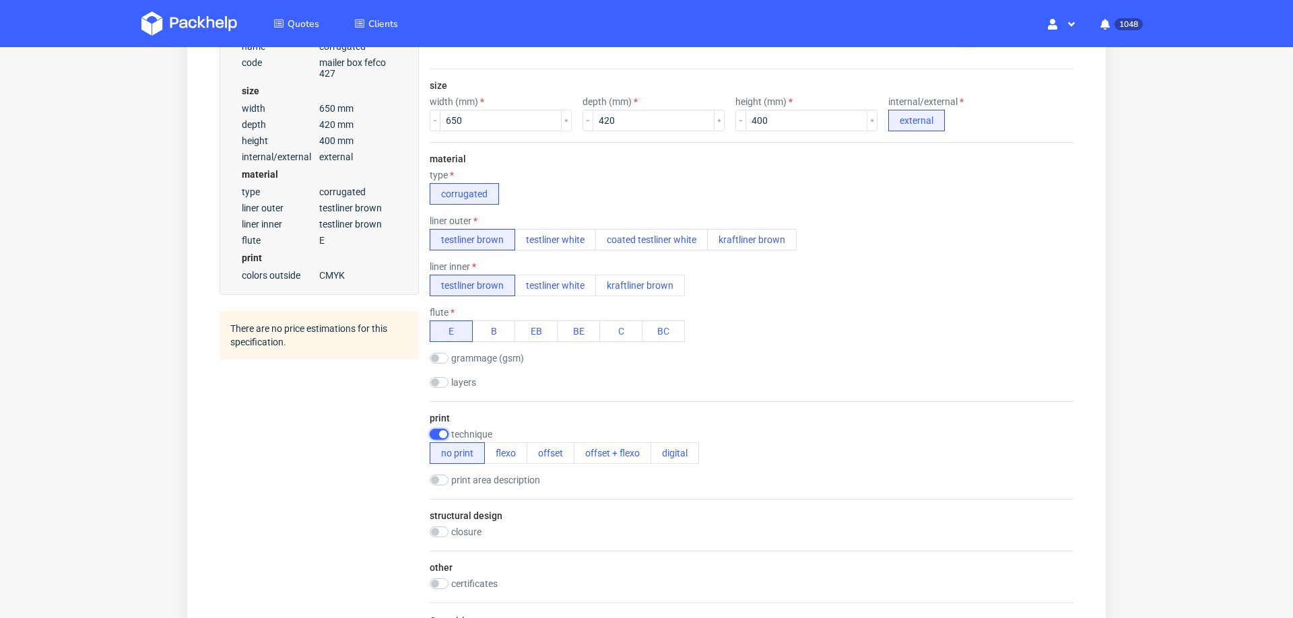
scroll to position [0, 0]
click at [677, 447] on button "digital" at bounding box center [674, 453] width 48 height 22
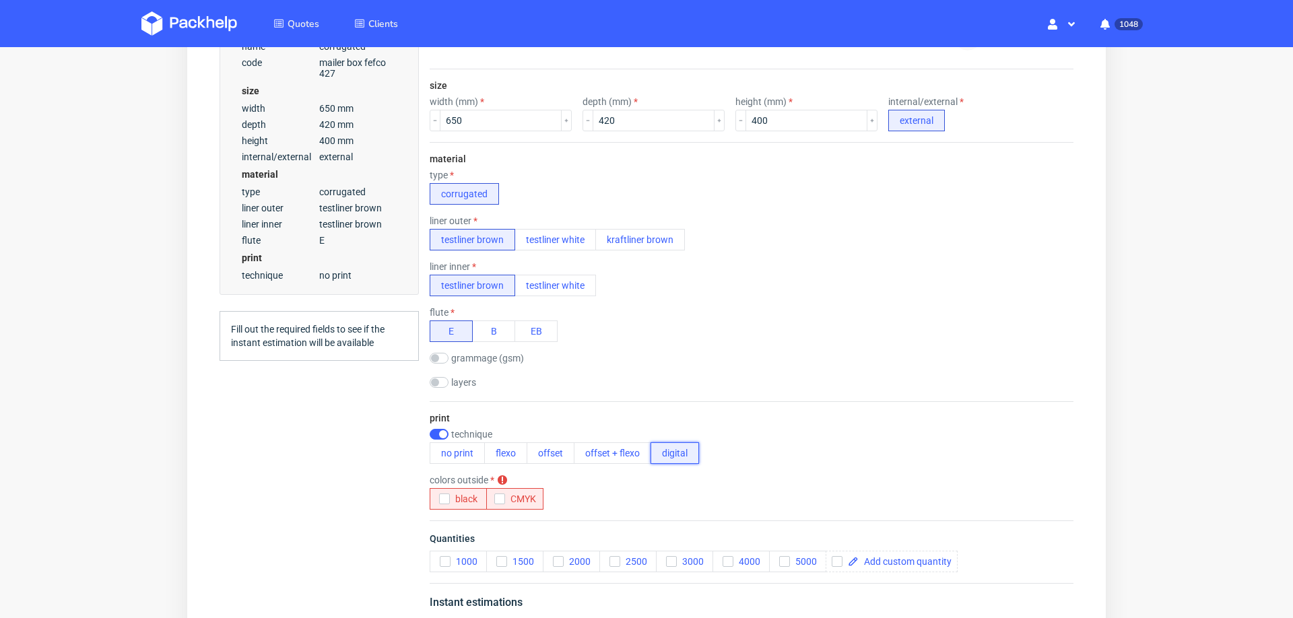
scroll to position [5, 0]
click at [496, 499] on button "CMYK" at bounding box center [514, 499] width 57 height 22
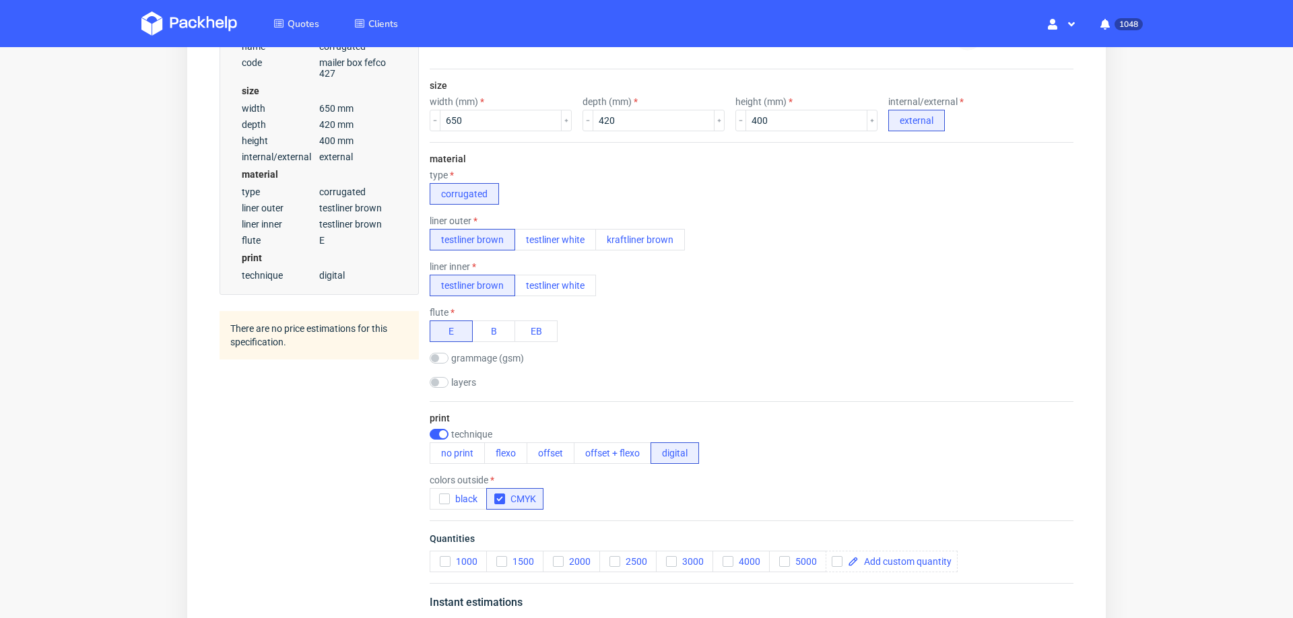
click at [394, 467] on div "Summary Client Create new client or choose Country Postal code (optional) Varia…" at bounding box center [319, 240] width 199 height 866
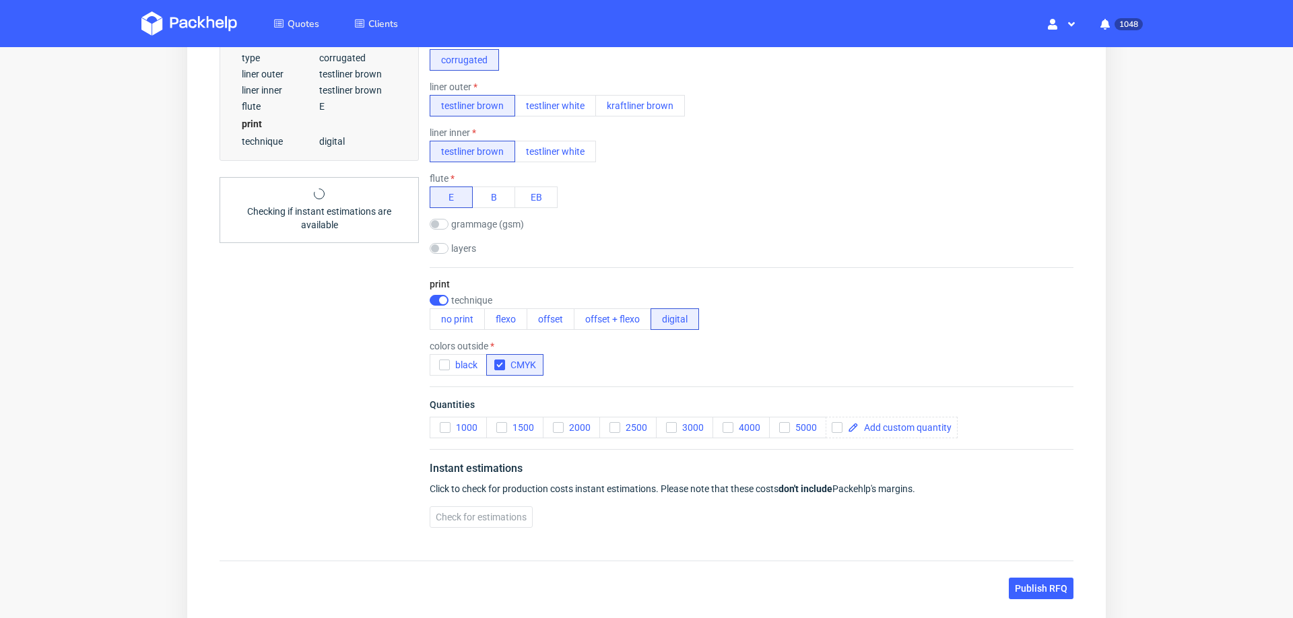
scroll to position [473, 0]
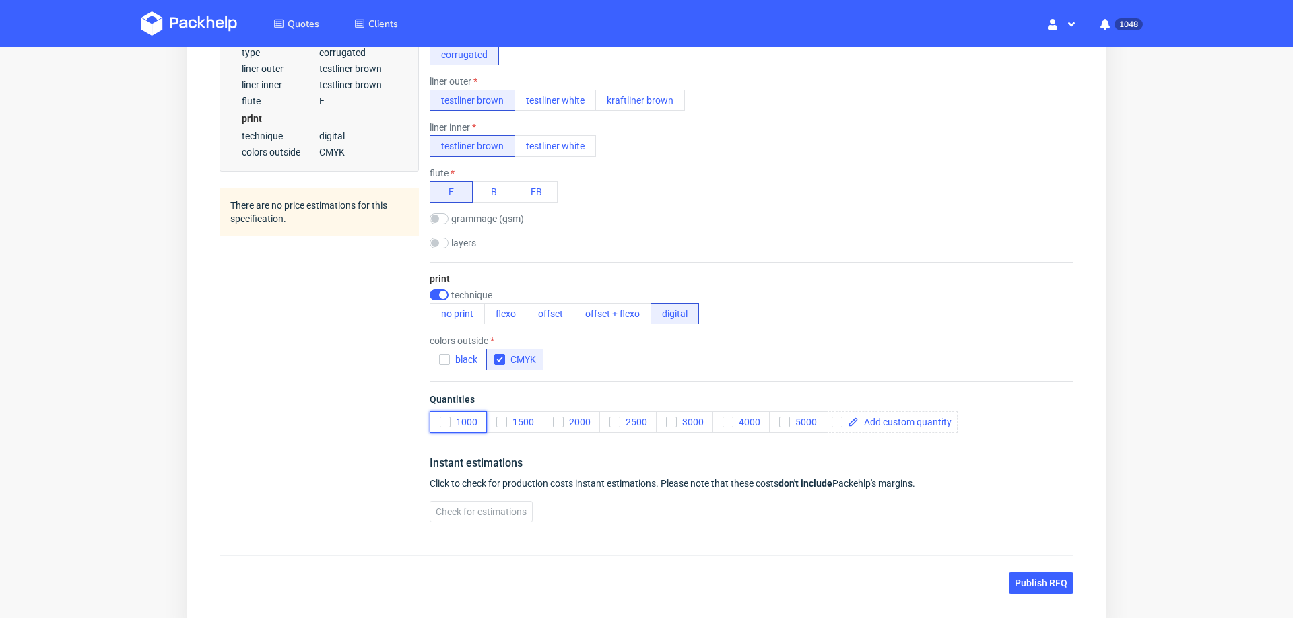
click at [444, 417] on icon "button" at bounding box center [444, 421] width 9 height 9
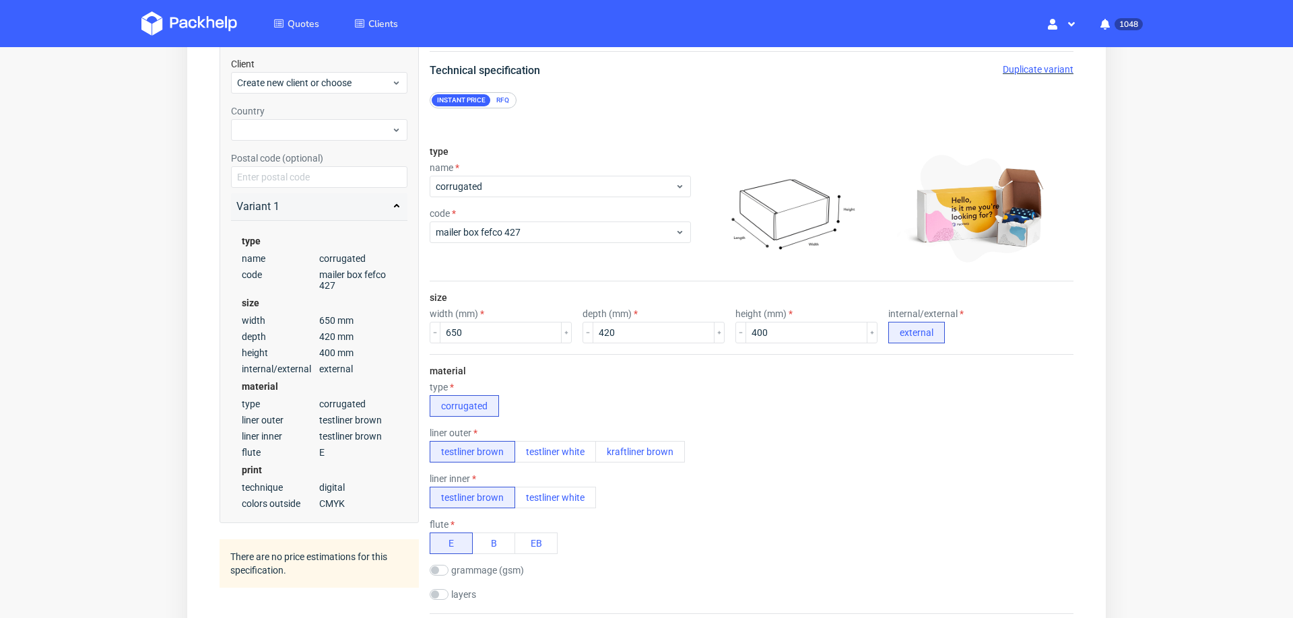
scroll to position [0, 0]
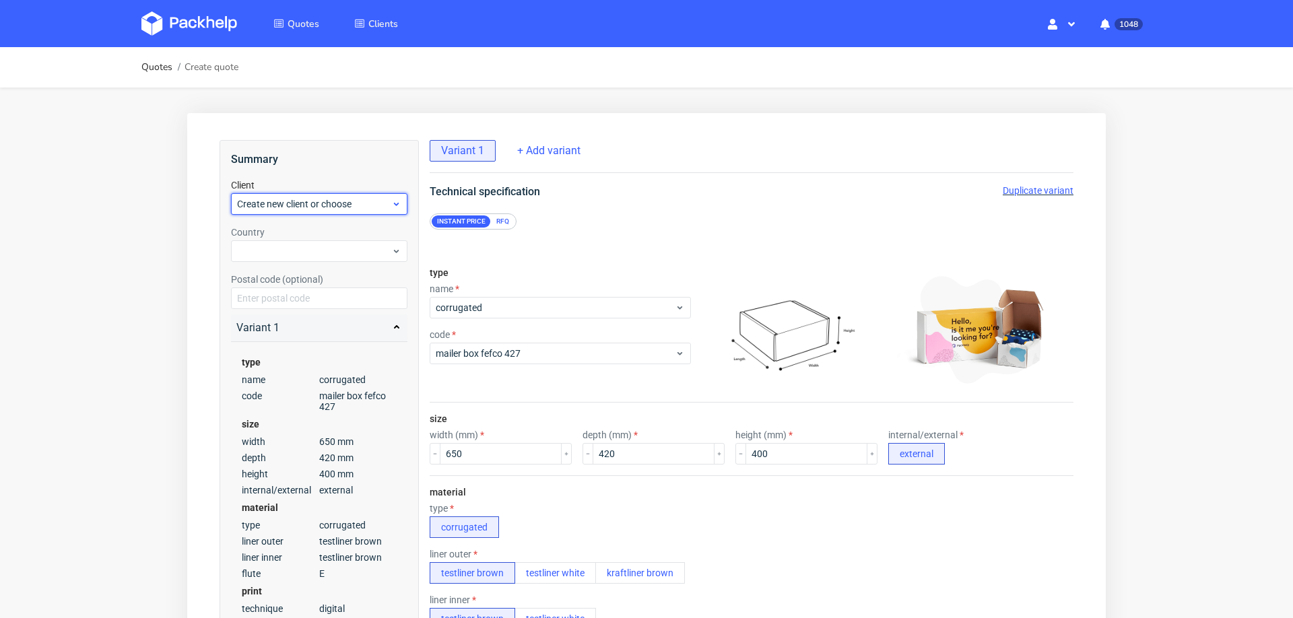
click at [353, 211] on div "Create new client or choose" at bounding box center [319, 204] width 176 height 22
type input "biuro@domseniorabochnia.pl"
click at [339, 238] on div "Add new client" at bounding box center [319, 235] width 166 height 24
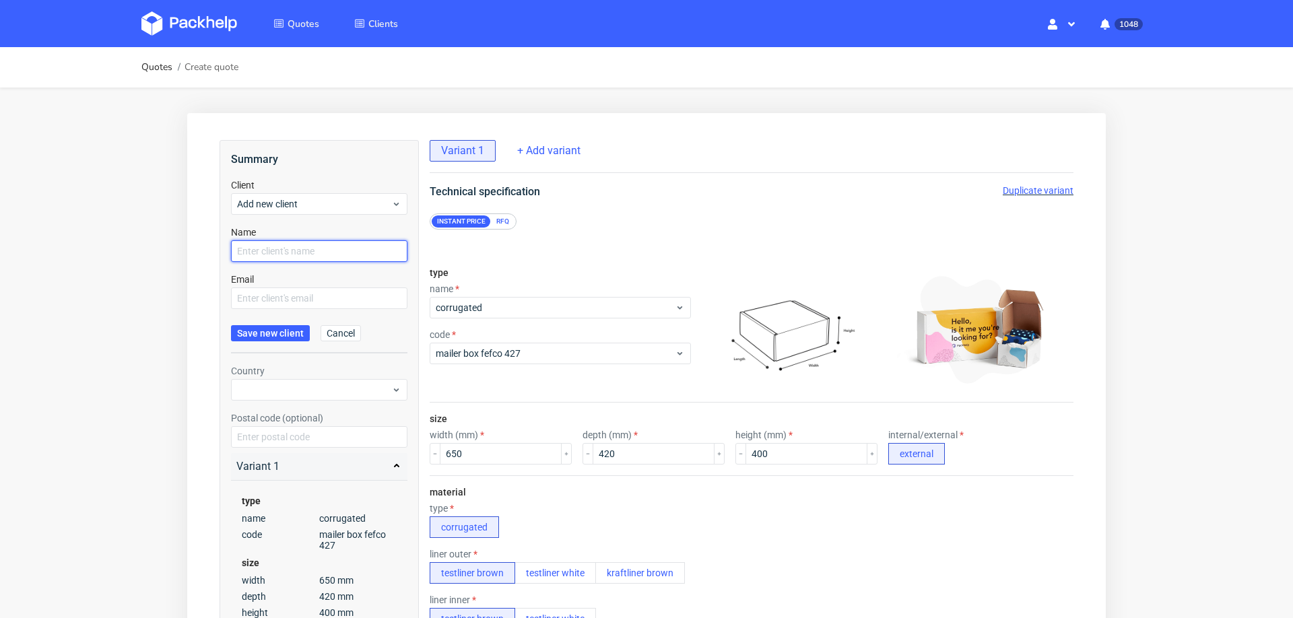
click at [327, 252] on input "text" at bounding box center [319, 251] width 176 height 22
paste input "biuro@domseniorabochnia.pl"
type input "biuro@domseniorabochnia.pl"
click at [311, 289] on input "text" at bounding box center [319, 299] width 176 height 22
paste input "biuro@domseniorabochnia.pl"
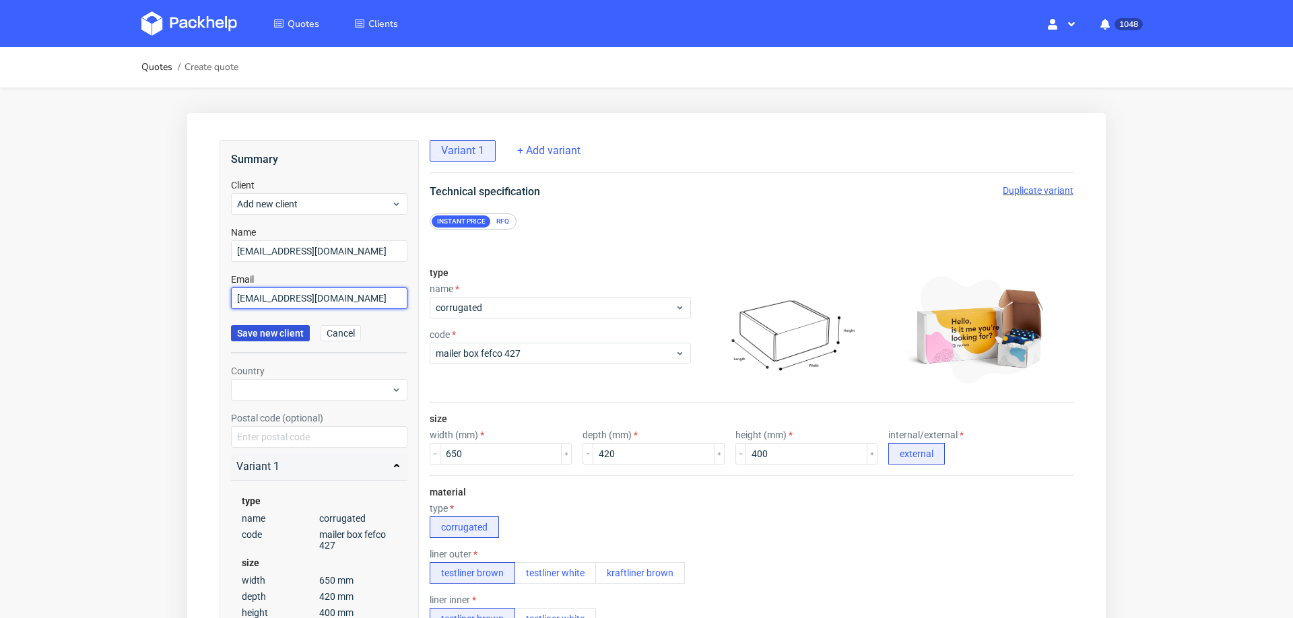
type input "biuro@domseniorabochnia.pl"
click at [288, 336] on span "Save new client" at bounding box center [270, 333] width 67 height 9
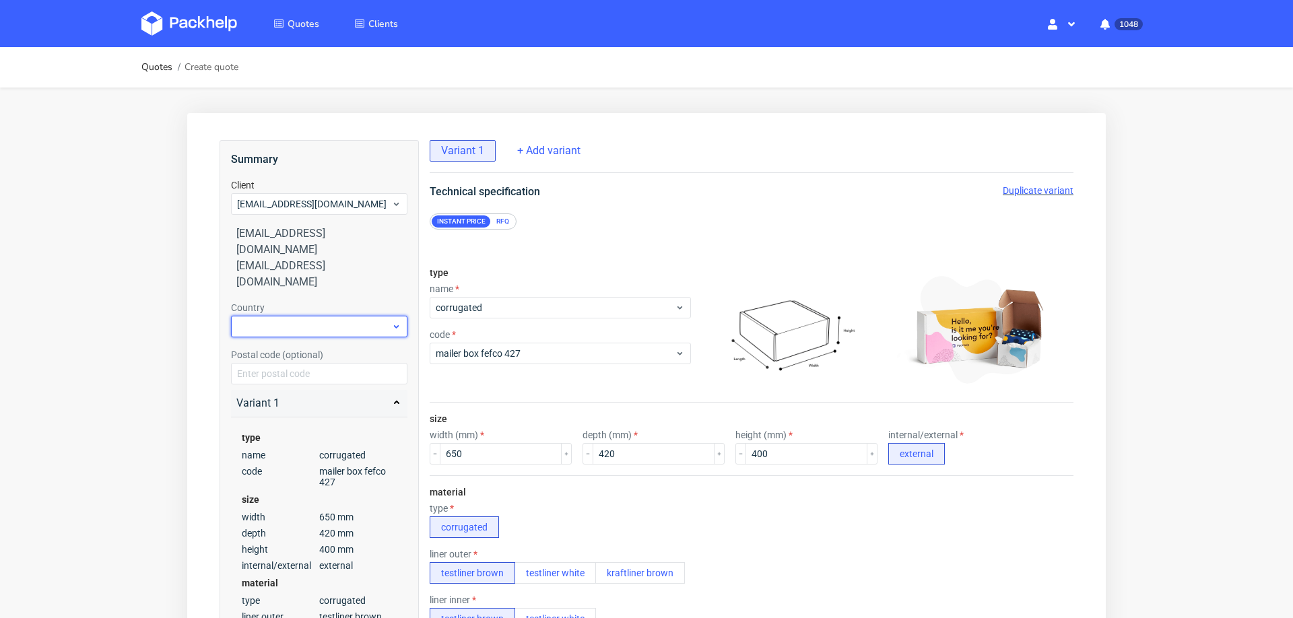
click at [290, 316] on div at bounding box center [319, 327] width 176 height 22
type input "pol"
click at [274, 344] on div "[GEOGRAPHIC_DATA]" at bounding box center [319, 350] width 166 height 24
click at [171, 324] on div "Your browser does not support iframes." at bounding box center [647, 607] width 970 height 1039
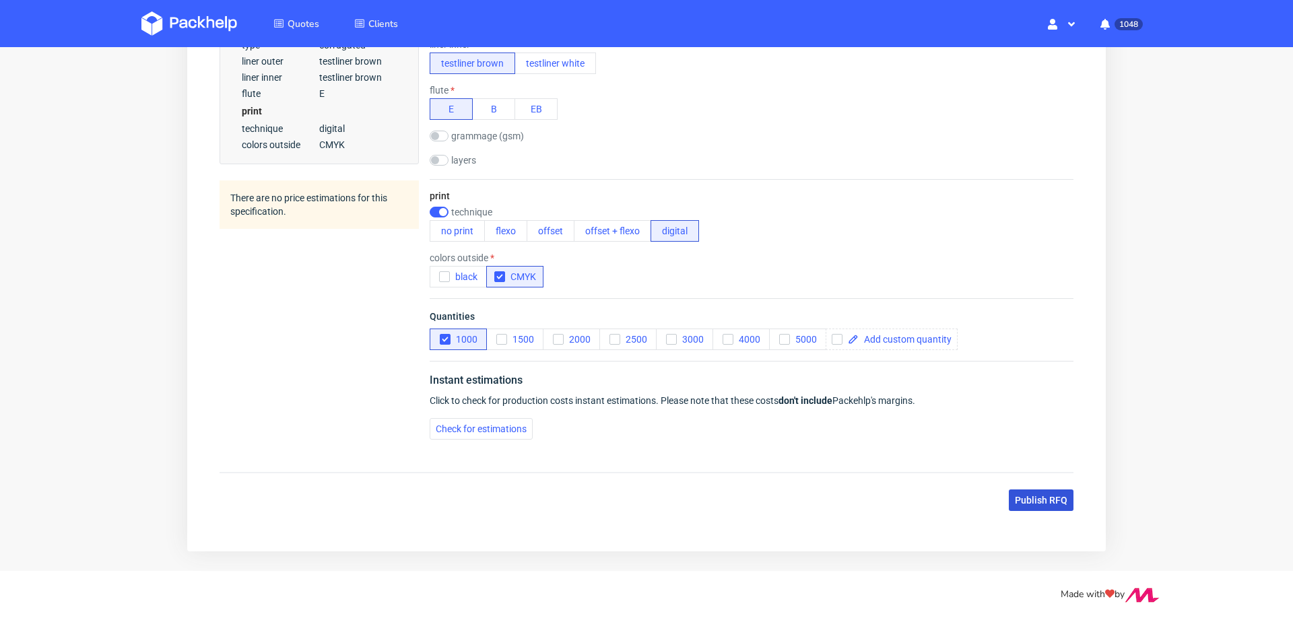
click at [1027, 508] on button "Publish RFQ" at bounding box center [1041, 501] width 65 height 22
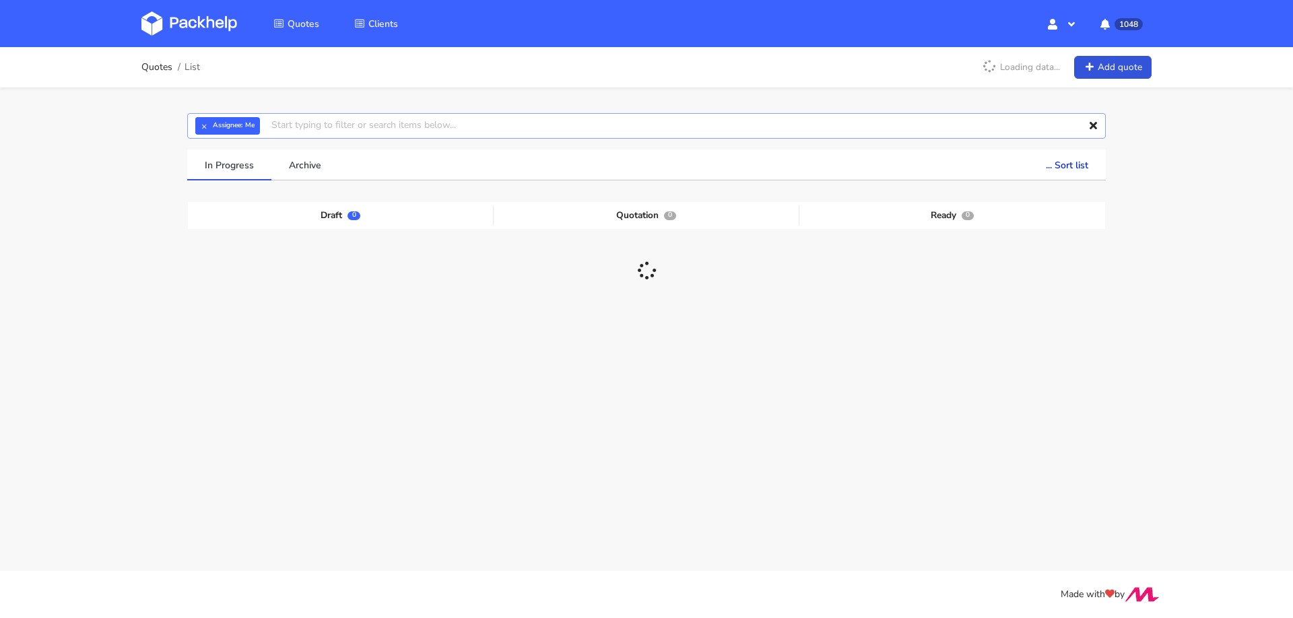
click at [529, 126] on input "text" at bounding box center [646, 126] width 918 height 26
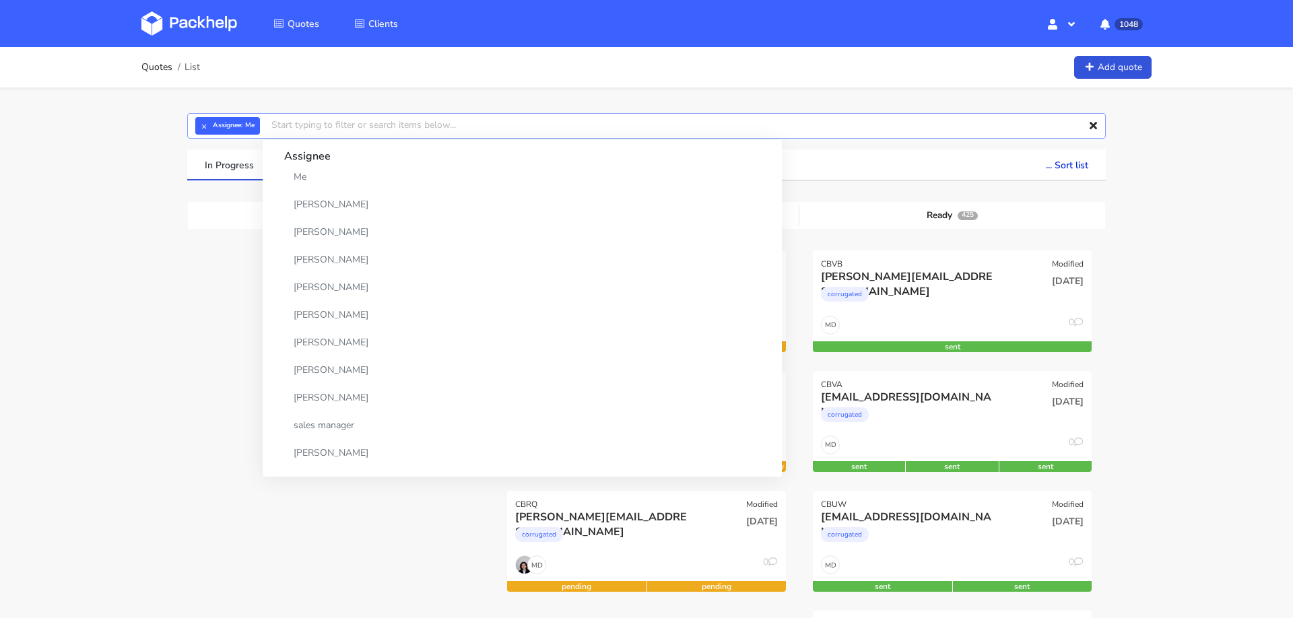
paste input "[PERSON_NAME][EMAIL_ADDRESS][DOMAIN_NAME]"
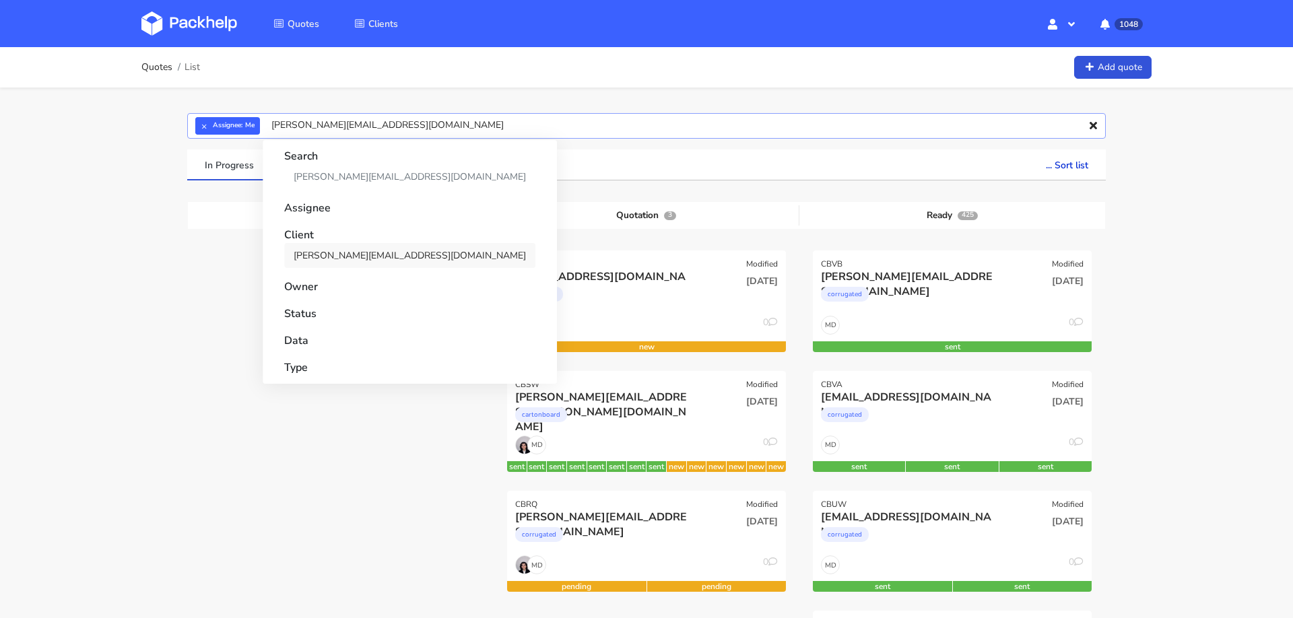
type input "[PERSON_NAME][EMAIL_ADDRESS][DOMAIN_NAME]"
click at [354, 252] on link "[PERSON_NAME][EMAIL_ADDRESS][DOMAIN_NAME]" at bounding box center [409, 255] width 251 height 25
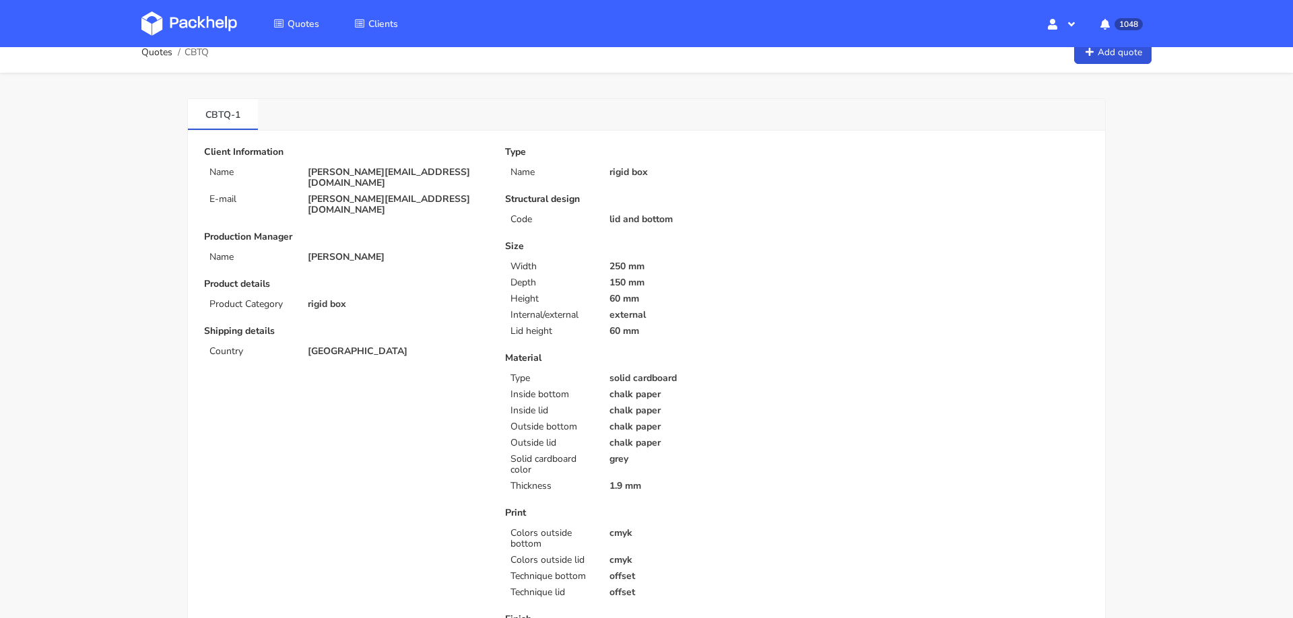
scroll to position [10, 0]
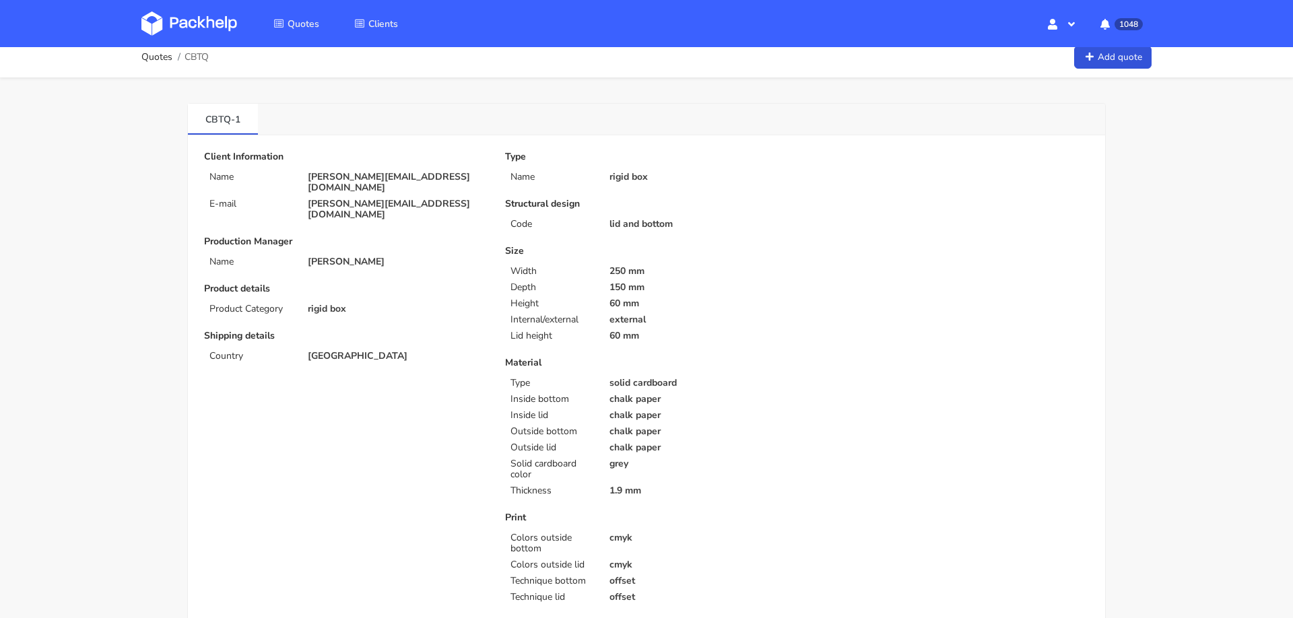
click at [189, 58] on span "CBTQ" at bounding box center [196, 57] width 24 height 11
copy span "CBTQ"
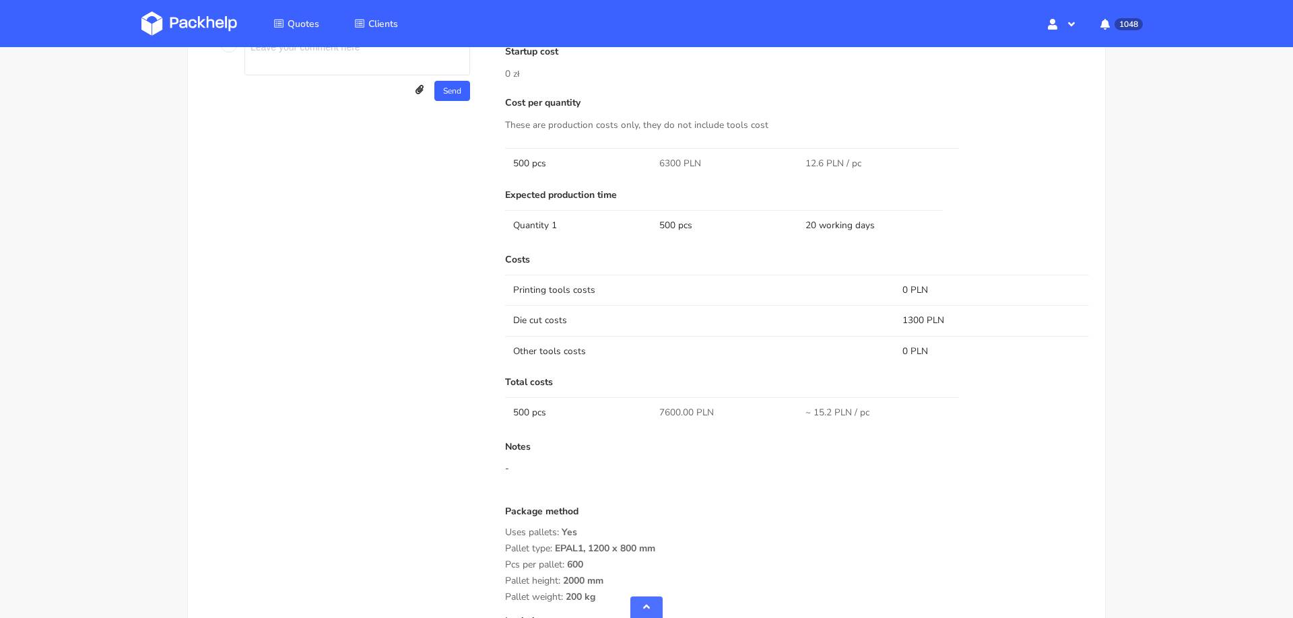
scroll to position [820, 0]
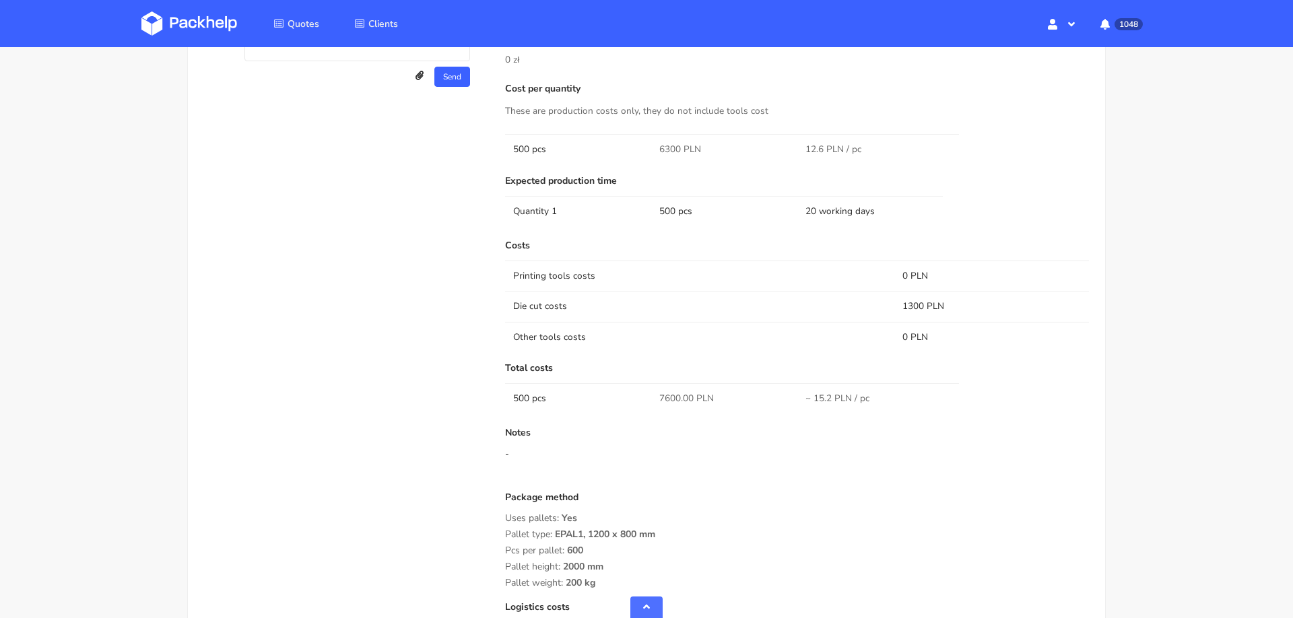
click at [663, 399] on span "7600.00 PLN" at bounding box center [686, 398] width 55 height 13
copy span "7600.00"
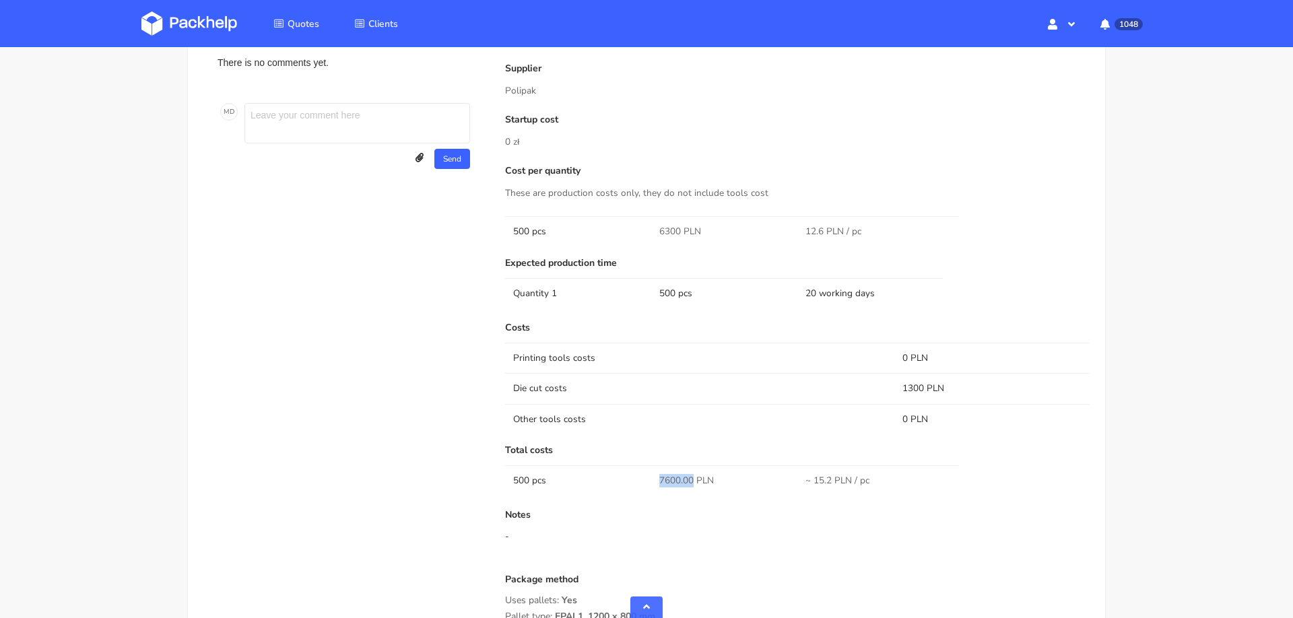
scroll to position [766, 0]
